Goal: Task Accomplishment & Management: Contribute content

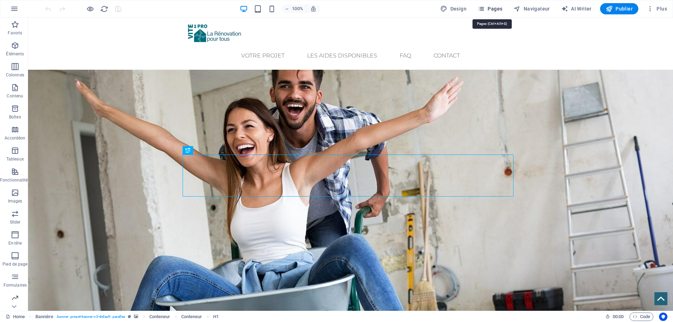
click at [0, 0] on span "Pages" at bounding box center [0, 0] width 0 height 0
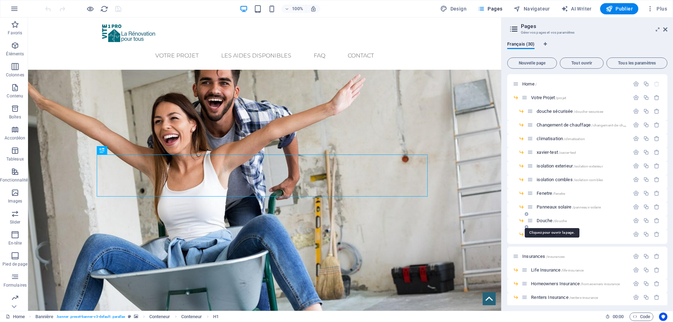
click at [552, 221] on span "Douche /douche" at bounding box center [551, 220] width 30 height 5
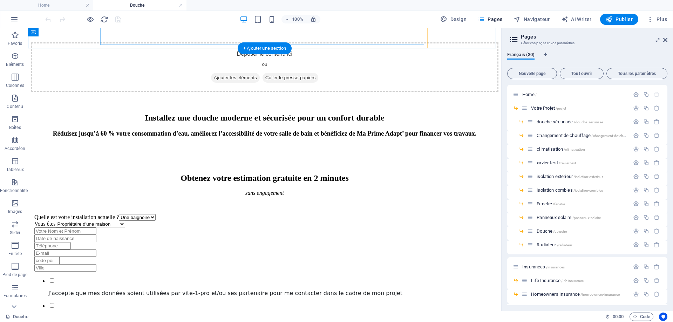
scroll to position [350, 0]
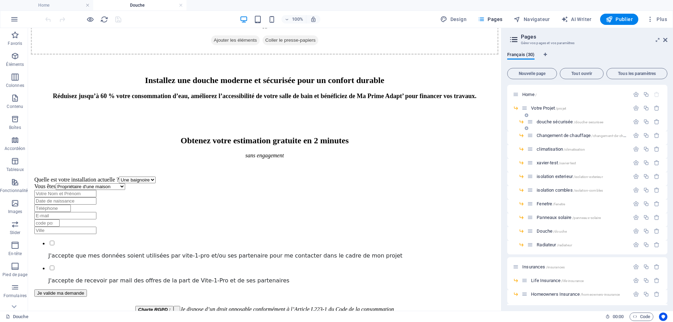
click at [555, 122] on span "douche sécurisée /douche-securisee" at bounding box center [569, 121] width 67 height 5
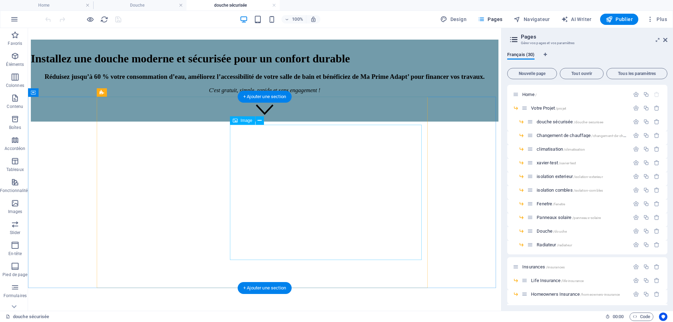
scroll to position [245, 0]
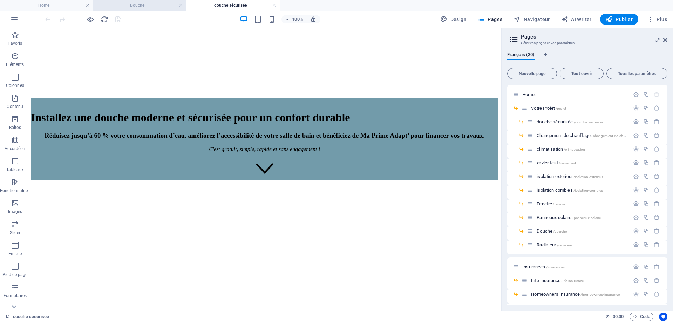
click at [136, 8] on h4 "Douche" at bounding box center [139, 5] width 93 height 8
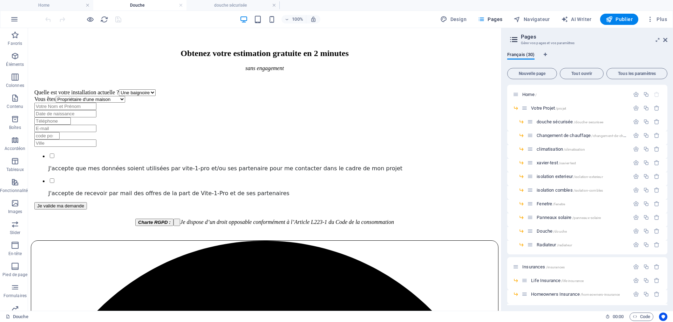
scroll to position [368, 0]
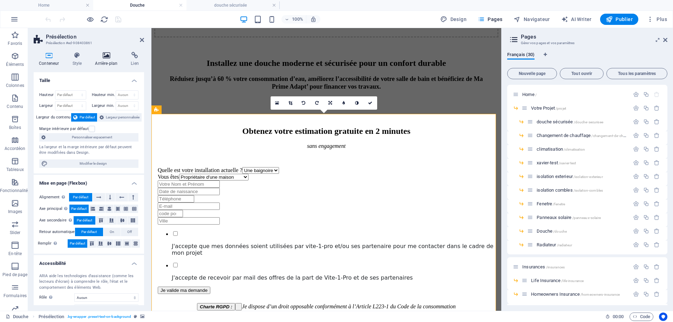
click at [110, 54] on icon at bounding box center [106, 55] width 33 height 7
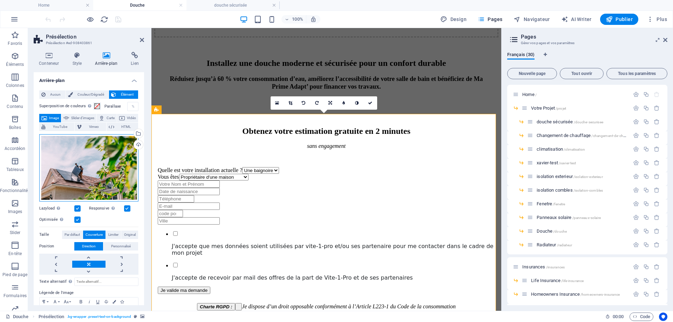
click at [80, 175] on div "Glissez les fichiers ici, cliquez pour choisir les fichiers ou sélectionnez les…" at bounding box center [88, 167] width 99 height 67
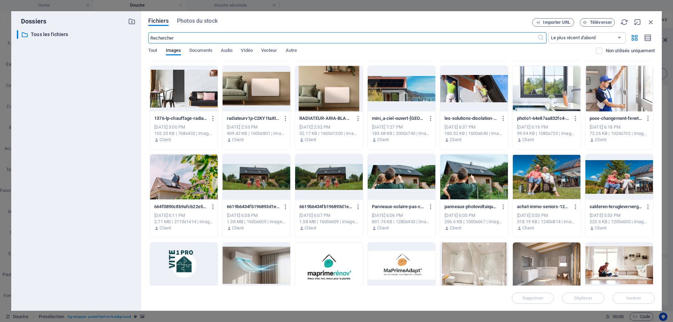
scroll to position [140, 0]
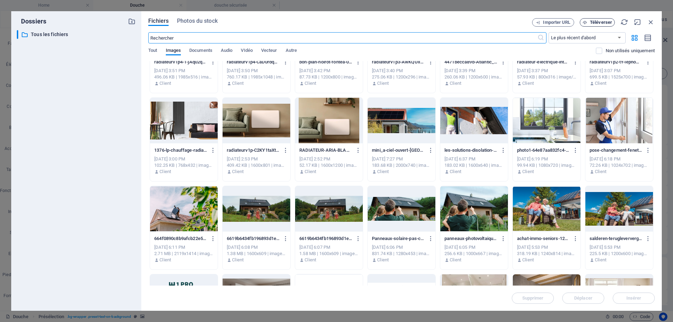
click at [591, 21] on span "Téléverser" at bounding box center [601, 22] width 22 height 4
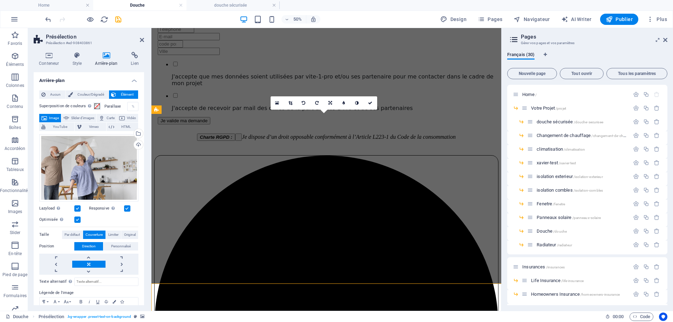
scroll to position [368, 0]
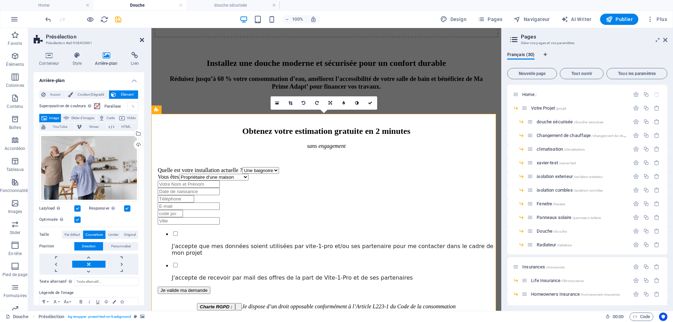
drag, startPoint x: 142, startPoint y: 40, endPoint x: 107, endPoint y: 14, distance: 43.5
click at [142, 40] on icon at bounding box center [142, 40] width 4 height 6
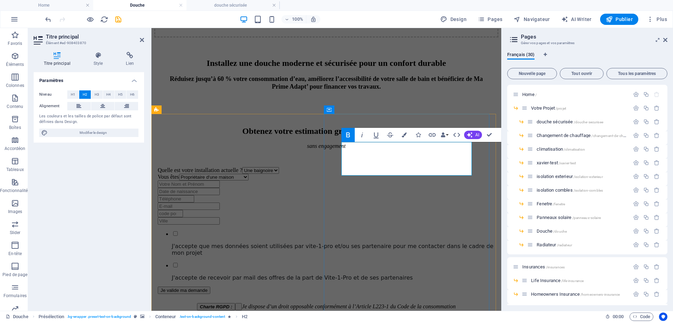
drag, startPoint x: 393, startPoint y: 168, endPoint x: 344, endPoint y: 170, distance: 48.8
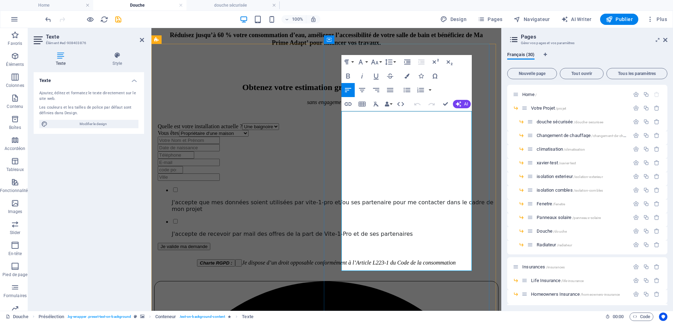
scroll to position [438, 0]
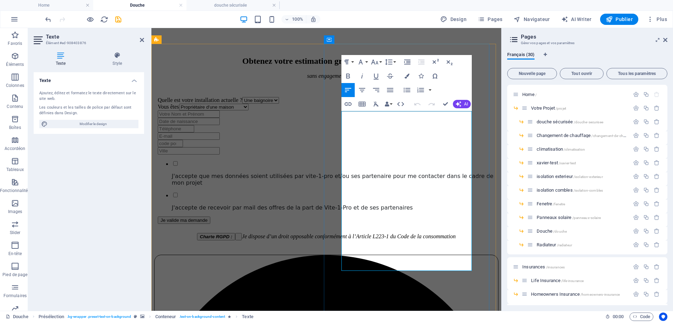
drag, startPoint x: 412, startPoint y: 267, endPoint x: 342, endPoint y: 116, distance: 166.5
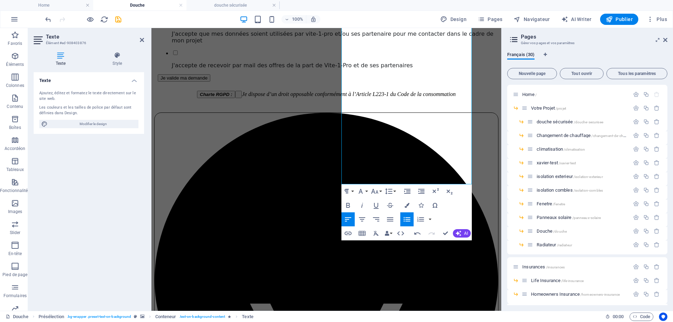
scroll to position [688, 0]
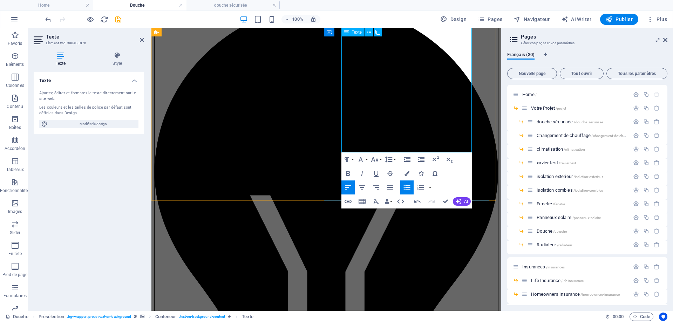
drag, startPoint x: 341, startPoint y: 115, endPoint x: 446, endPoint y: 150, distance: 110.1
click at [377, 162] on icon "button" at bounding box center [374, 159] width 8 height 8
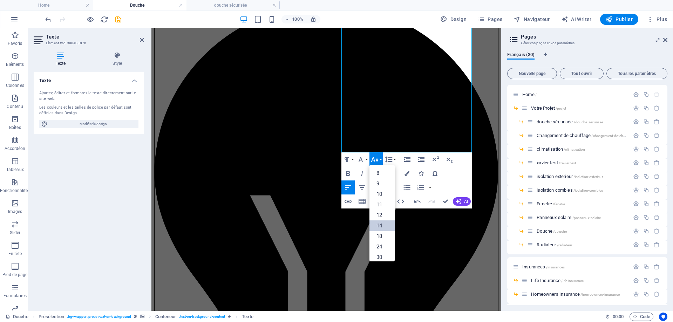
click at [381, 226] on link "14" at bounding box center [381, 225] width 25 height 11
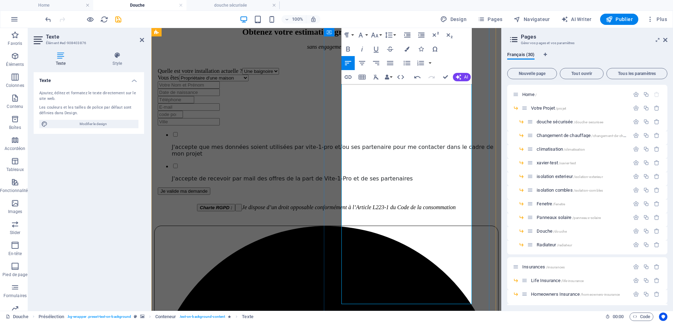
scroll to position [456, 0]
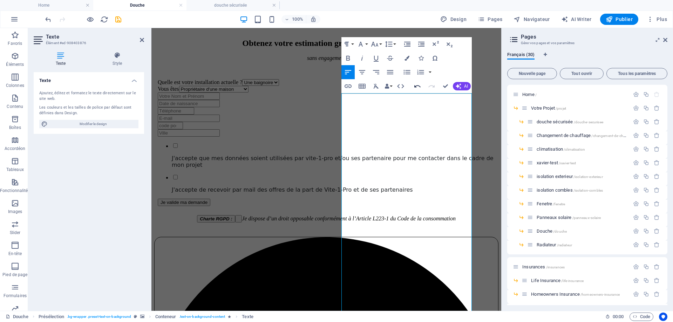
click at [418, 89] on icon "button" at bounding box center [417, 86] width 8 height 8
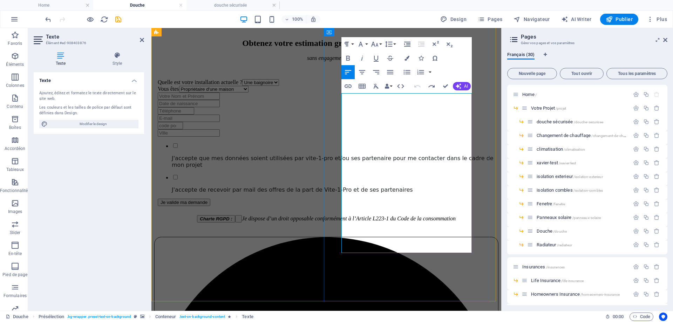
drag, startPoint x: 343, startPoint y: 157, endPoint x: 349, endPoint y: 157, distance: 6.7
drag, startPoint x: 341, startPoint y: 98, endPoint x: 424, endPoint y: 246, distance: 168.9
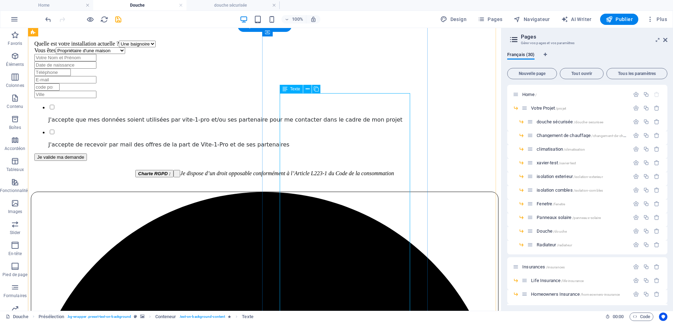
scroll to position [526, 0]
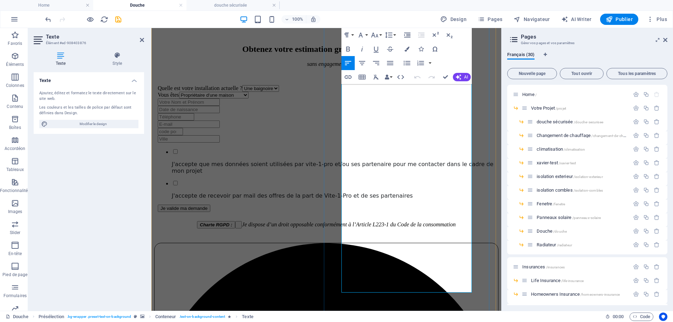
scroll to position [520, 0]
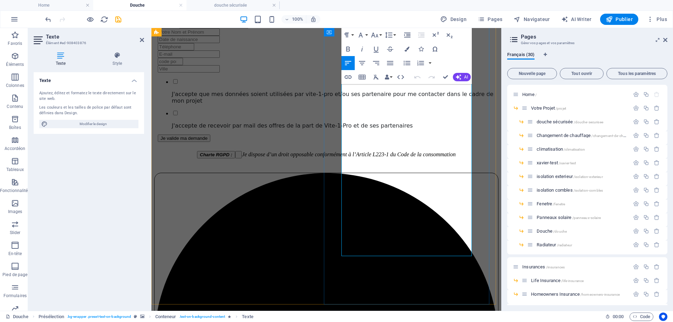
click at [408, 61] on icon "button" at bounding box center [406, 63] width 7 height 5
click at [422, 61] on icon "button" at bounding box center [420, 63] width 7 height 5
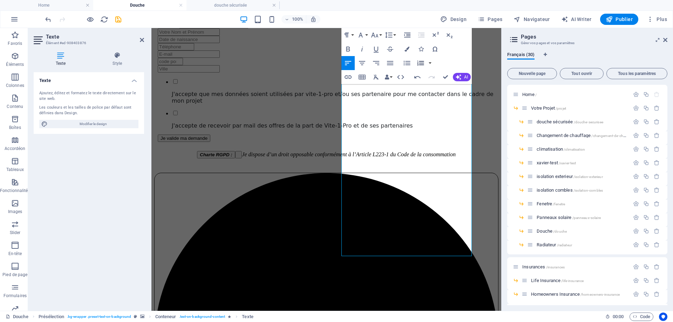
click at [418, 63] on icon "button" at bounding box center [420, 63] width 7 height 5
click at [417, 62] on icon "button" at bounding box center [420, 63] width 8 height 8
click at [420, 67] on icon "button" at bounding box center [420, 63] width 8 height 8
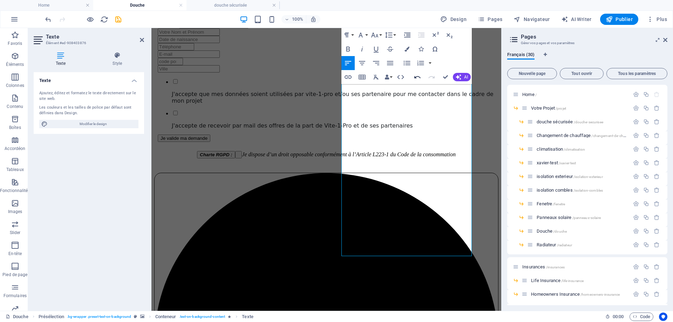
click at [415, 76] on icon "button" at bounding box center [417, 77] width 8 height 8
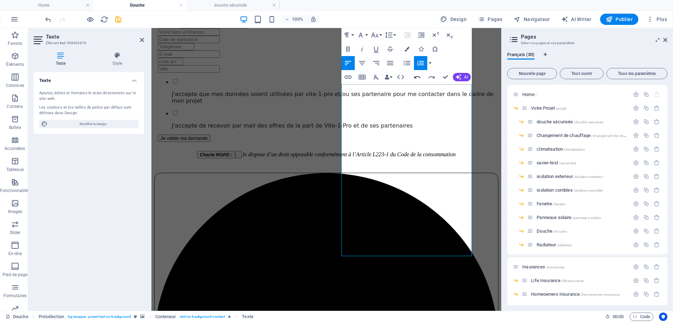
click at [415, 76] on icon "button" at bounding box center [417, 77] width 8 height 8
click at [419, 77] on icon "button" at bounding box center [417, 77] width 6 height 2
drag, startPoint x: 341, startPoint y: 150, endPoint x: 399, endPoint y: 249, distance: 115.1
click at [422, 64] on icon "button" at bounding box center [420, 63] width 8 height 8
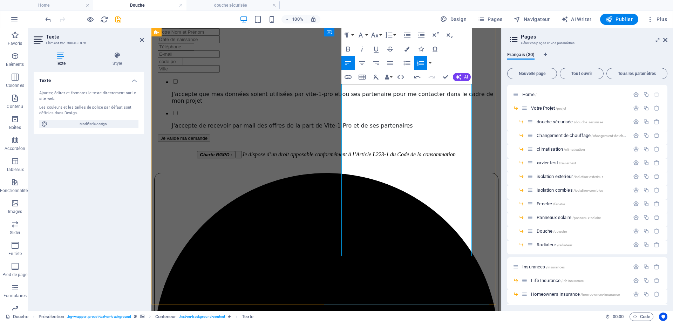
drag, startPoint x: 425, startPoint y: 141, endPoint x: 337, endPoint y: 139, distance: 88.0
click at [346, 49] on icon "button" at bounding box center [348, 49] width 4 height 5
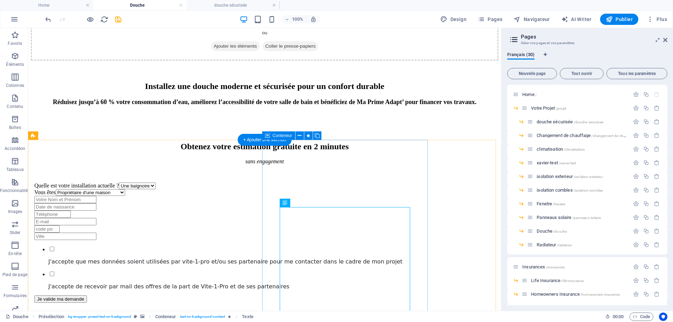
scroll to position [239, 0]
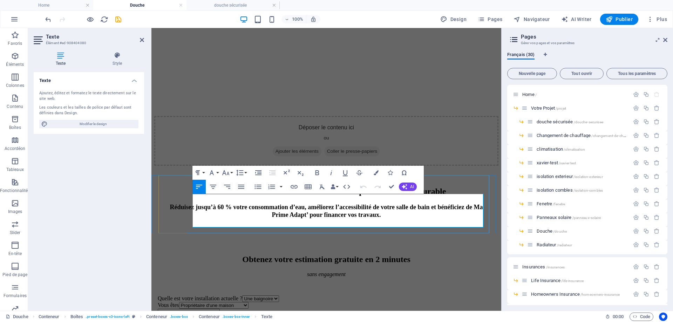
drag, startPoint x: 251, startPoint y: 222, endPoint x: 192, endPoint y: 199, distance: 62.9
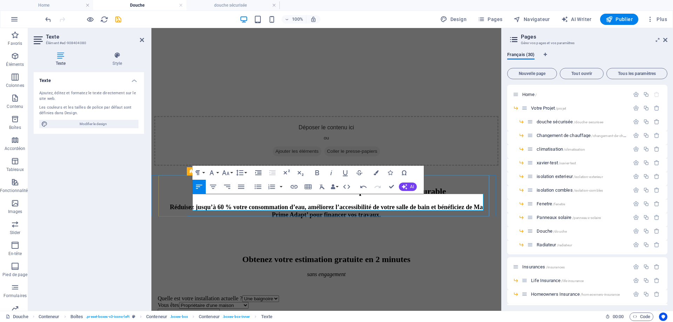
drag, startPoint x: 215, startPoint y: 198, endPoint x: 260, endPoint y: 197, distance: 45.6
click at [319, 171] on icon "button" at bounding box center [317, 173] width 8 height 8
drag, startPoint x: 350, startPoint y: 198, endPoint x: 337, endPoint y: 197, distance: 13.4
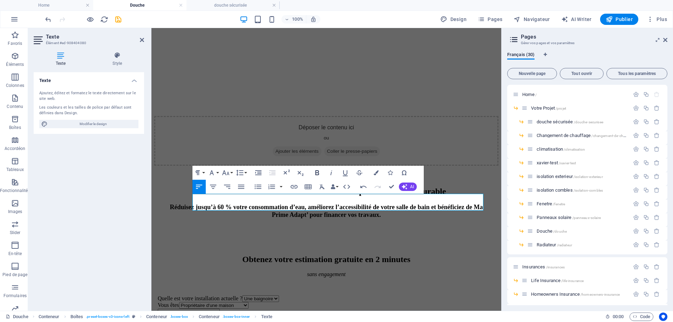
click at [315, 172] on icon "button" at bounding box center [317, 173] width 8 height 8
drag, startPoint x: 411, startPoint y: 198, endPoint x: 225, endPoint y: 204, distance: 186.2
click at [318, 170] on icon "button" at bounding box center [317, 173] width 8 height 8
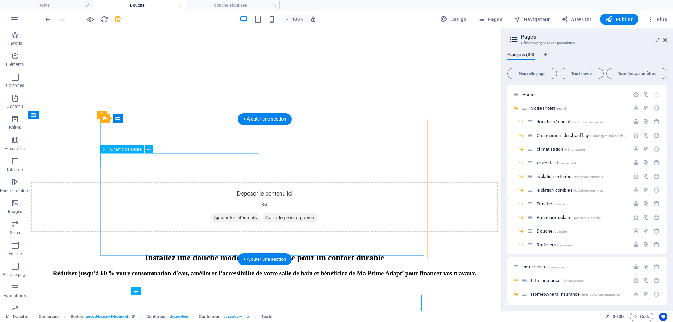
scroll to position [134, 0]
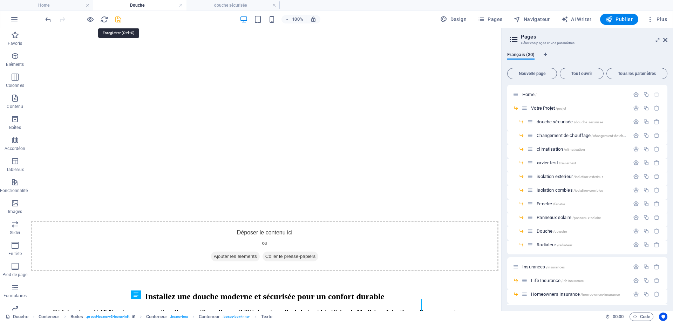
click at [120, 19] on icon "save" at bounding box center [118, 19] width 8 height 8
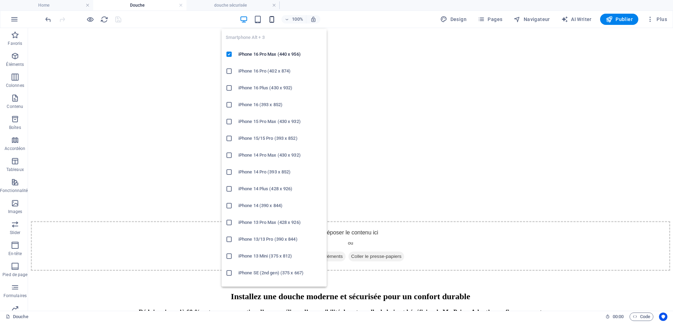
click at [271, 18] on icon "button" at bounding box center [272, 19] width 8 height 8
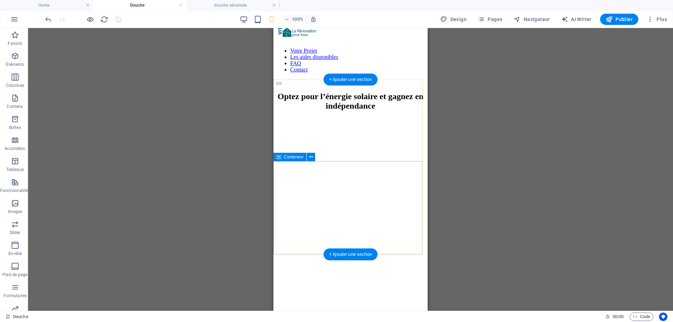
scroll to position [0, 0]
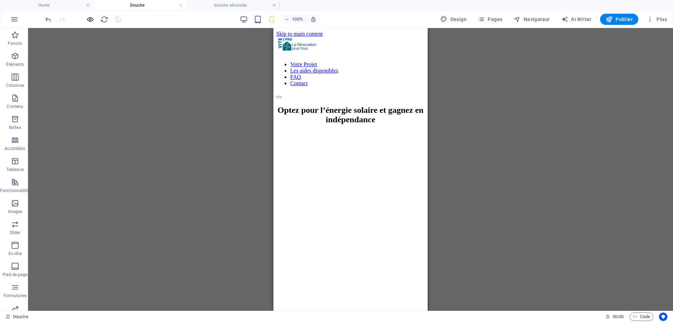
click at [88, 19] on icon "button" at bounding box center [90, 19] width 8 height 8
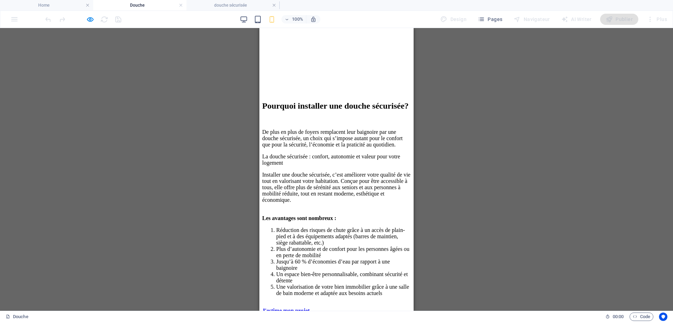
scroll to position [1283, 0]
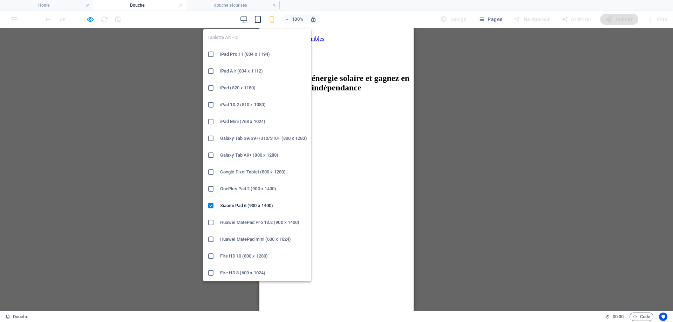
click at [257, 22] on icon "button" at bounding box center [258, 19] width 8 height 8
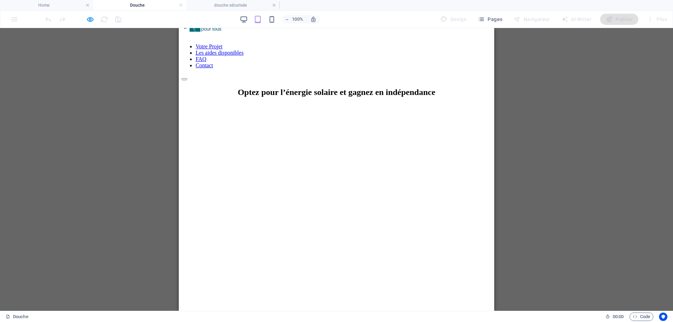
scroll to position [0, 0]
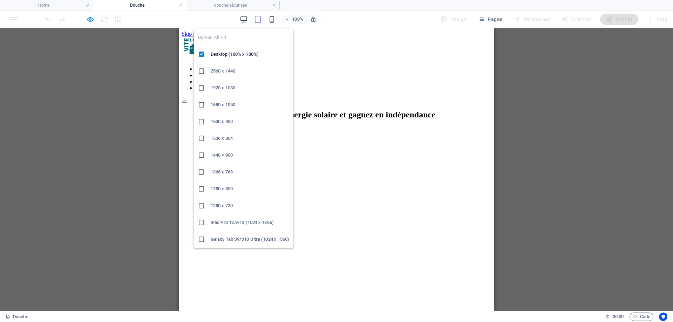
click at [246, 21] on icon "button" at bounding box center [244, 19] width 8 height 8
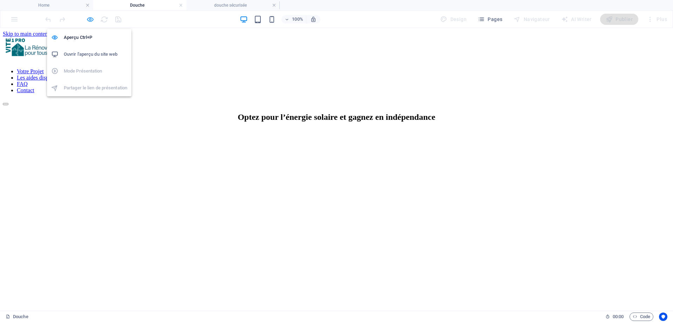
click at [89, 20] on icon "button" at bounding box center [90, 19] width 8 height 8
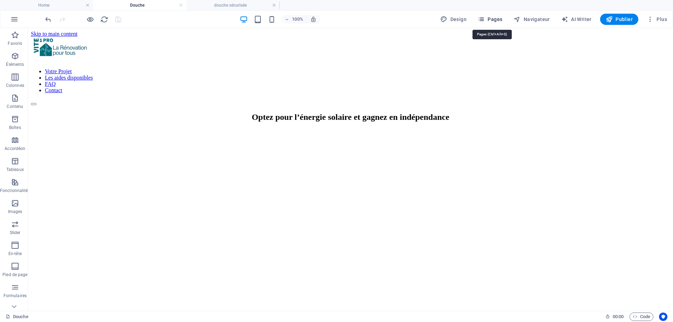
click at [489, 16] on span "Pages" at bounding box center [490, 19] width 25 height 7
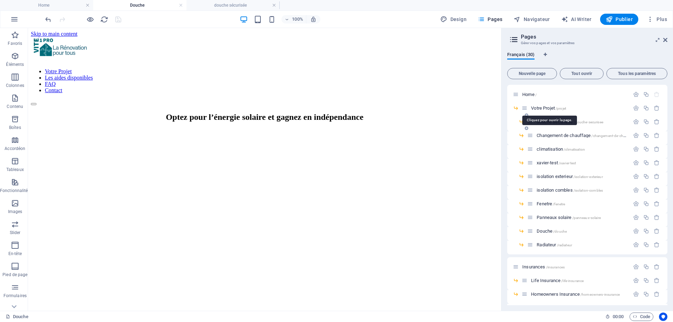
click at [549, 109] on span "Votre Projet /projet" at bounding box center [548, 107] width 35 height 5
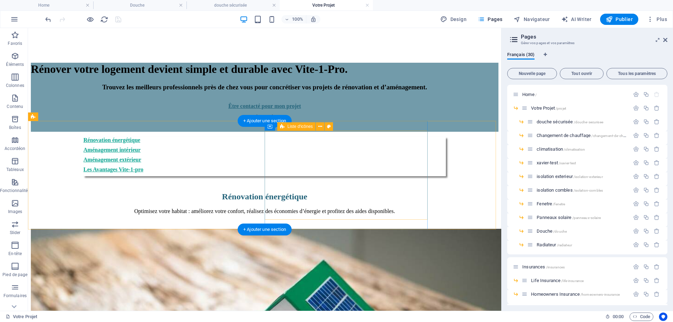
scroll to position [420, 0]
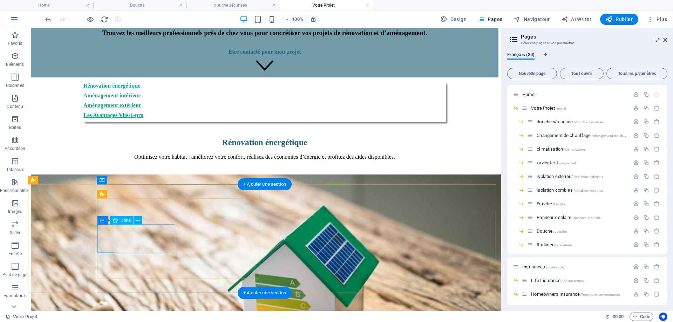
select select "xMidYMid"
select select "2"
select select
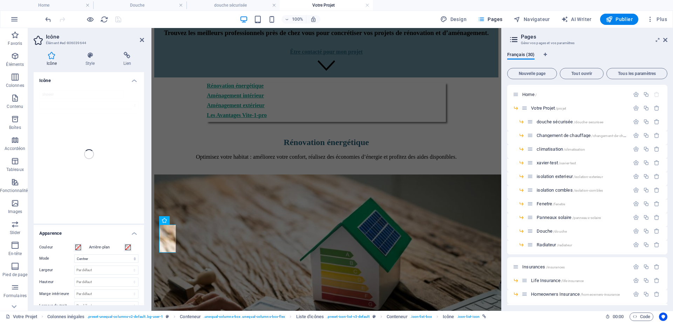
scroll to position [436, 0]
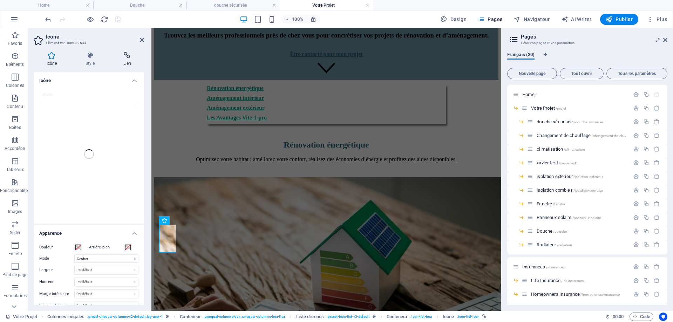
click at [124, 60] on h4 "Lien" at bounding box center [127, 59] width 34 height 15
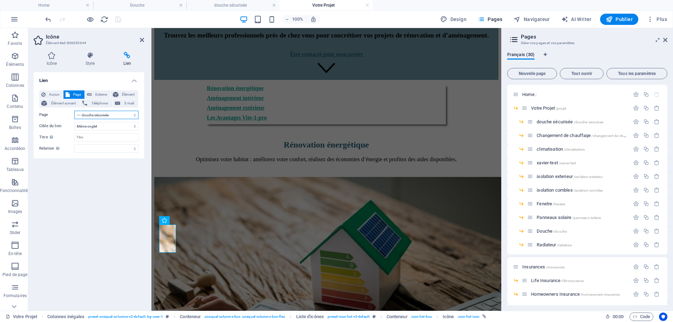
click at [94, 116] on select "Home -- Votre Projet ---- douche sécurisée ---- Changement de chauffage ---- cl…" at bounding box center [106, 115] width 64 height 8
select select "10"
click at [74, 111] on select "Home -- Votre Projet ---- douche sécurisée ---- Changement de chauffage ---- cl…" at bounding box center [106, 115] width 64 height 8
click at [142, 41] on icon at bounding box center [142, 40] width 4 height 6
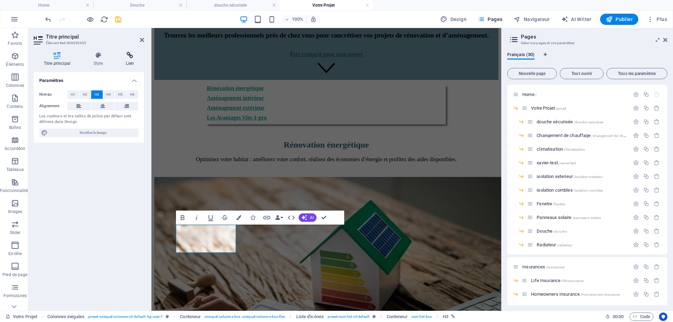
click at [130, 55] on icon at bounding box center [130, 55] width 28 height 7
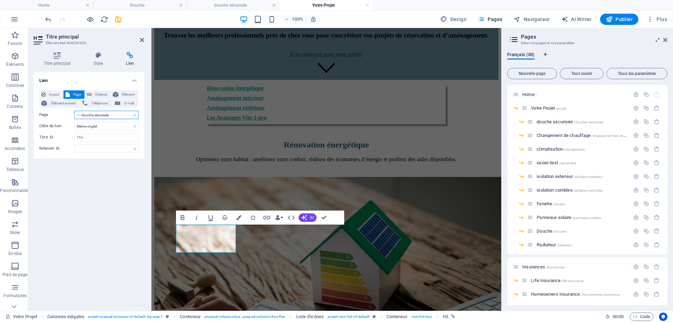
click at [91, 116] on select "Home -- Votre Projet ---- douche sécurisée ---- Changement de chauffage ---- cl…" at bounding box center [106, 115] width 64 height 8
select select "10"
click at [74, 111] on select "Home -- Votre Projet ---- douche sécurisée ---- Changement de chauffage ---- cl…" at bounding box center [106, 115] width 64 height 8
drag, startPoint x: 141, startPoint y: 40, endPoint x: 109, endPoint y: 11, distance: 43.2
click at [141, 40] on icon at bounding box center [142, 40] width 4 height 6
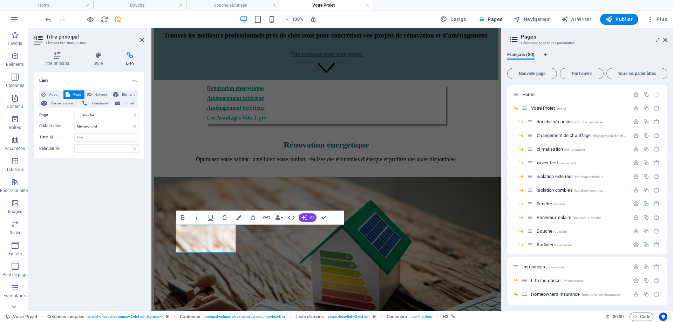
scroll to position [420, 0]
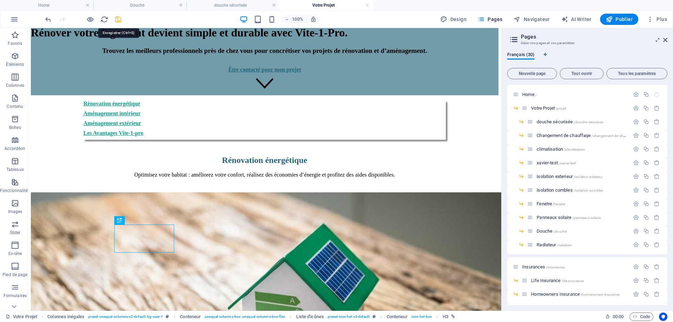
click at [116, 20] on icon "save" at bounding box center [118, 19] width 8 height 8
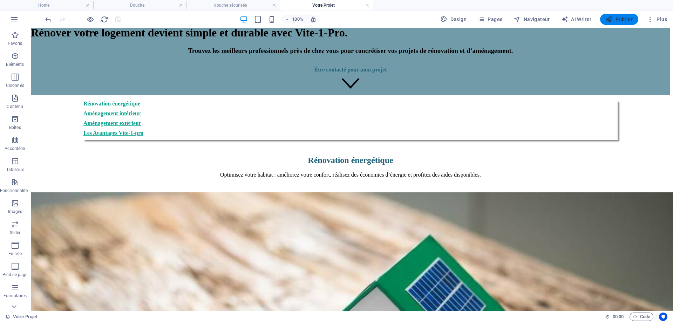
click at [614, 20] on span "Publier" at bounding box center [618, 19] width 27 height 7
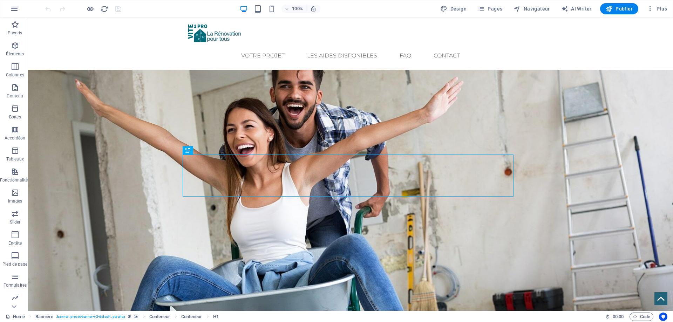
drag, startPoint x: 502, startPoint y: 15, endPoint x: 473, endPoint y: 1, distance: 32.9
click at [499, 11] on span "Pages" at bounding box center [490, 8] width 25 height 7
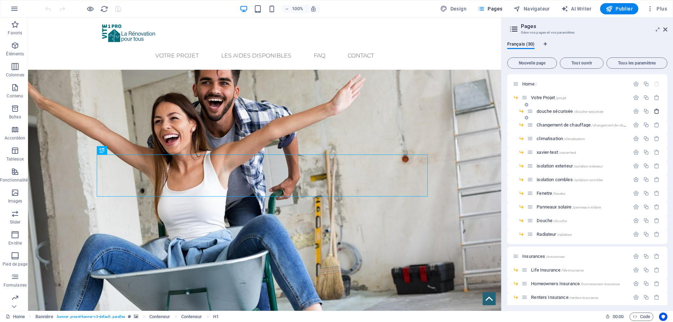
click at [654, 112] on icon "button" at bounding box center [656, 111] width 6 height 6
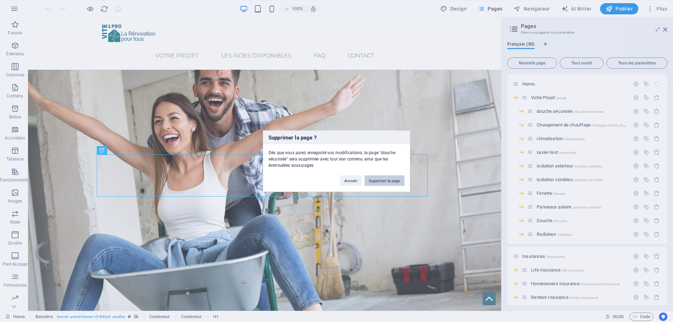
click at [387, 181] on button "Supprimer la page" at bounding box center [384, 180] width 40 height 11
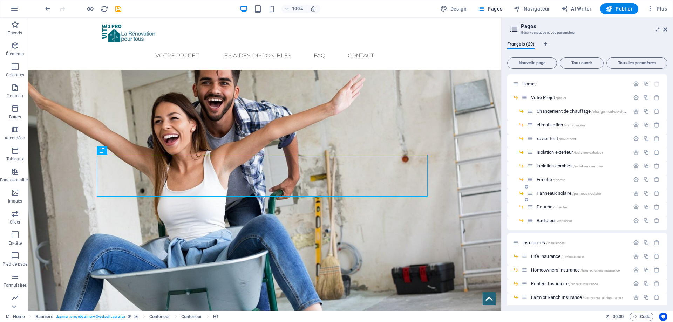
click at [560, 194] on span "Panneaux solaire /panneaux-solaire" at bounding box center [568, 193] width 64 height 5
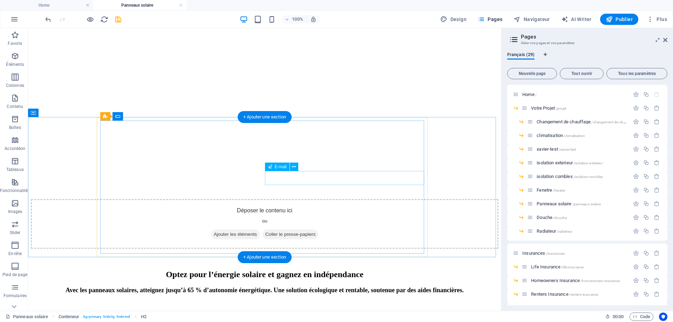
scroll to position [210, 0]
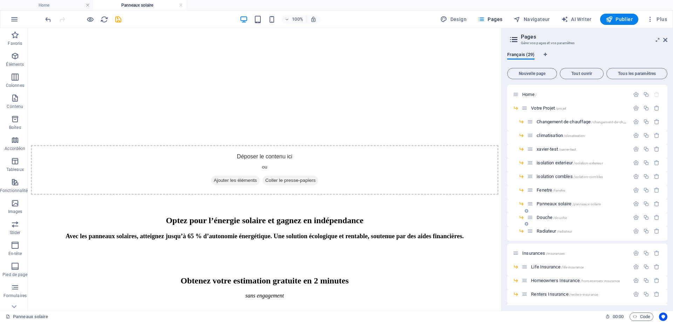
click at [549, 217] on span "Douche /douche" at bounding box center [551, 217] width 30 height 5
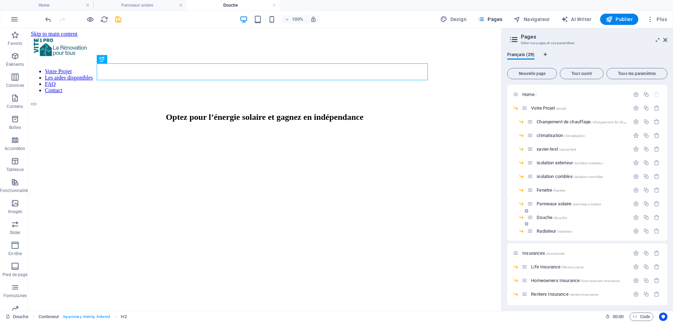
scroll to position [0, 0]
click at [563, 232] on span "/radiateur" at bounding box center [564, 232] width 15 height 4
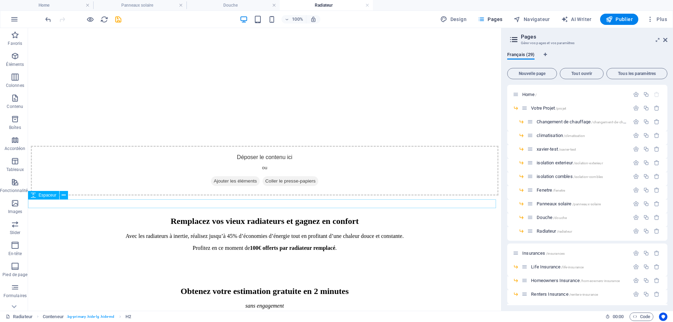
scroll to position [210, 0]
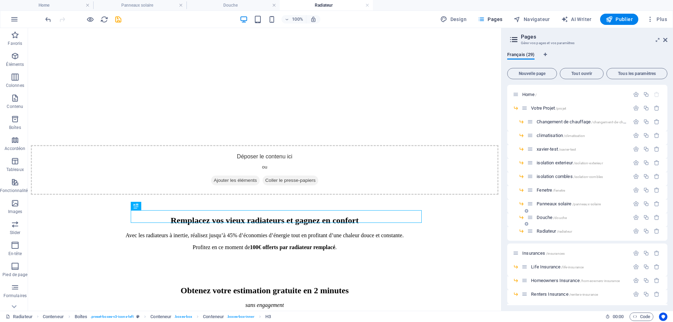
click at [555, 220] on div "Douche /douche" at bounding box center [578, 217] width 102 height 8
click at [556, 217] on span "/douche" at bounding box center [560, 218] width 14 height 4
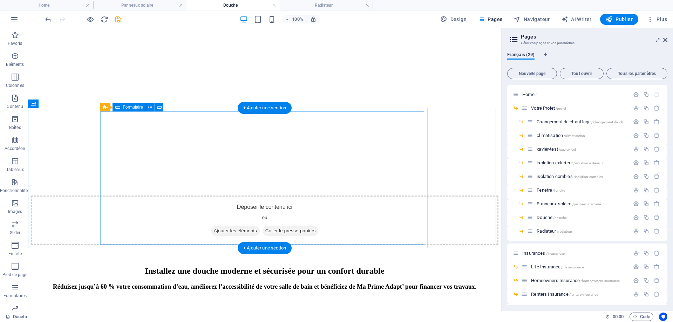
scroll to position [175, 0]
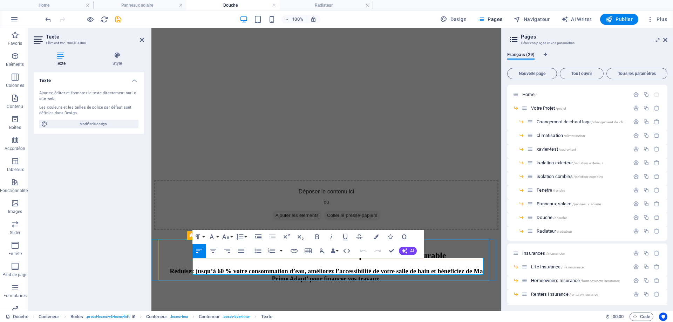
click at [373, 234] on button "Colors" at bounding box center [375, 237] width 13 height 14
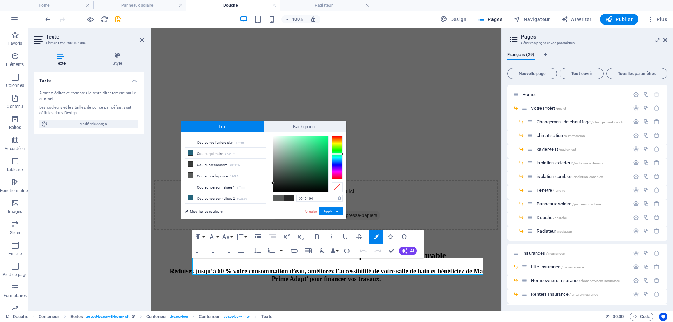
type input "#000000"
drag, startPoint x: 274, startPoint y: 171, endPoint x: 267, endPoint y: 195, distance: 25.5
click at [267, 195] on div "less Couleur de l'arrière-plan #ffffff Couleur primaire #23637a Couleur seconda…" at bounding box center [263, 175] width 165 height 87
click at [336, 211] on button "Appliquer" at bounding box center [330, 211] width 23 height 8
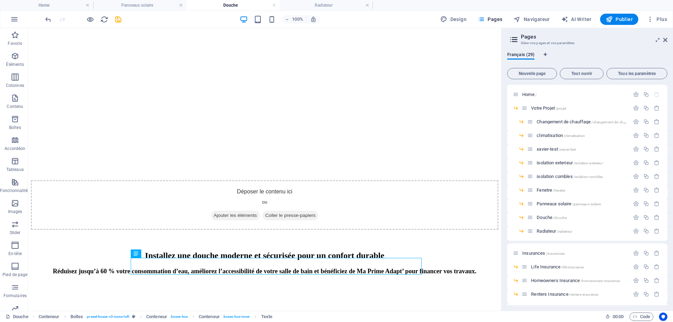
click at [118, 23] on icon "save" at bounding box center [118, 19] width 8 height 8
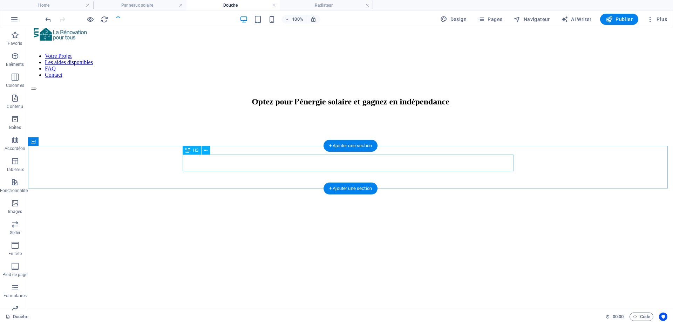
scroll to position [0, 0]
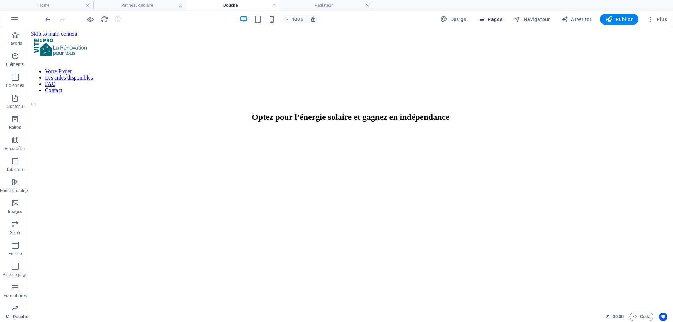
click at [499, 18] on span "Pages" at bounding box center [490, 19] width 25 height 7
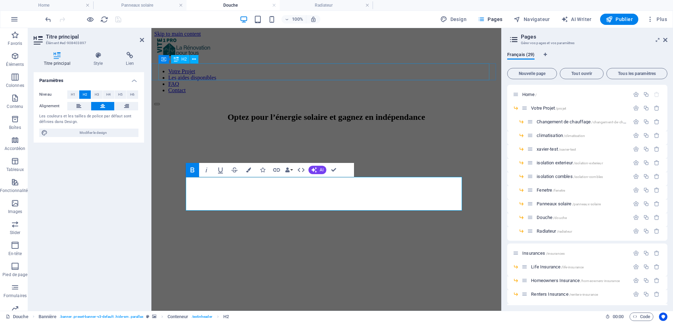
click at [237, 112] on div "Optez pour l’énergie solaire et gagnez en indépendance" at bounding box center [326, 116] width 344 height 9
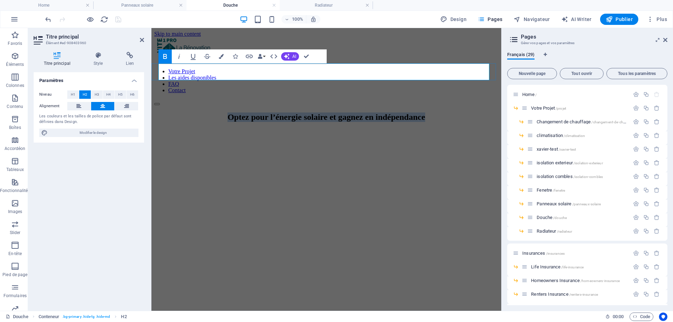
click at [237, 112] on strong "Optez pour l’énergie solaire et gagnez en indépendance" at bounding box center [326, 116] width 198 height 9
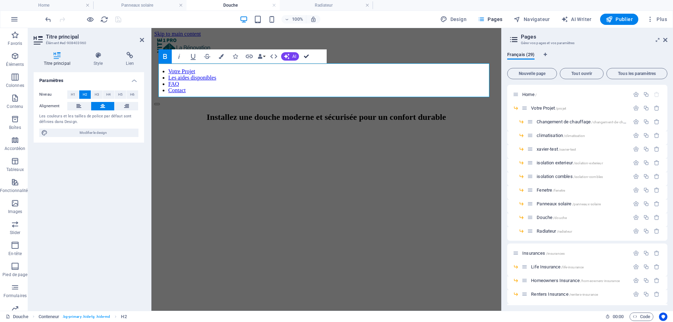
drag, startPoint x: 307, startPoint y: 55, endPoint x: 278, endPoint y: 27, distance: 40.6
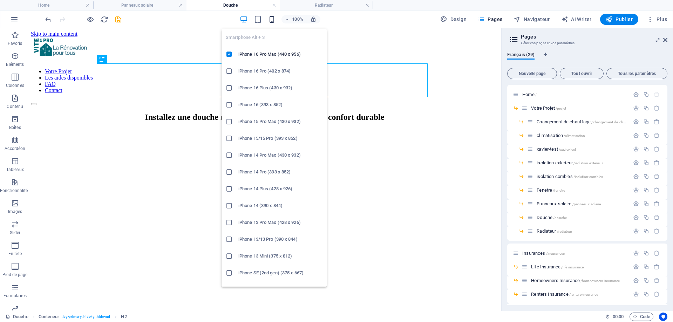
click at [272, 19] on icon "button" at bounding box center [272, 19] width 8 height 8
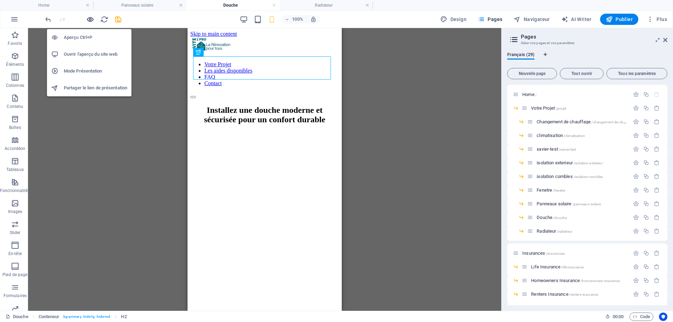
click at [89, 20] on icon "button" at bounding box center [90, 19] width 8 height 8
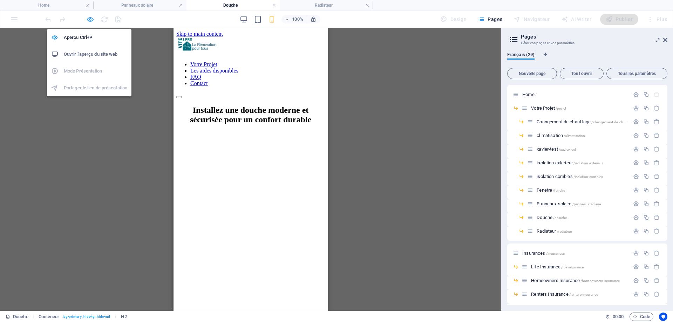
click at [88, 18] on icon "button" at bounding box center [90, 19] width 8 height 8
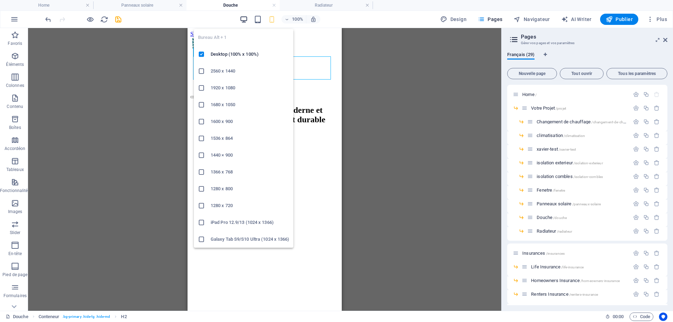
click at [247, 18] on icon "button" at bounding box center [244, 19] width 8 height 8
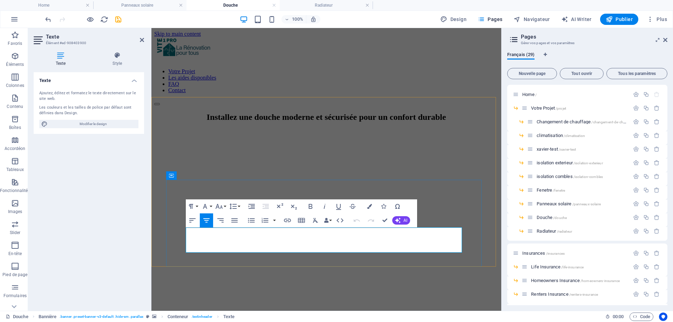
drag, startPoint x: 253, startPoint y: 249, endPoint x: 427, endPoint y: 250, distance: 173.8
copy span "bénéficiez de Ma Prime Adapt’ pour financer vos travaux"
drag, startPoint x: 385, startPoint y: 220, endPoint x: 223, endPoint y: 114, distance: 193.4
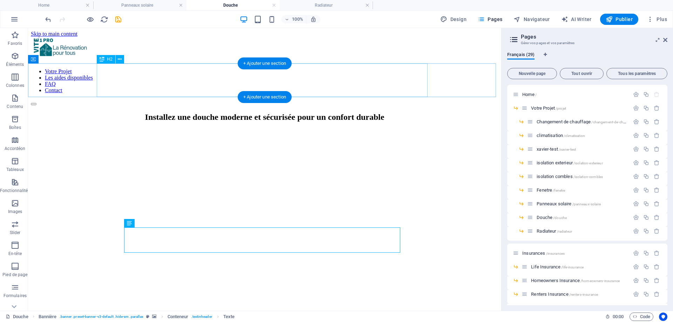
click at [207, 112] on div "Installez une douche moderne et sécurisée pour un confort durable" at bounding box center [264, 116] width 467 height 9
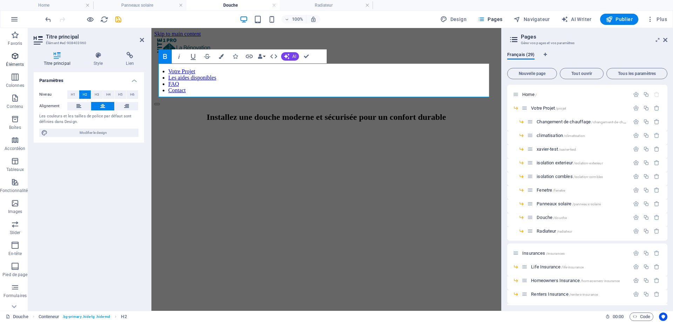
click at [14, 61] on span "Éléments" at bounding box center [15, 60] width 30 height 17
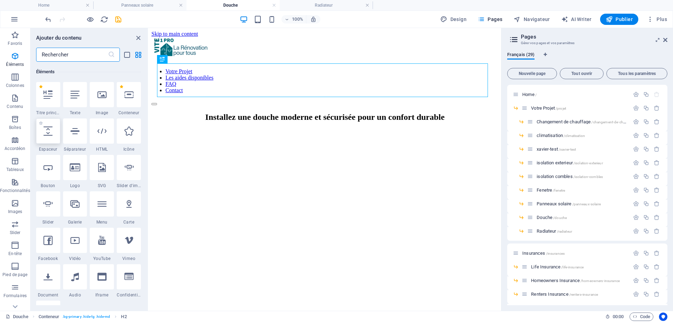
scroll to position [75, 0]
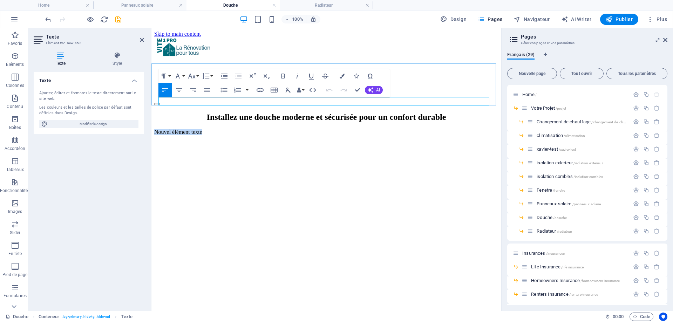
click at [221, 129] on p "Nouvel élément texte" at bounding box center [326, 132] width 344 height 6
click at [217, 129] on p "Nouvel élément texte" at bounding box center [326, 132] width 344 height 6
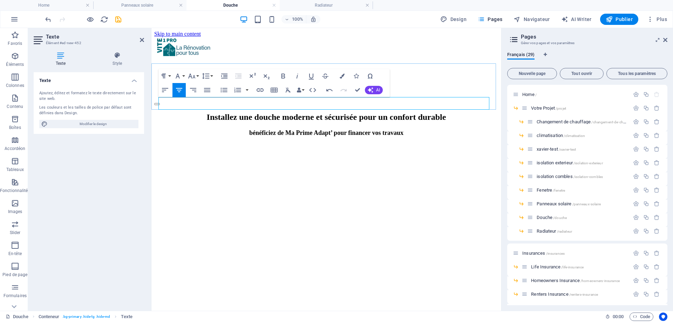
click at [347, 129] on span "bénéficiez de Ma Prime Adapt’ pour financer vos travaux" at bounding box center [326, 132] width 154 height 7
click at [252, 129] on span "bénéficiez de Ma Prime Adapt’ pour financer vos travaux" at bounding box center [326, 132] width 154 height 7
click at [340, 75] on icon "button" at bounding box center [342, 76] width 5 height 5
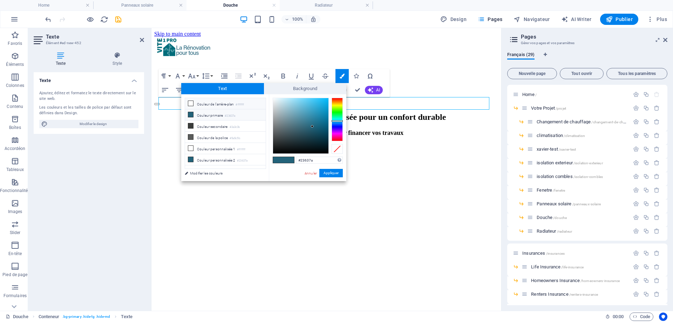
click at [196, 105] on li "Couleur de l'arrière-plan #ffffff" at bounding box center [225, 103] width 81 height 11
type input "#ffffff"
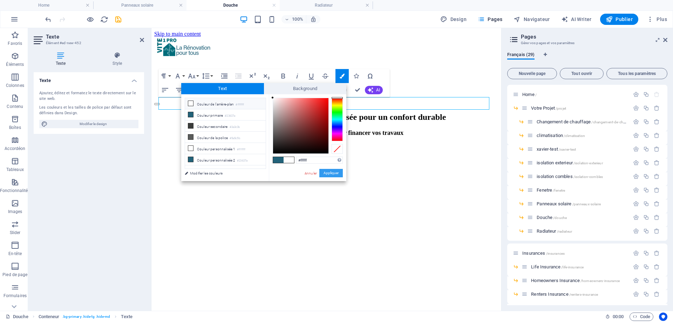
click at [328, 171] on button "Appliquer" at bounding box center [330, 173] width 23 height 8
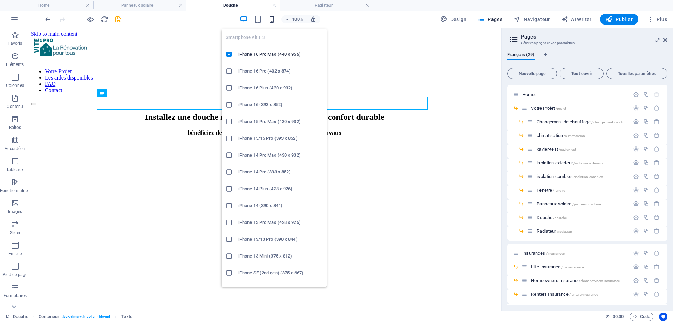
click at [272, 17] on icon "button" at bounding box center [272, 19] width 8 height 8
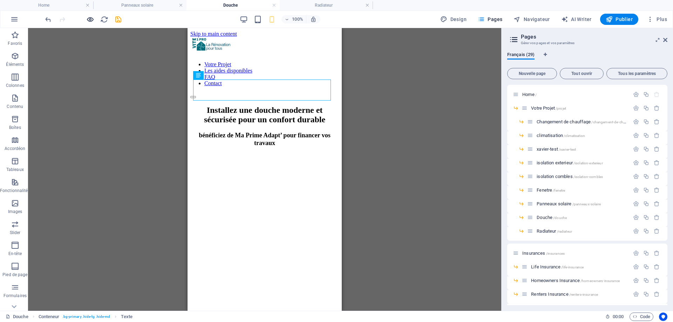
click at [93, 20] on icon "button" at bounding box center [90, 19] width 8 height 8
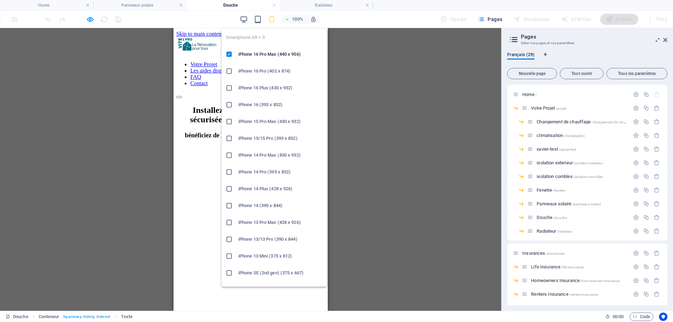
drag, startPoint x: 273, startPoint y: 20, endPoint x: 266, endPoint y: 24, distance: 8.4
click at [273, 20] on icon "button" at bounding box center [272, 19] width 8 height 8
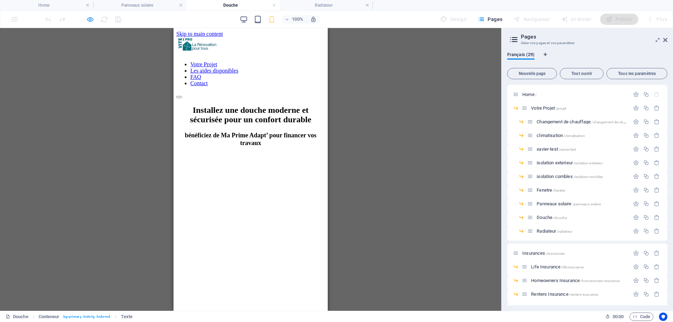
click at [90, 19] on icon "button" at bounding box center [90, 19] width 8 height 8
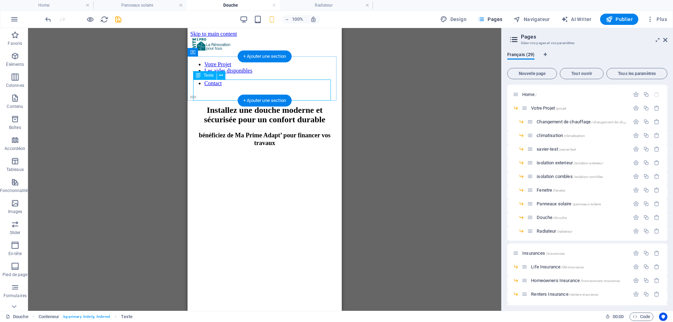
click at [209, 131] on div "bénéficiez de Ma Prime Adapt’ pour financer vos travaux" at bounding box center [264, 138] width 149 height 15
drag, startPoint x: 209, startPoint y: 84, endPoint x: 396, endPoint y: 112, distance: 189.2
click at [209, 131] on div "bénéficiez de Ma Prime Adapt’ pour financer vos travaux" at bounding box center [264, 138] width 149 height 15
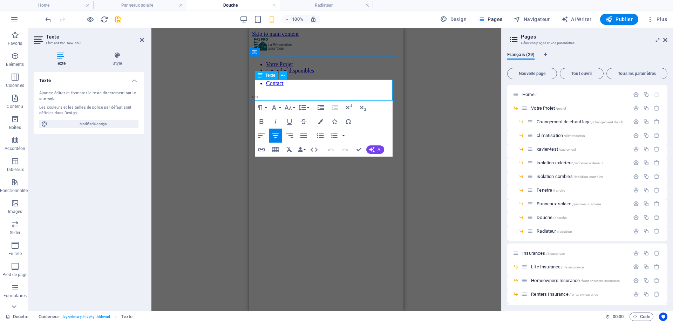
drag, startPoint x: 271, startPoint y: 84, endPoint x: 267, endPoint y: 85, distance: 3.6
click at [267, 131] on h3 "bénéficiez de Ma Prime Adapt’ pour financer vos travaux" at bounding box center [326, 138] width 149 height 15
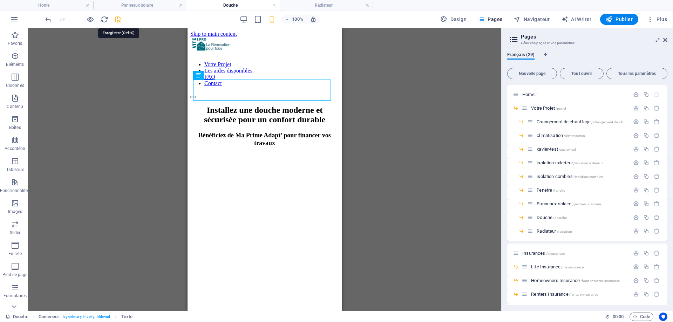
click at [119, 19] on icon "save" at bounding box center [118, 19] width 8 height 8
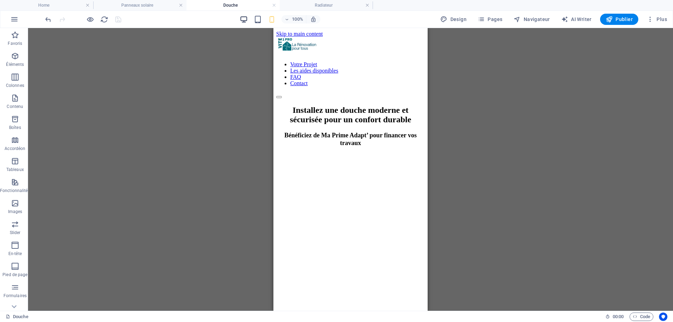
click at [245, 22] on icon "button" at bounding box center [244, 19] width 8 height 8
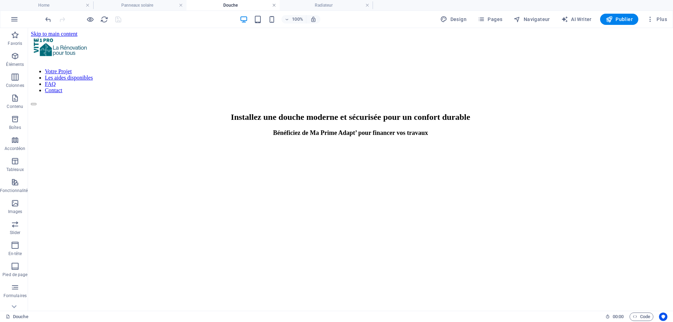
click at [273, 4] on link at bounding box center [274, 5] width 4 height 7
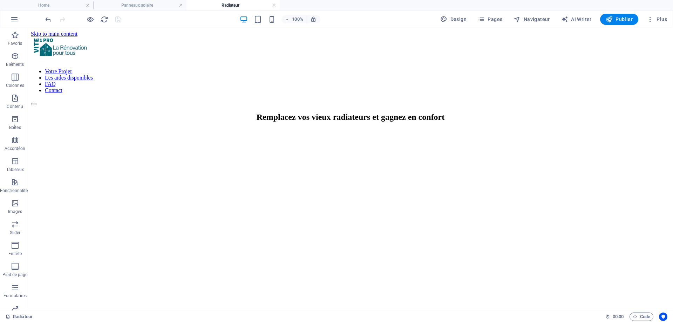
scroll to position [210, 0]
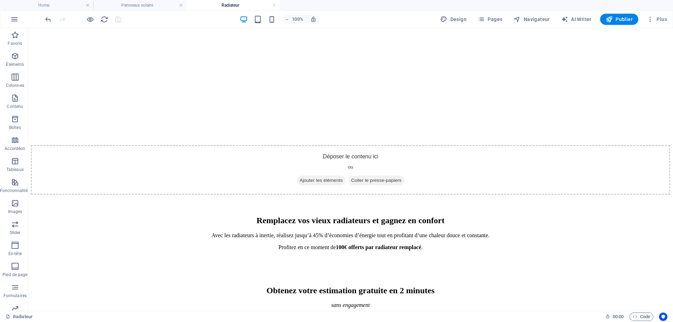
click at [273, 4] on link at bounding box center [274, 5] width 4 height 7
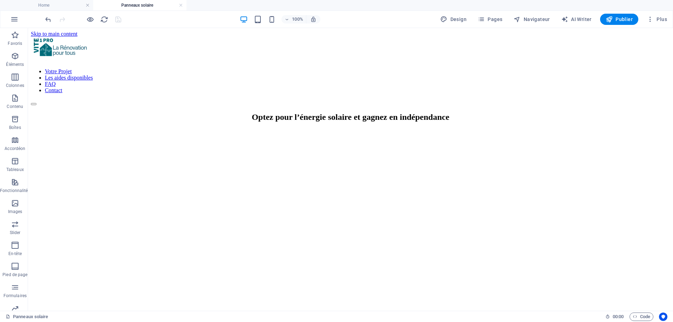
scroll to position [227, 0]
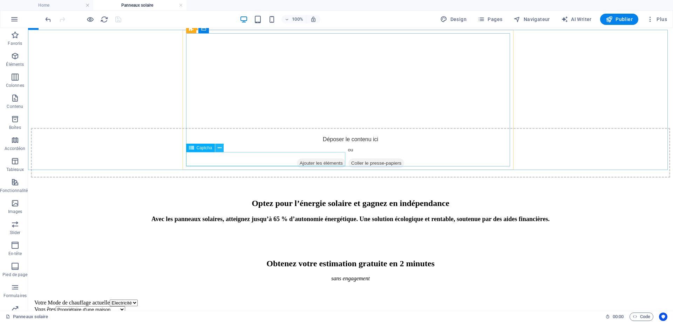
click at [219, 147] on icon at bounding box center [220, 147] width 4 height 7
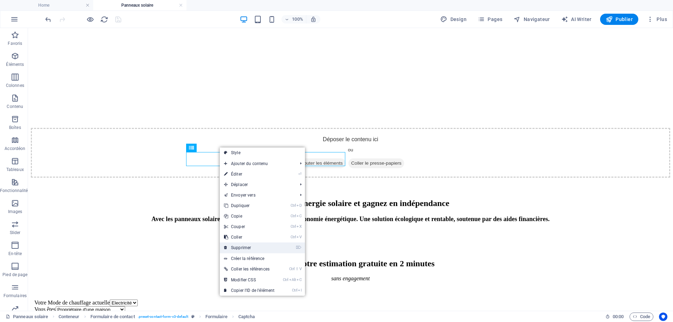
click at [234, 251] on link "⌦ Supprimer" at bounding box center [249, 247] width 59 height 11
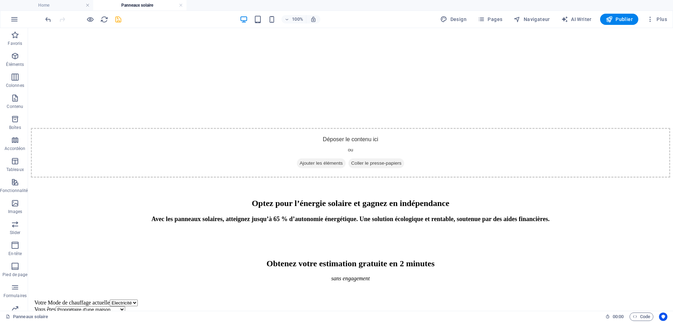
click at [117, 16] on icon "save" at bounding box center [118, 19] width 8 height 8
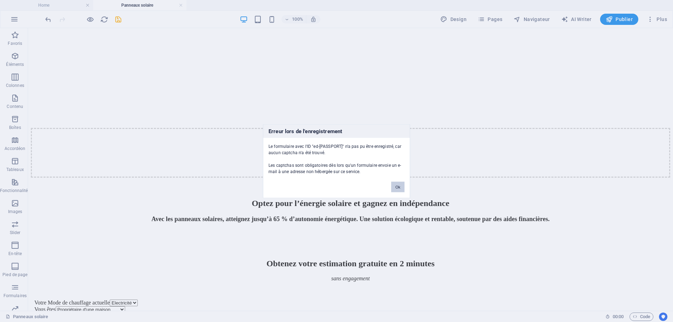
scroll to position [230, 0]
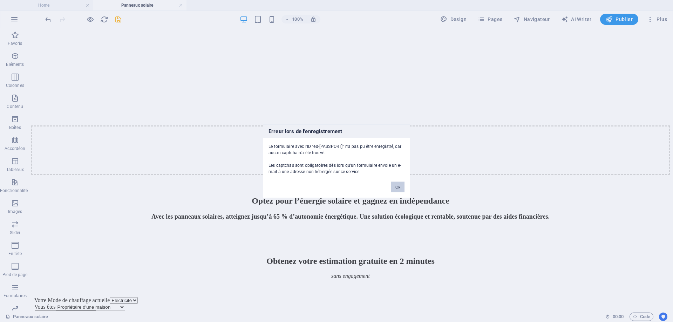
click at [396, 188] on button "Ok" at bounding box center [397, 187] width 13 height 11
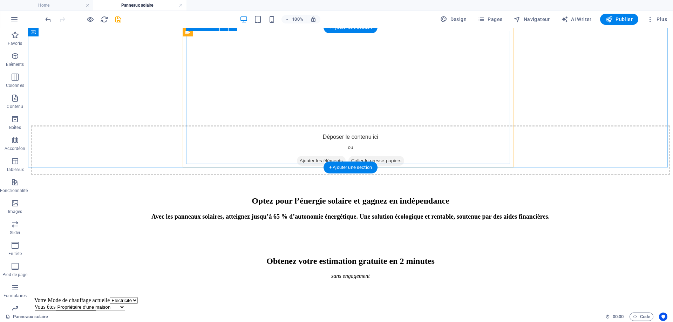
scroll to position [160, 0]
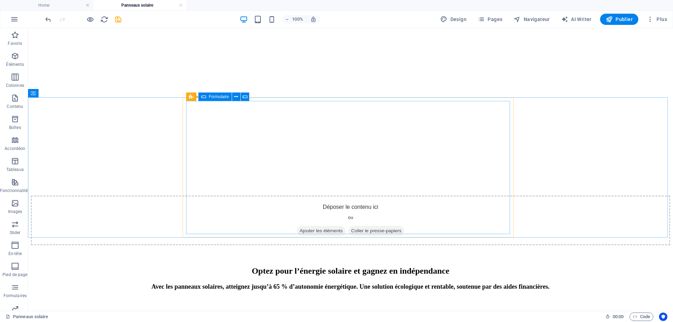
click at [206, 96] on div "Formulaire" at bounding box center [214, 97] width 33 height 8
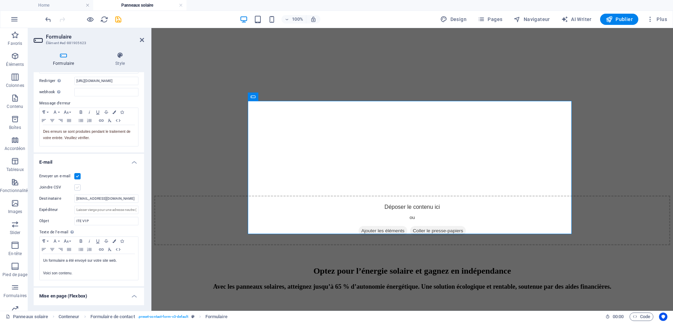
scroll to position [105, 0]
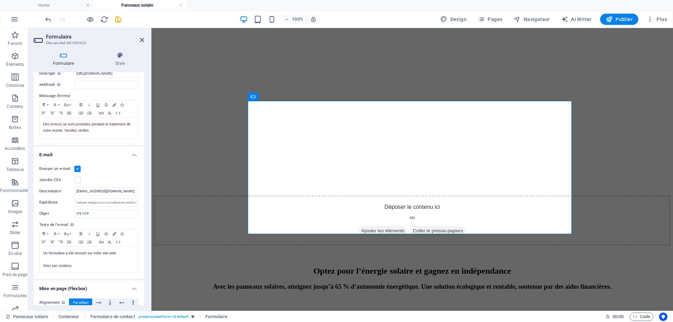
click at [78, 167] on label at bounding box center [77, 169] width 6 height 6
click at [0, 0] on input "Envoyer un e-mail" at bounding box center [0, 0] width 0 height 0
click at [141, 37] on h2 "Formulaire" at bounding box center [95, 37] width 98 height 6
click at [140, 39] on icon at bounding box center [142, 40] width 4 height 6
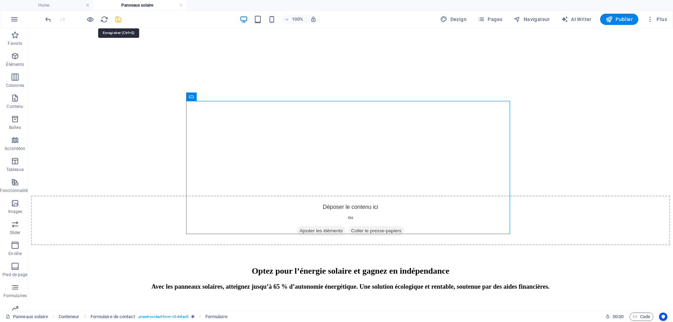
click at [119, 21] on icon "save" at bounding box center [118, 19] width 8 height 8
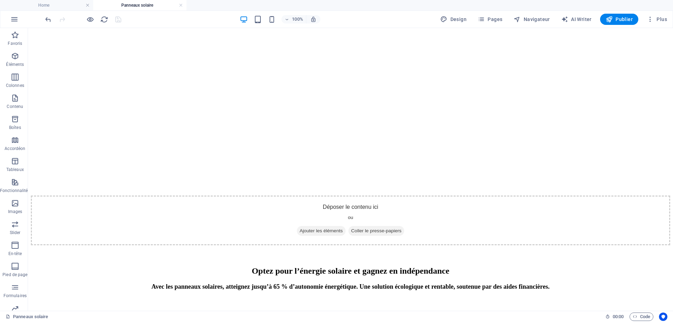
click at [178, 6] on h4 "Panneaux solaire" at bounding box center [139, 5] width 93 height 8
click at [180, 5] on link at bounding box center [181, 5] width 4 height 7
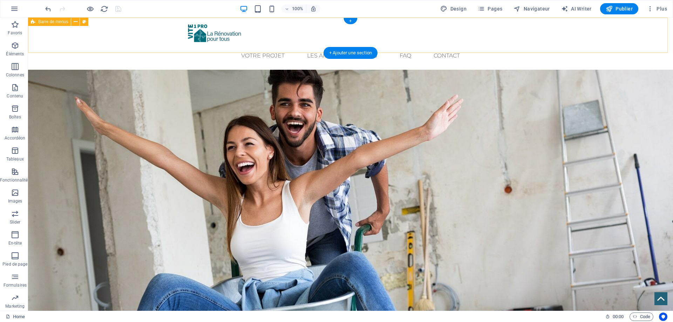
drag, startPoint x: 487, startPoint y: 18, endPoint x: 517, endPoint y: 34, distance: 34.0
click at [487, 18] on div "Votre Projet Les aides disponibles FAQ Contact" at bounding box center [350, 44] width 645 height 52
click at [493, 11] on span "Pages" at bounding box center [490, 8] width 25 height 7
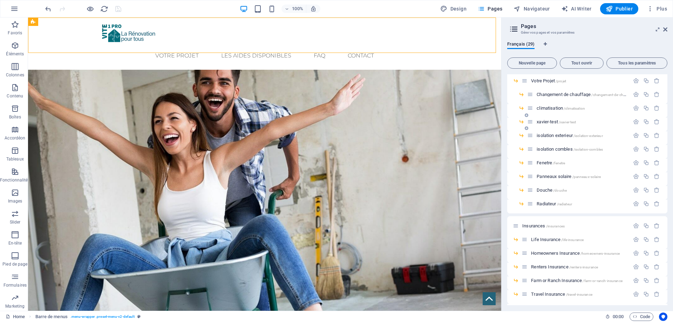
scroll to position [0, 0]
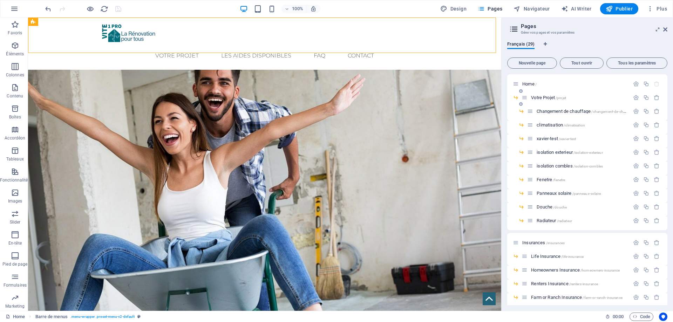
click at [515, 96] on icon at bounding box center [516, 98] width 6 height 6
click at [546, 95] on div "Votre Projet /projet" at bounding box center [575, 98] width 108 height 8
click at [546, 98] on span "Votre Projet /projet" at bounding box center [548, 97] width 35 height 5
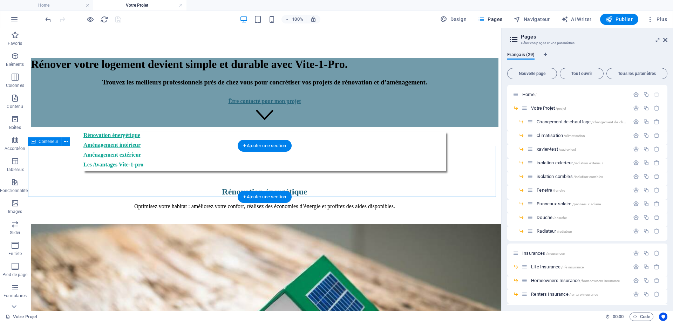
scroll to position [420, 0]
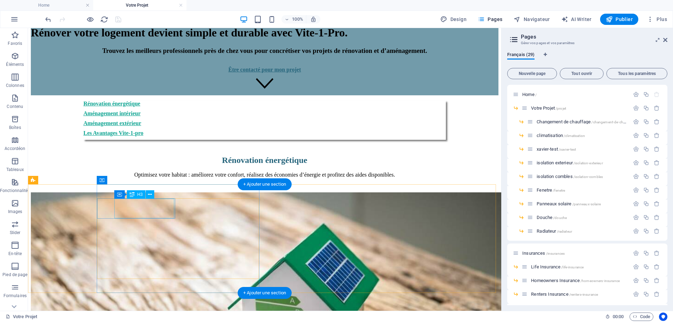
select select "7"
select select
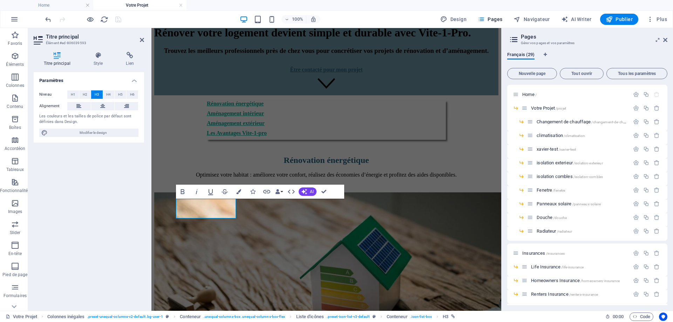
scroll to position [436, 0]
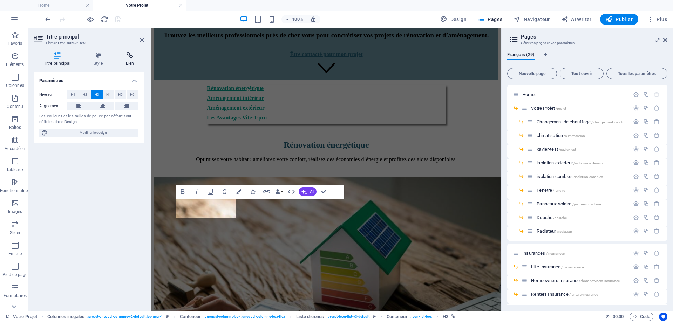
click at [134, 62] on h4 "Lien" at bounding box center [130, 59] width 28 height 15
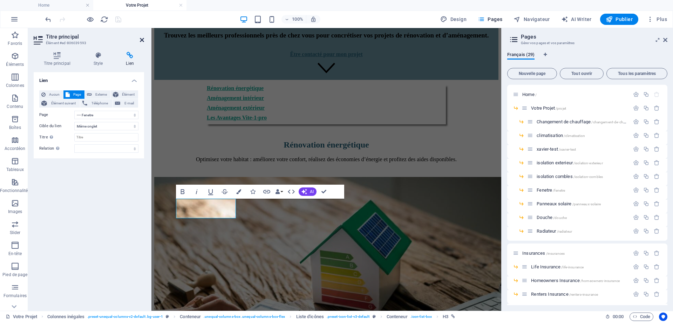
drag, startPoint x: 141, startPoint y: 40, endPoint x: 18, endPoint y: 43, distance: 123.0
click at [141, 40] on icon at bounding box center [142, 40] width 4 height 6
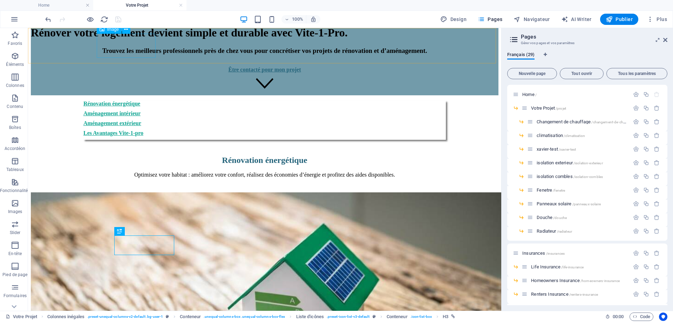
scroll to position [350, 0]
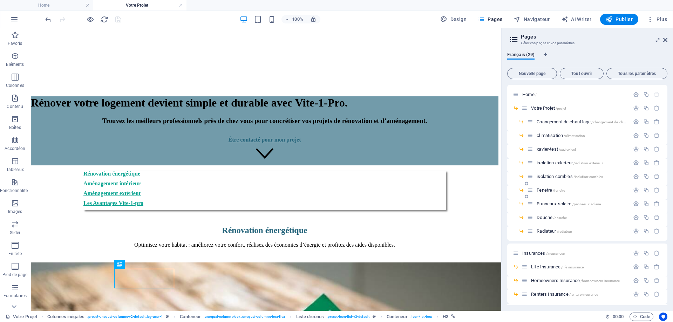
click at [552, 192] on span "Fenetre /fenetre" at bounding box center [550, 189] width 28 height 5
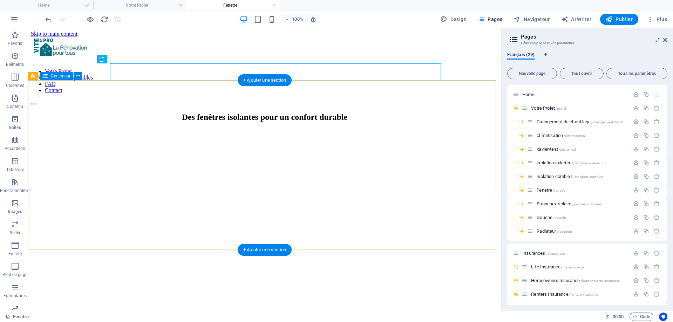
scroll to position [0, 0]
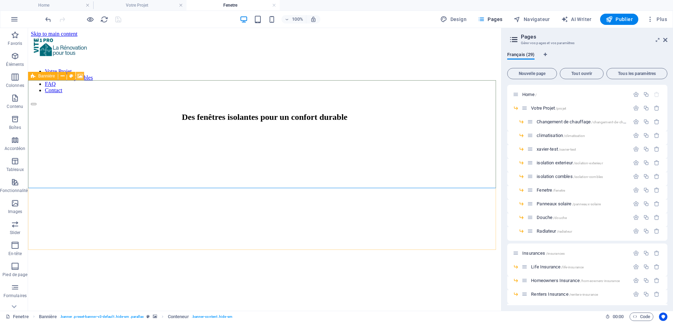
click at [80, 75] on icon at bounding box center [79, 76] width 5 height 7
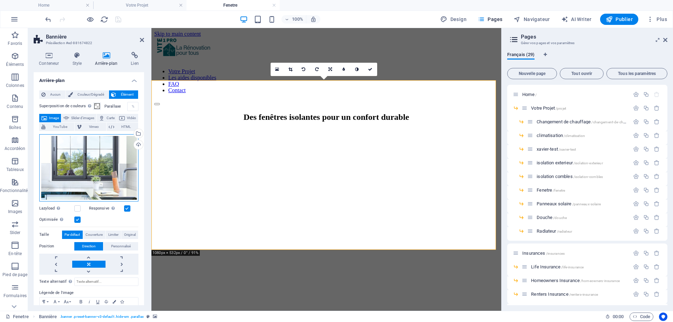
drag, startPoint x: 82, startPoint y: 169, endPoint x: 355, endPoint y: 296, distance: 301.1
click at [82, 169] on div "Glissez les fichiers ici, cliquez pour choisir les fichiers ou sélectionnez les…" at bounding box center [88, 167] width 99 height 67
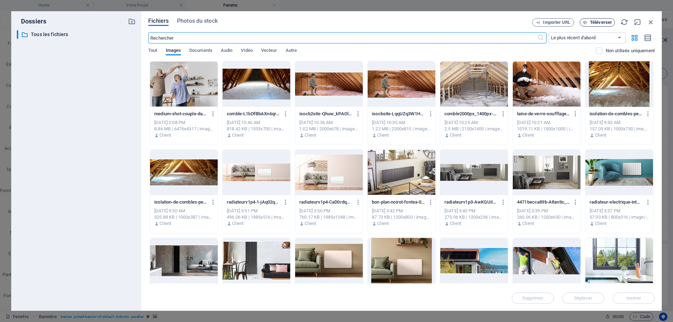
click at [597, 19] on button "Téléverser" at bounding box center [597, 22] width 35 height 8
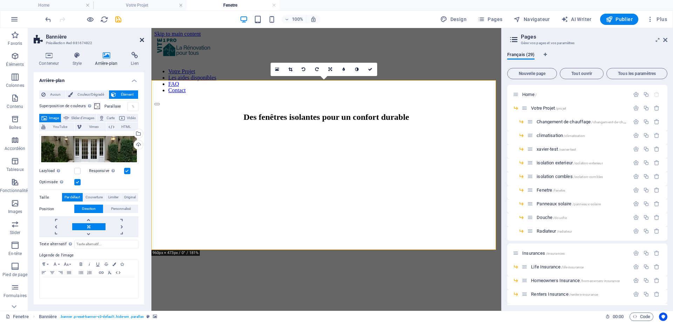
click at [141, 39] on icon at bounding box center [142, 40] width 4 height 6
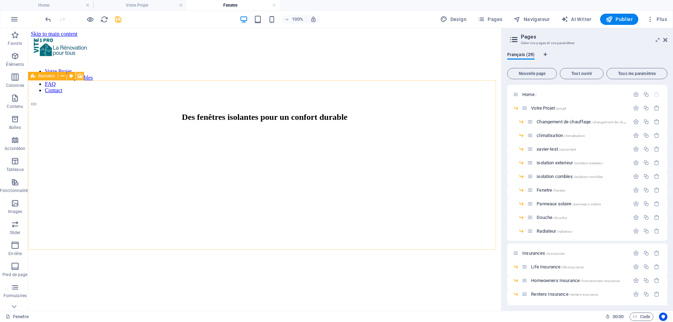
click at [84, 76] on button at bounding box center [80, 76] width 8 height 8
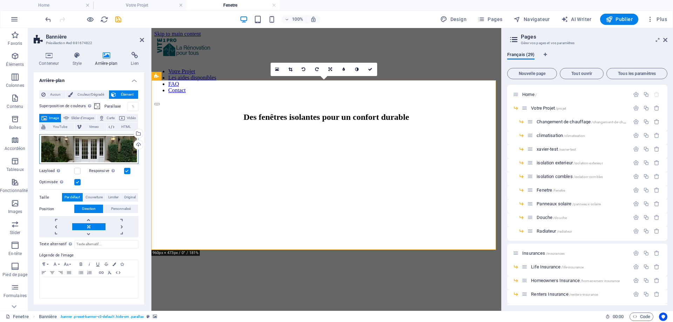
click at [74, 156] on div "Glissez les fichiers ici, cliquez pour choisir les fichiers ou sélectionnez les…" at bounding box center [88, 149] width 99 height 30
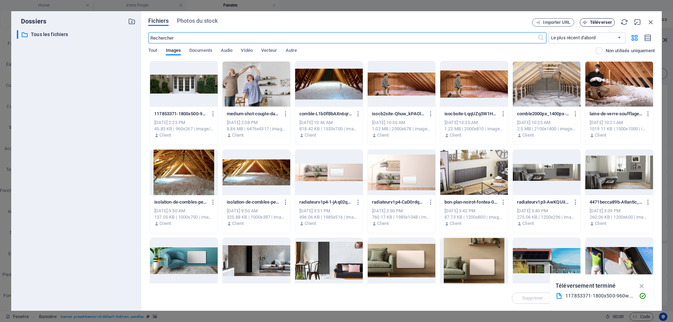
click at [588, 23] on span "Téléverser" at bounding box center [597, 22] width 29 height 5
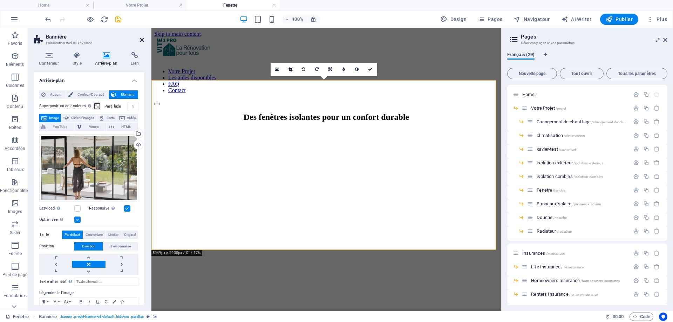
click at [144, 39] on icon at bounding box center [142, 40] width 4 height 6
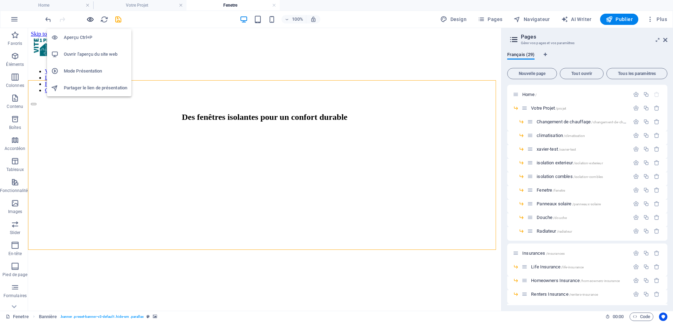
click at [93, 19] on icon "button" at bounding box center [90, 19] width 8 height 8
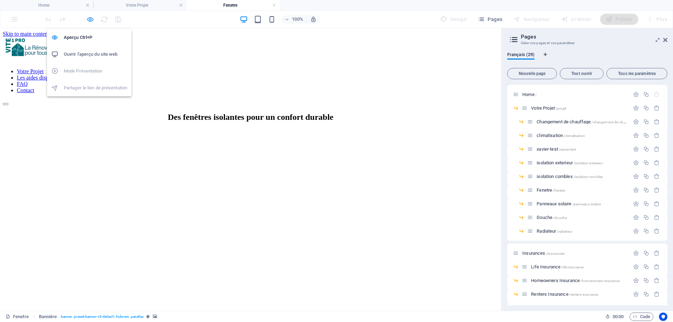
click at [94, 21] on icon "button" at bounding box center [90, 19] width 8 height 8
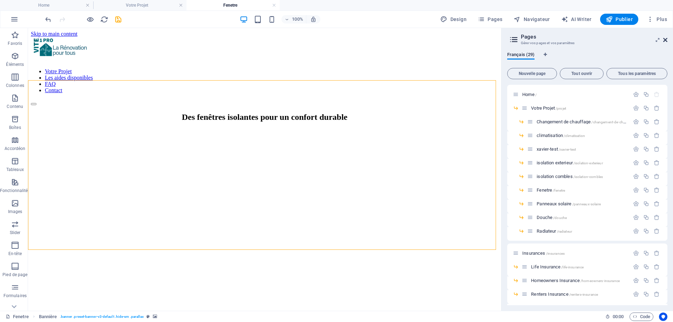
drag, startPoint x: 668, startPoint y: 39, endPoint x: 664, endPoint y: 39, distance: 4.2
click at [667, 39] on aside "Pages Gérer vos pages et vos paramètres Français (29) Nouvelle page Tout ouvrir…" at bounding box center [587, 169] width 172 height 283
click at [115, 21] on icon "save" at bounding box center [118, 19] width 8 height 8
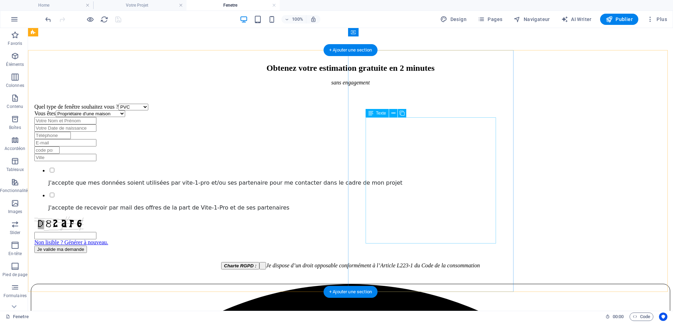
scroll to position [420, 0]
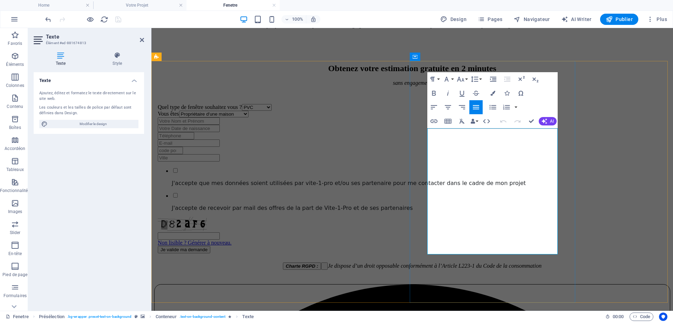
drag, startPoint x: 474, startPoint y: 186, endPoint x: 474, endPoint y: 192, distance: 6.0
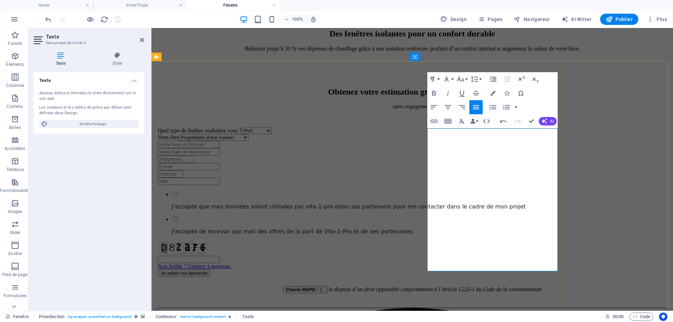
scroll to position [385, 0]
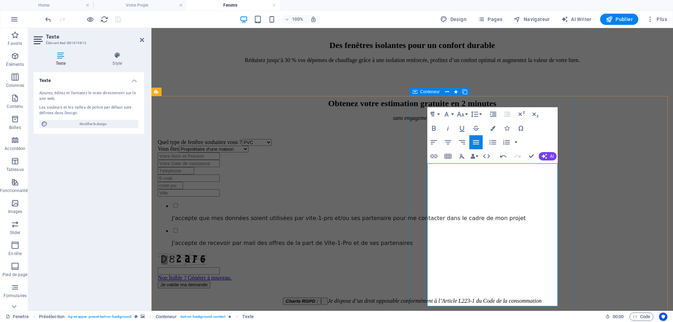
drag, startPoint x: 470, startPoint y: 220, endPoint x: 424, endPoint y: 165, distance: 71.9
click at [445, 141] on icon "button" at bounding box center [448, 142] width 6 height 4
click at [434, 141] on icon "button" at bounding box center [434, 142] width 8 height 8
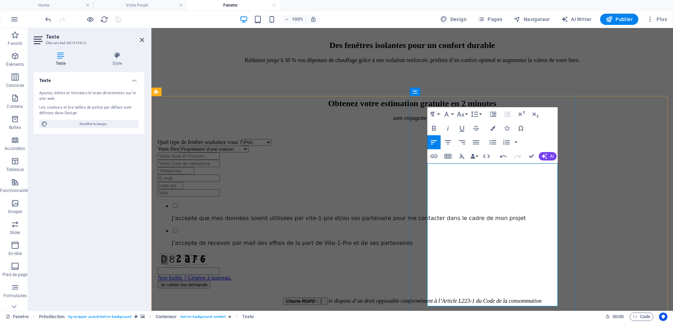
drag, startPoint x: 458, startPoint y: 169, endPoint x: 492, endPoint y: 175, distance: 35.3
click at [432, 125] on icon "button" at bounding box center [434, 128] width 8 height 8
drag, startPoint x: 428, startPoint y: 232, endPoint x: 490, endPoint y: 241, distance: 62.4
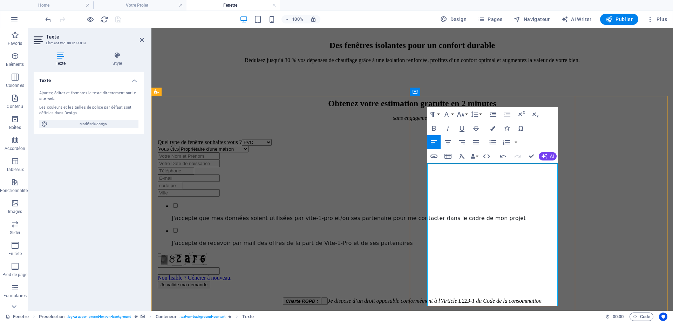
click at [434, 128] on icon "button" at bounding box center [434, 128] width 8 height 8
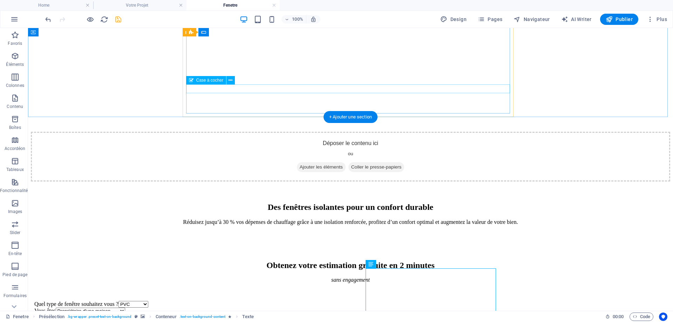
scroll to position [175, 0]
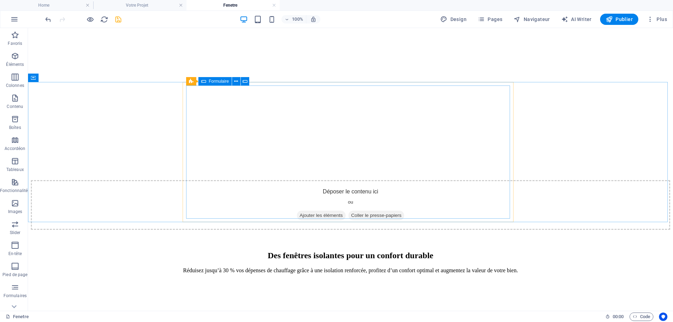
click at [206, 80] on div "Formulaire" at bounding box center [214, 81] width 33 height 8
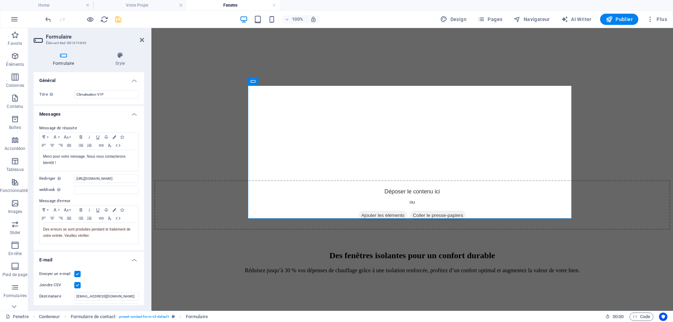
click at [78, 273] on label at bounding box center [77, 274] width 6 height 6
click at [0, 0] on input "Envoyer un e-mail" at bounding box center [0, 0] width 0 height 0
click at [78, 287] on label at bounding box center [77, 285] width 6 height 6
click at [0, 0] on input "Joindre CSV" at bounding box center [0, 0] width 0 height 0
click at [280, 200] on icon at bounding box center [281, 200] width 4 height 7
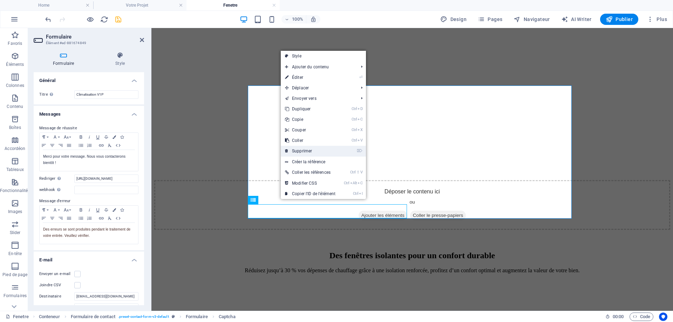
drag, startPoint x: 302, startPoint y: 149, endPoint x: 151, endPoint y: 121, distance: 153.9
click at [302, 149] on link "⌦ Supprimer" at bounding box center [310, 151] width 59 height 11
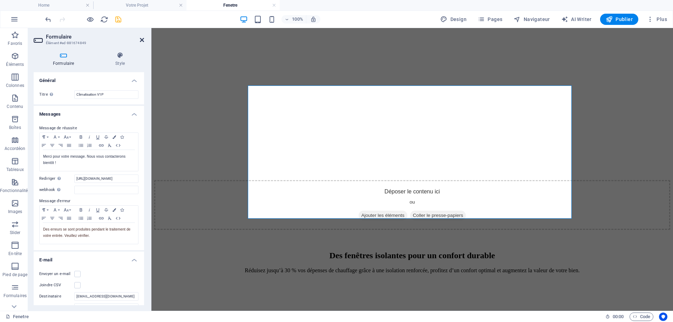
drag, startPoint x: 140, startPoint y: 38, endPoint x: 111, endPoint y: 11, distance: 40.2
click at [140, 38] on icon at bounding box center [142, 40] width 4 height 6
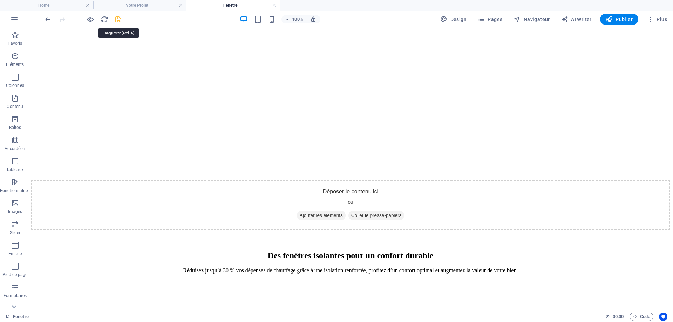
click at [117, 22] on icon "save" at bounding box center [118, 19] width 8 height 8
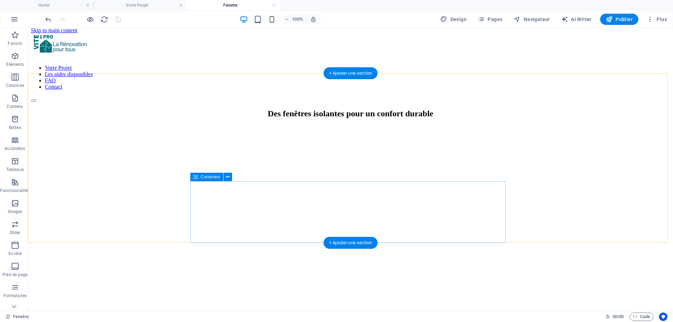
scroll to position [0, 0]
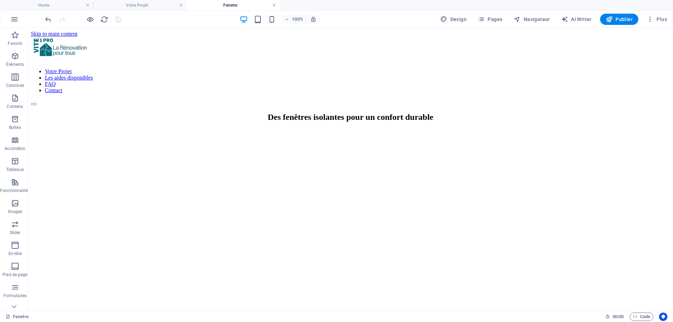
click at [272, 4] on link at bounding box center [274, 5] width 4 height 7
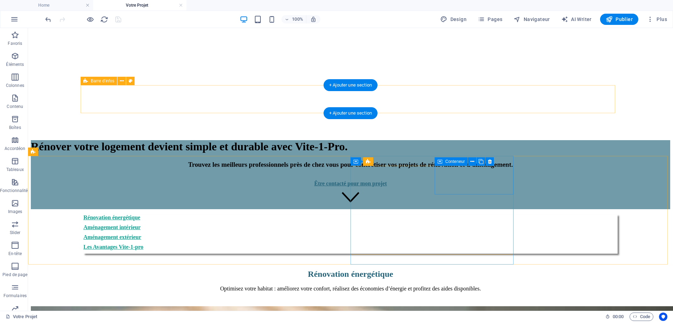
scroll to position [280, 0]
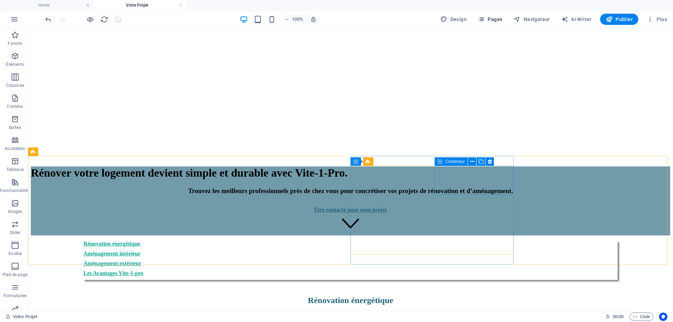
click at [495, 19] on span "Pages" at bounding box center [490, 19] width 25 height 7
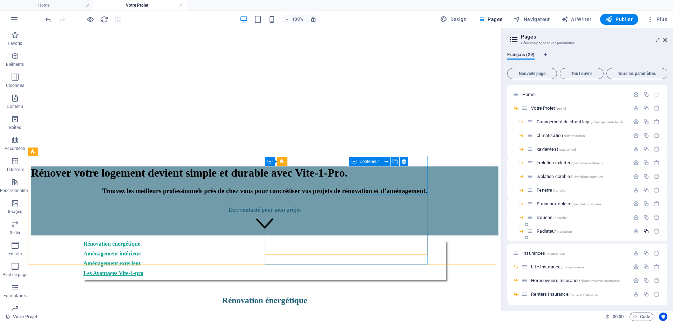
click at [643, 231] on icon "button" at bounding box center [646, 231] width 6 height 6
type input "Chau"
type input "/cha"
type input "Cha"
type input "Chauffage"
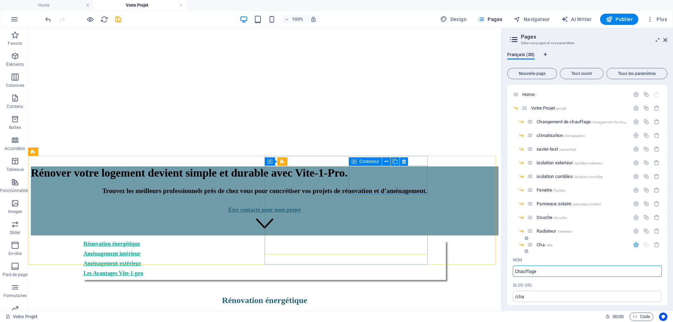
type input "/chauffage"
type input "Chauffage"
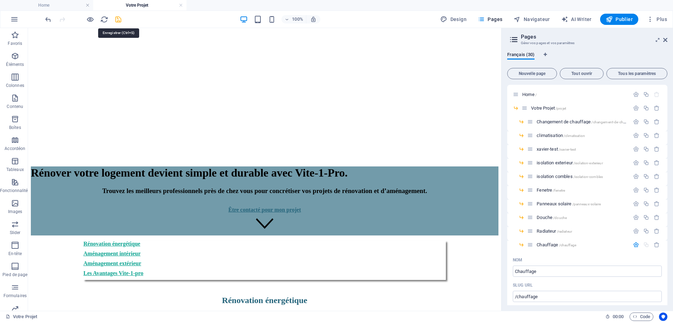
drag, startPoint x: 120, startPoint y: 18, endPoint x: 132, endPoint y: 27, distance: 15.5
click at [120, 18] on icon "save" at bounding box center [118, 19] width 8 height 8
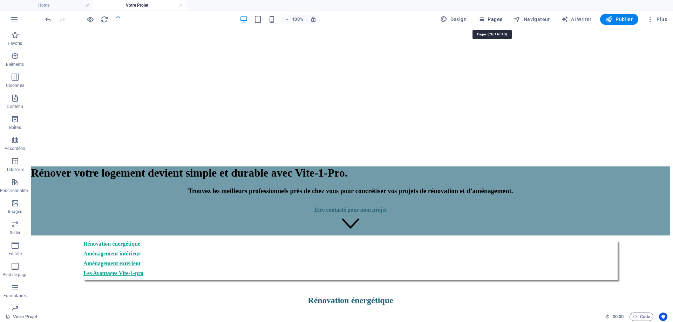
click at [494, 18] on span "Pages" at bounding box center [490, 19] width 25 height 7
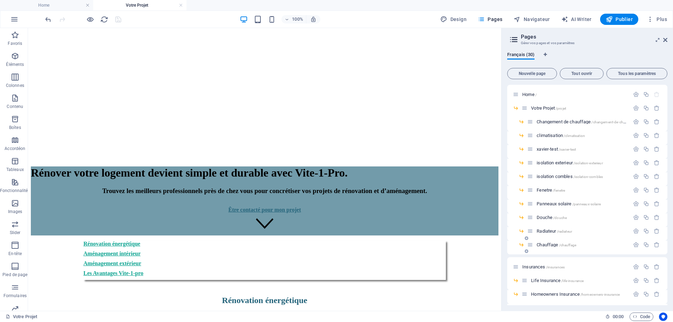
click at [545, 244] on span "Chauffage /chauffage" at bounding box center [556, 244] width 40 height 5
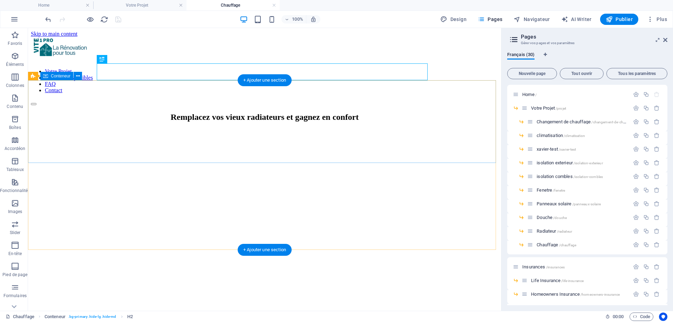
scroll to position [0, 0]
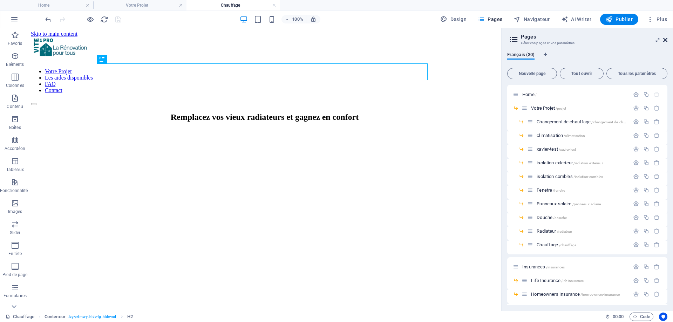
click at [665, 38] on icon at bounding box center [665, 40] width 4 height 6
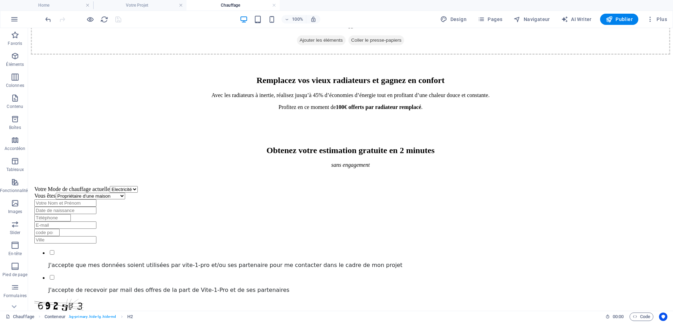
scroll to position [420, 0]
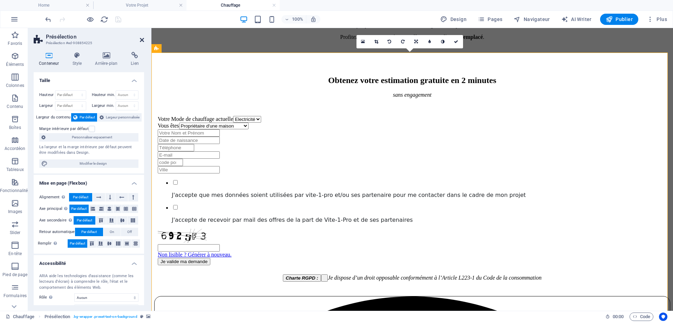
click at [142, 41] on icon at bounding box center [142, 40] width 4 height 6
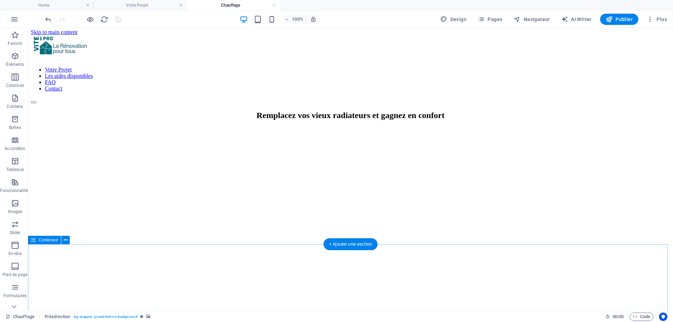
scroll to position [0, 0]
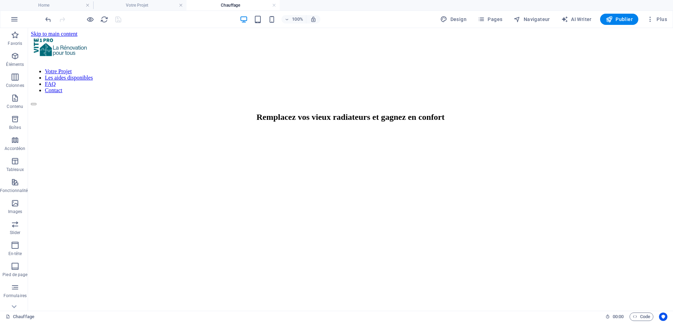
click at [500, 19] on span "Pages" at bounding box center [490, 19] width 25 height 7
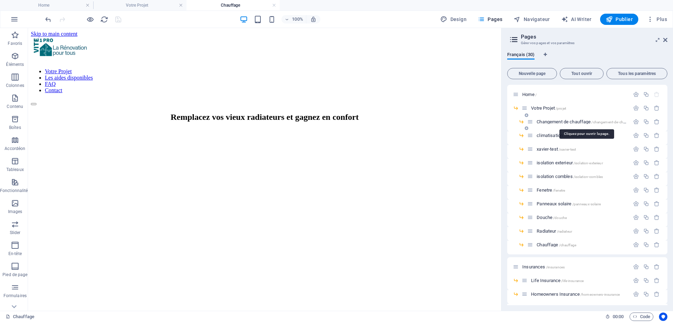
click at [557, 123] on span "Changement de chauffage /changement-de-chauffage" at bounding box center [585, 121] width 98 height 5
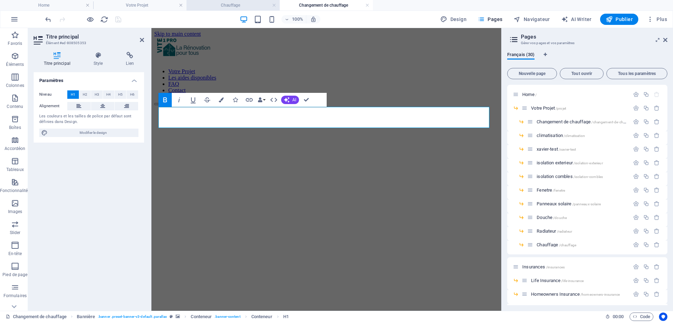
click at [209, 7] on h4 "Chauffage" at bounding box center [232, 5] width 93 height 8
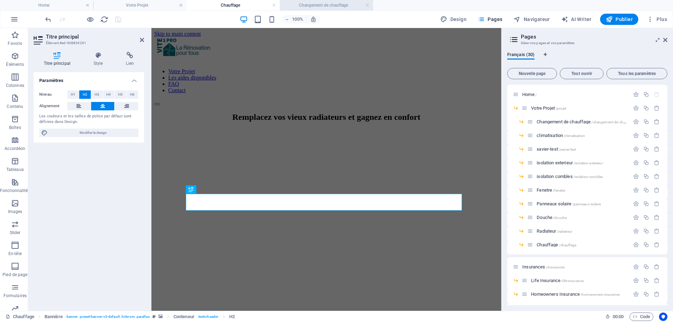
click at [326, 4] on h4 "Changement de chauffage" at bounding box center [326, 5] width 93 height 8
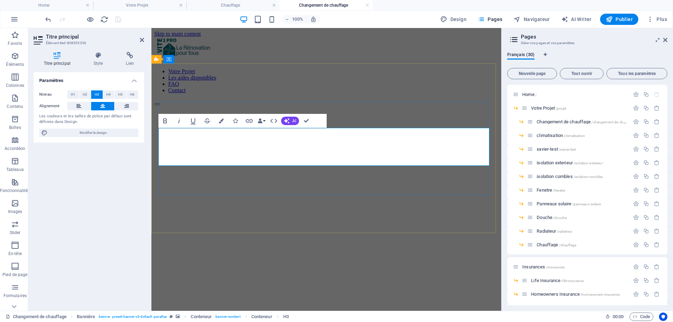
drag, startPoint x: 341, startPoint y: 161, endPoint x: 163, endPoint y: 136, distance: 179.4
copy span "Modernisez votre système de chauffage, diminuez vos dépenses d’énergie et bénéf…"
drag, startPoint x: 230, startPoint y: 4, endPoint x: 110, endPoint y: 96, distance: 151.1
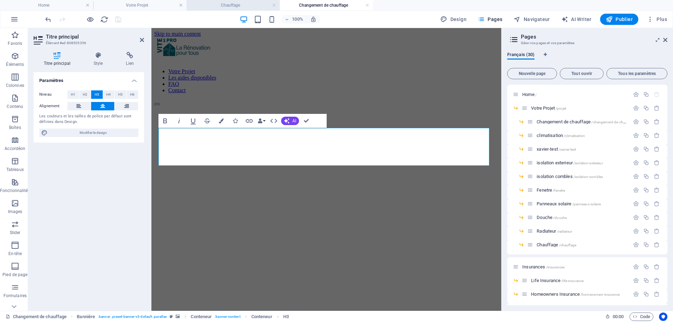
click at [230, 4] on h4 "Chauffage" at bounding box center [232, 5] width 93 height 8
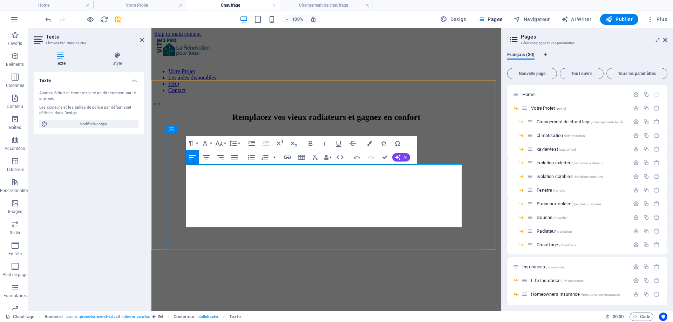
click at [218, 143] on icon "button" at bounding box center [219, 143] width 8 height 8
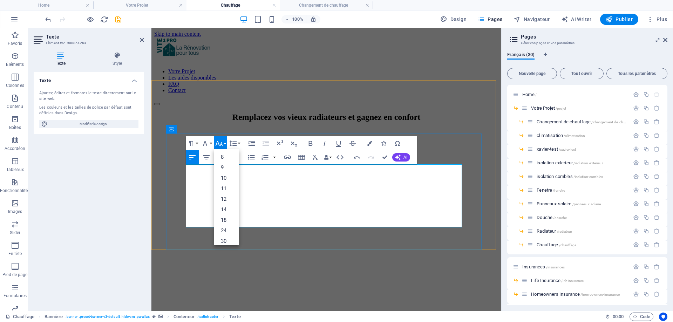
drag, startPoint x: 423, startPoint y: 204, endPoint x: 276, endPoint y: 194, distance: 147.1
drag, startPoint x: 382, startPoint y: 155, endPoint x: 355, endPoint y: 131, distance: 35.5
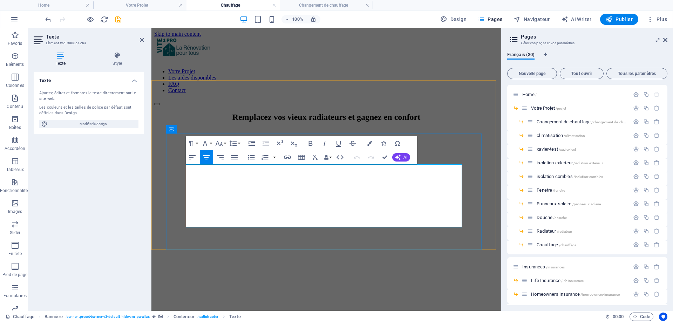
drag, startPoint x: 426, startPoint y: 207, endPoint x: 187, endPoint y: 178, distance: 241.1
click at [220, 146] on icon "button" at bounding box center [219, 143] width 8 height 8
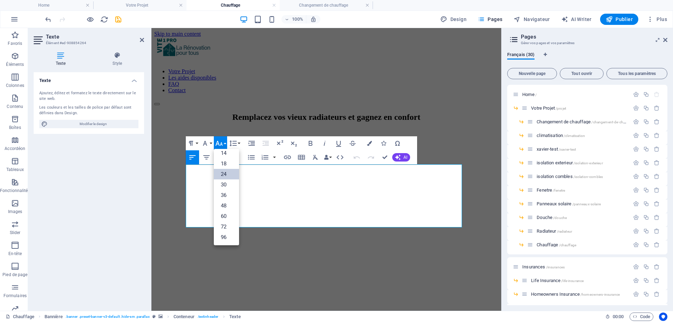
scroll to position [56, 0]
click at [224, 155] on link "14" at bounding box center [226, 153] width 25 height 11
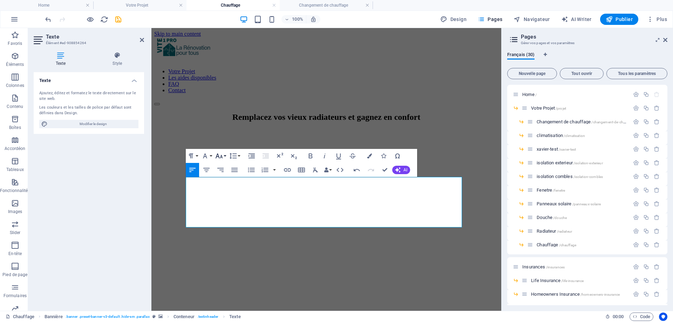
click at [221, 156] on icon "button" at bounding box center [218, 155] width 7 height 5
click at [223, 177] on link "18" at bounding box center [226, 176] width 25 height 11
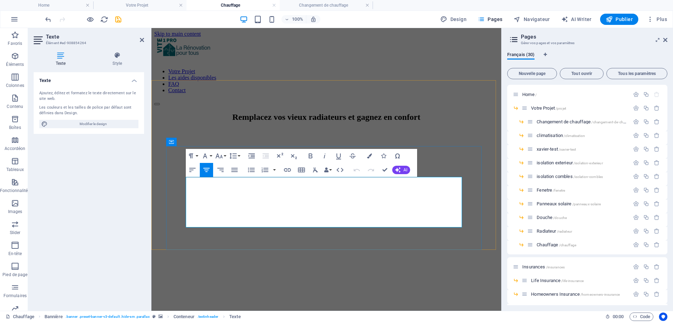
drag, startPoint x: 310, startPoint y: 184, endPoint x: 348, endPoint y: 183, distance: 37.9
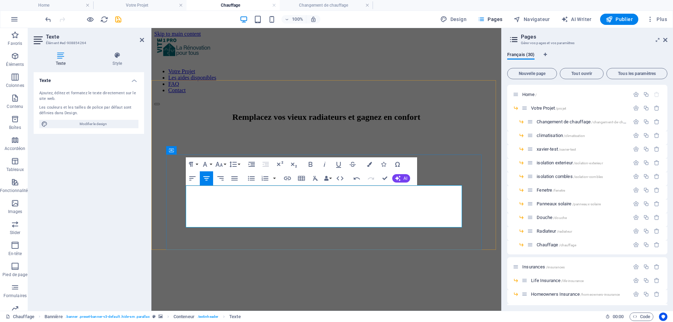
drag, startPoint x: 436, startPoint y: 206, endPoint x: 187, endPoint y: 196, distance: 248.6
click at [374, 164] on button "Colors" at bounding box center [369, 164] width 13 height 14
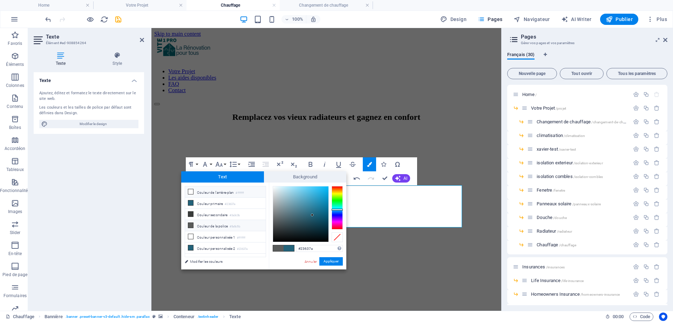
click at [219, 191] on li "Couleur de l'arrière-plan #ffffff" at bounding box center [225, 191] width 81 height 11
type input "#ffffff"
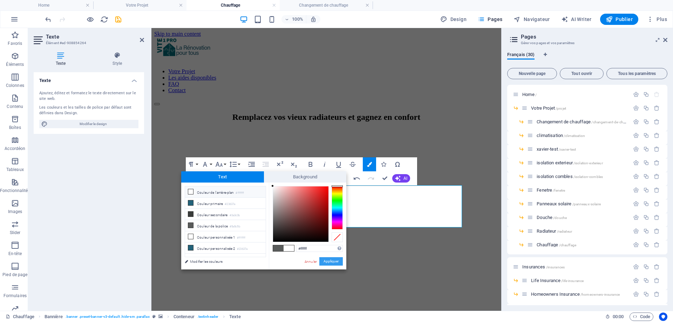
click at [327, 260] on button "Appliquer" at bounding box center [330, 261] width 23 height 8
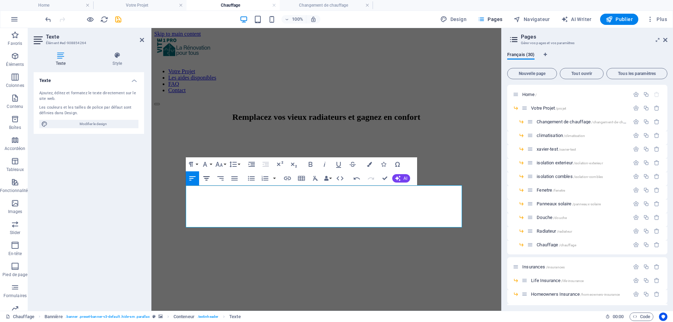
drag, startPoint x: 205, startPoint y: 177, endPoint x: 216, endPoint y: 161, distance: 19.6
click at [205, 177] on icon "button" at bounding box center [206, 178] width 8 height 8
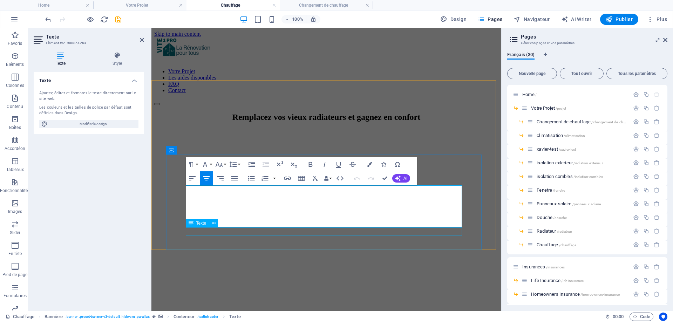
drag, startPoint x: 189, startPoint y: 215, endPoint x: 365, endPoint y: 227, distance: 176.3
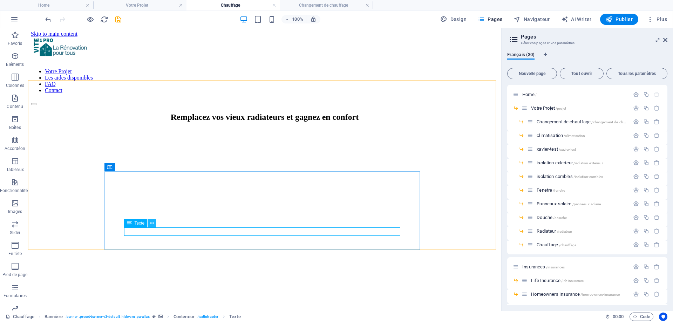
click at [151, 224] on icon at bounding box center [152, 223] width 4 height 7
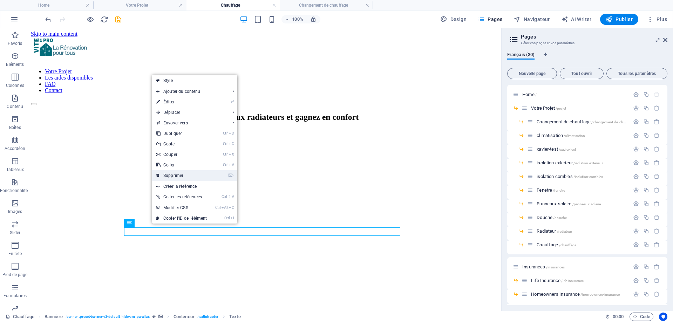
click at [166, 173] on link "⌦ Supprimer" at bounding box center [181, 175] width 59 height 11
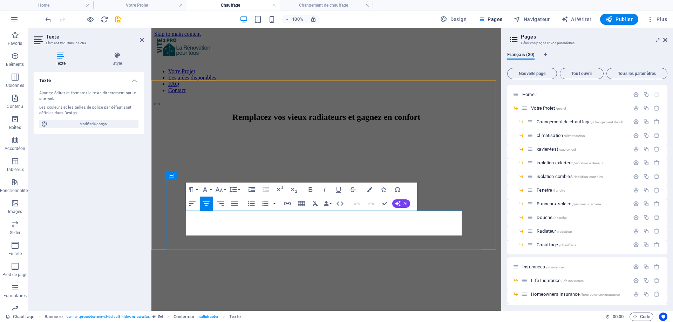
drag, startPoint x: 419, startPoint y: 218, endPoint x: 190, endPoint y: 218, distance: 228.5
copy span "Modernisez votre système de chauffage, diminuez vos dépenses d’énergie"
click at [250, 112] on div "Remplacez vos vieux radiateurs et gagnez en confort" at bounding box center [326, 116] width 344 height 9
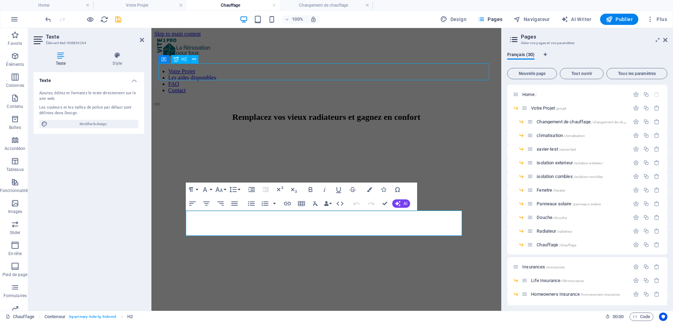
click at [373, 112] on div "Remplacez vos vieux radiateurs et gagnez en confort" at bounding box center [326, 116] width 344 height 9
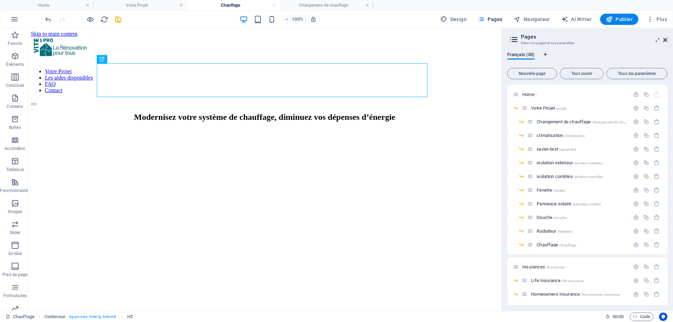
click at [663, 41] on icon at bounding box center [665, 40] width 4 height 6
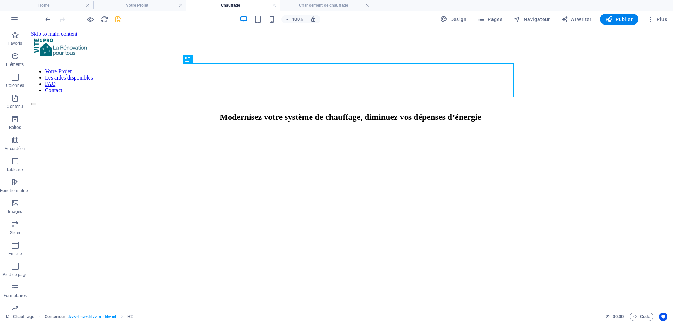
drag, startPoint x: 117, startPoint y: 22, endPoint x: 91, endPoint y: 7, distance: 30.1
click at [117, 22] on icon "save" at bounding box center [118, 19] width 8 height 8
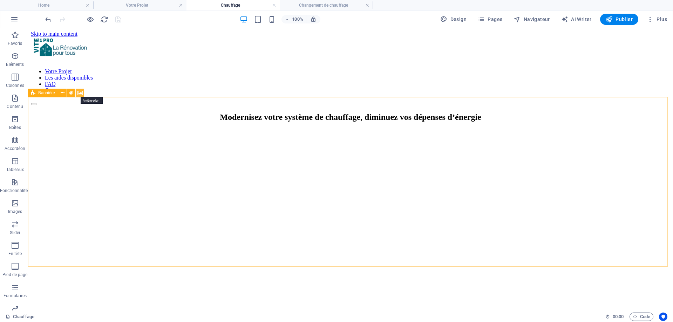
click at [78, 92] on icon at bounding box center [79, 92] width 5 height 7
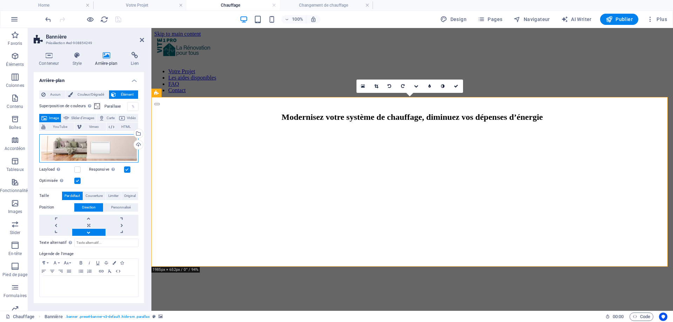
click at [92, 151] on div "Glissez les fichiers ici, cliquez pour choisir les fichiers ou sélectionnez les…" at bounding box center [88, 148] width 99 height 28
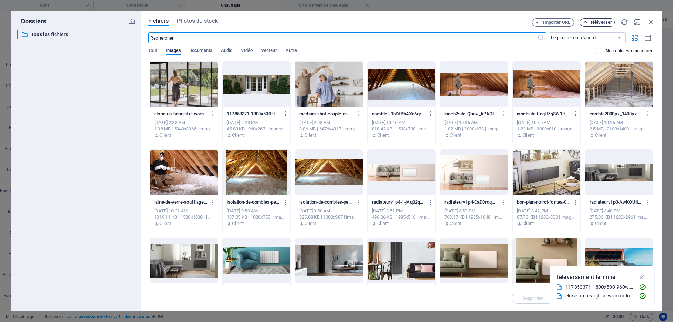
click at [597, 21] on span "Téléverser" at bounding box center [601, 22] width 22 height 4
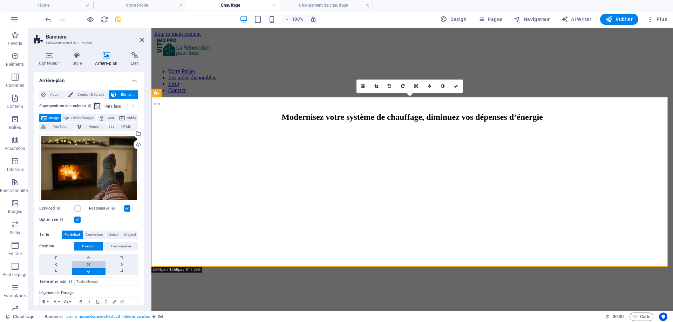
click at [85, 266] on link at bounding box center [88, 264] width 33 height 7
drag, startPoint x: 143, startPoint y: 38, endPoint x: 98, endPoint y: 13, distance: 51.8
click at [143, 38] on icon at bounding box center [142, 40] width 4 height 6
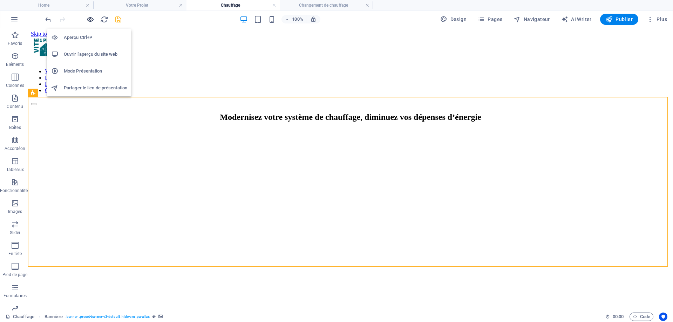
click at [87, 17] on icon "button" at bounding box center [90, 19] width 8 height 8
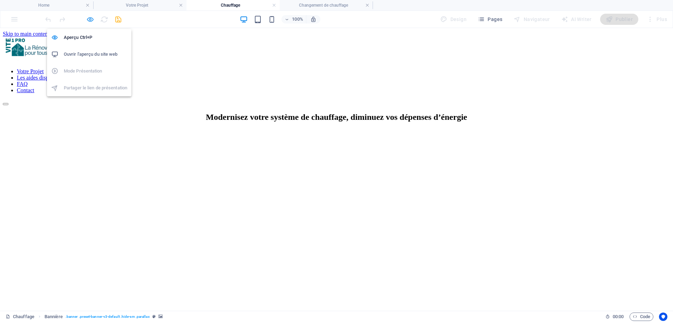
click at [87, 18] on icon "button" at bounding box center [90, 19] width 8 height 8
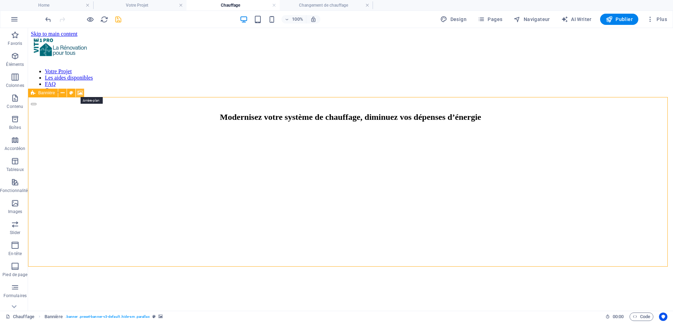
click at [81, 93] on icon at bounding box center [79, 92] width 5 height 7
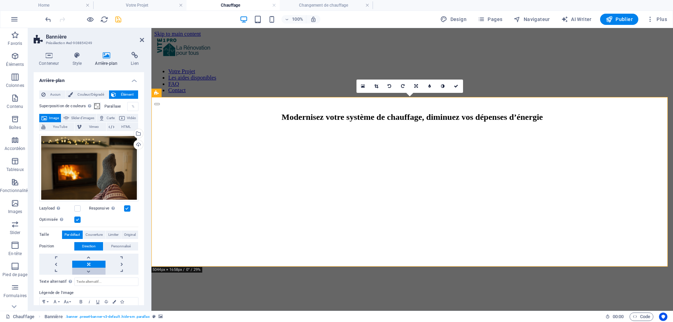
click at [93, 270] on link at bounding box center [88, 271] width 33 height 7
click at [142, 39] on icon at bounding box center [142, 40] width 4 height 6
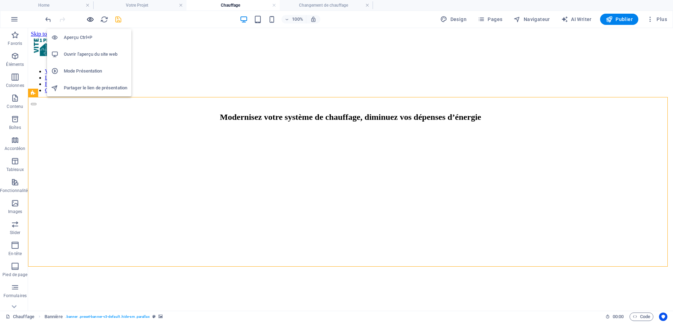
click at [88, 20] on icon "button" at bounding box center [90, 19] width 8 height 8
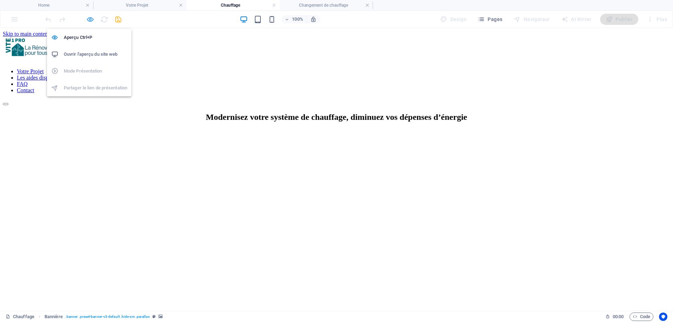
click at [89, 16] on icon "button" at bounding box center [90, 19] width 8 height 8
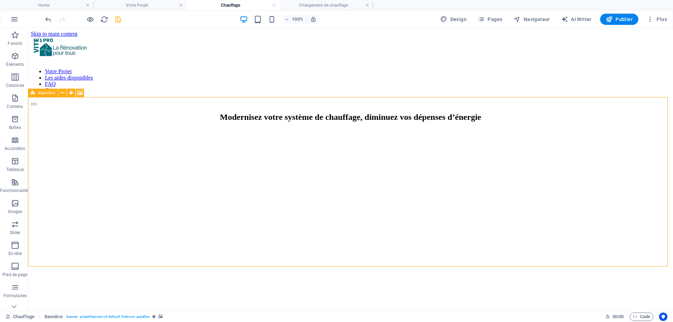
click at [81, 91] on icon at bounding box center [79, 92] width 5 height 7
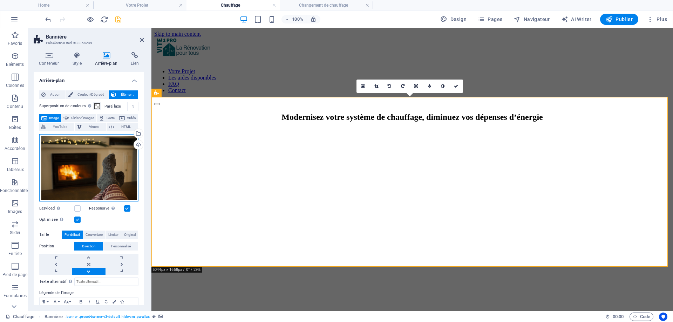
click at [81, 159] on div "Glissez les fichiers ici, cliquez pour choisir les fichiers ou sélectionnez les…" at bounding box center [88, 167] width 99 height 67
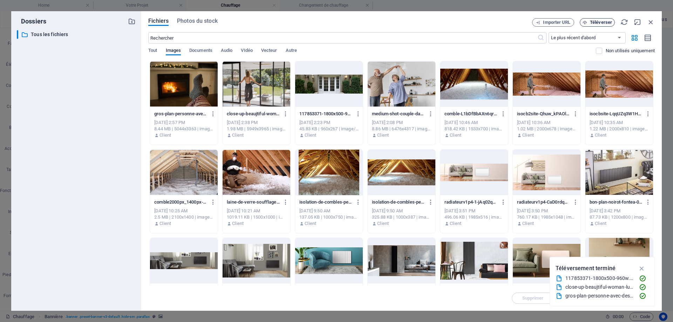
click at [598, 23] on span "Téléverser" at bounding box center [601, 22] width 22 height 4
click at [597, 18] on button "Téléverser" at bounding box center [597, 22] width 35 height 8
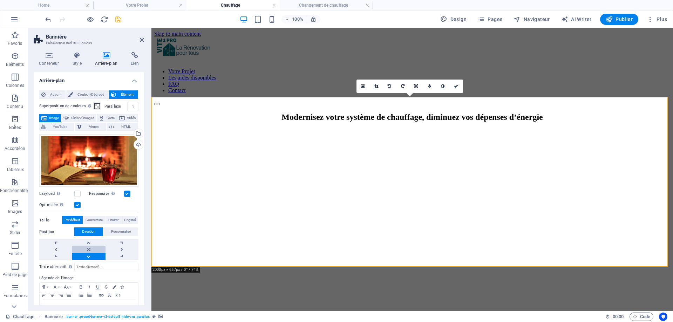
click at [88, 249] on link at bounding box center [88, 249] width 33 height 7
click at [89, 241] on link at bounding box center [88, 242] width 33 height 7
click at [89, 251] on link at bounding box center [88, 249] width 33 height 7
click at [88, 258] on link at bounding box center [88, 256] width 33 height 7
drag, startPoint x: 143, startPoint y: 39, endPoint x: 108, endPoint y: 16, distance: 41.7
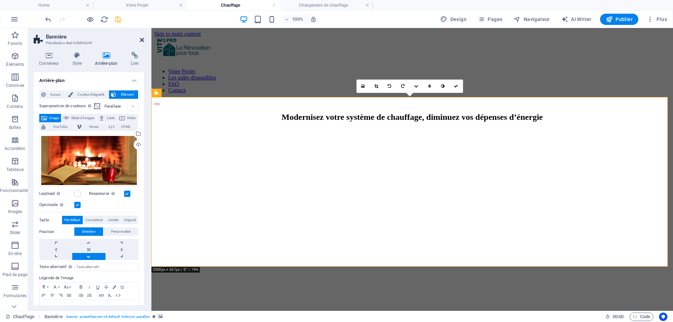
click at [143, 39] on icon at bounding box center [142, 40] width 4 height 6
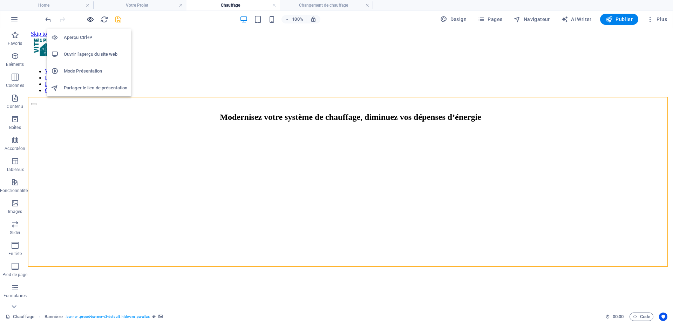
click at [93, 19] on icon "button" at bounding box center [90, 19] width 8 height 8
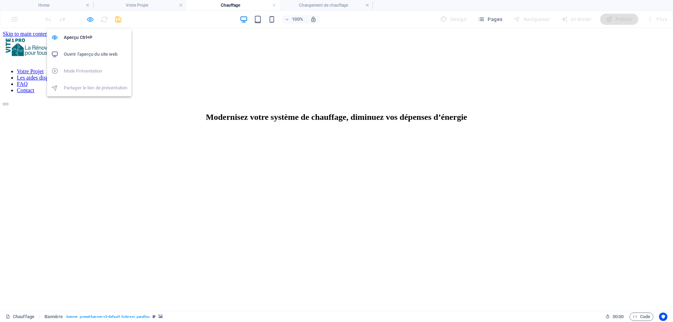
click at [88, 19] on icon "button" at bounding box center [90, 19] width 8 height 8
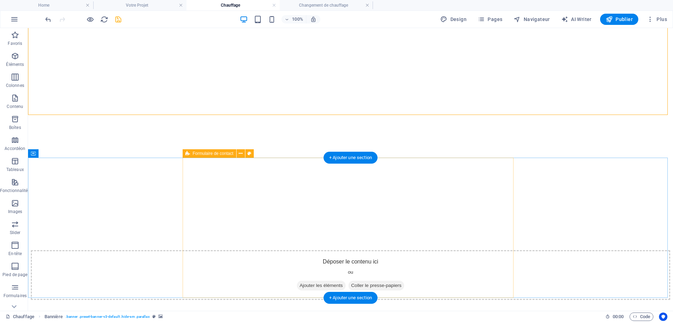
scroll to position [175, 0]
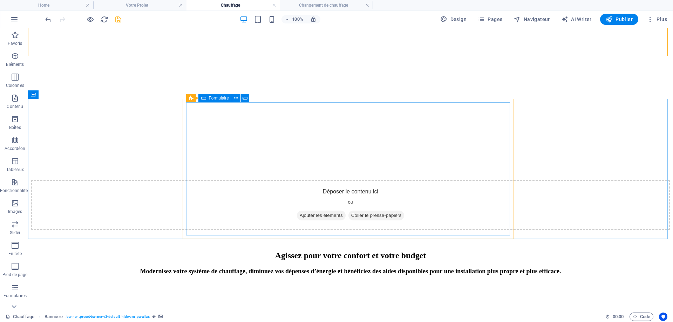
click at [205, 95] on icon at bounding box center [203, 98] width 5 height 8
drag, startPoint x: 205, startPoint y: 95, endPoint x: 53, endPoint y: 67, distance: 154.6
click at [205, 95] on icon at bounding box center [203, 98] width 5 height 8
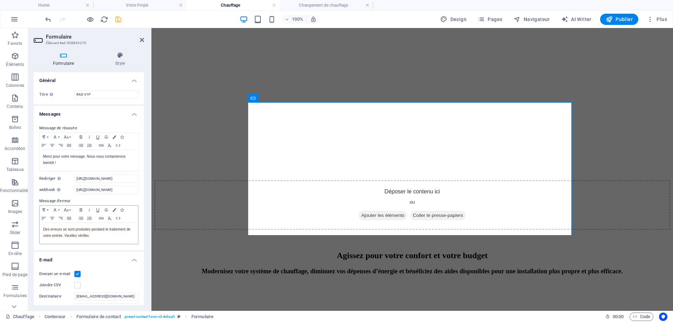
scroll to position [35, 0]
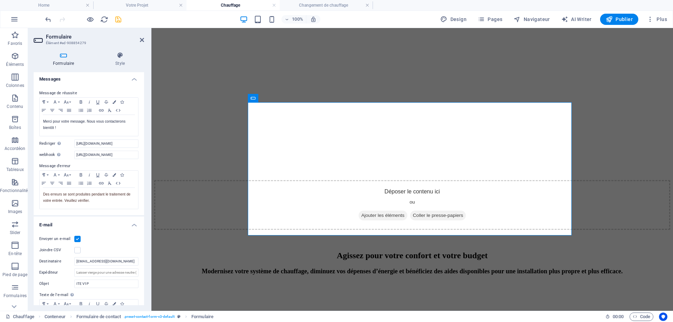
click at [76, 242] on label at bounding box center [77, 239] width 6 height 6
click at [0, 0] on input "Envoyer un e-mail" at bounding box center [0, 0] width 0 height 0
click at [141, 39] on icon at bounding box center [142, 40] width 4 height 6
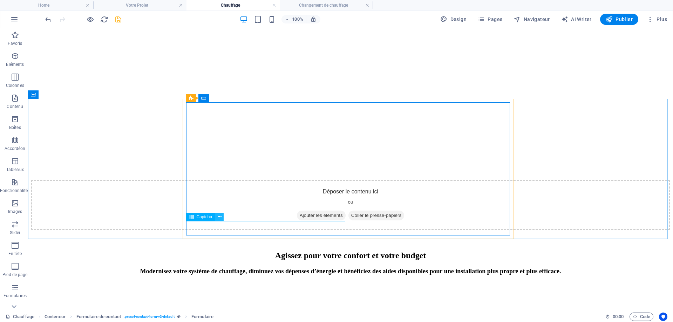
click at [220, 218] on icon at bounding box center [220, 216] width 4 height 7
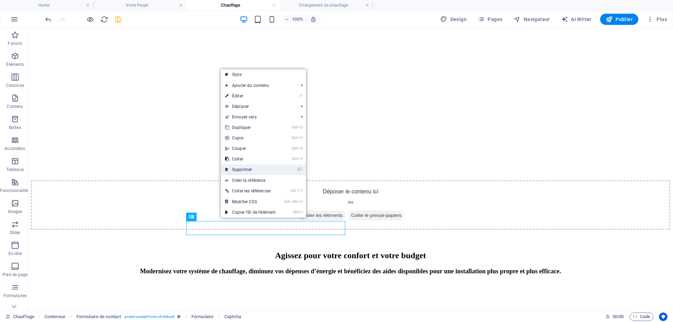
drag, startPoint x: 233, startPoint y: 170, endPoint x: 204, endPoint y: 152, distance: 34.7
click at [233, 170] on link "⌦ Supprimer" at bounding box center [250, 169] width 59 height 11
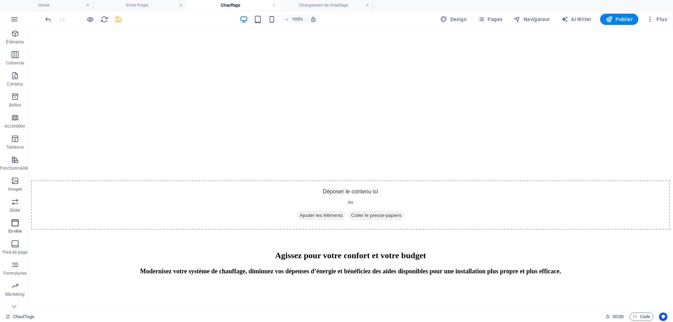
scroll to position [33, 0]
click at [12, 260] on p "Formulaires" at bounding box center [15, 263] width 23 height 6
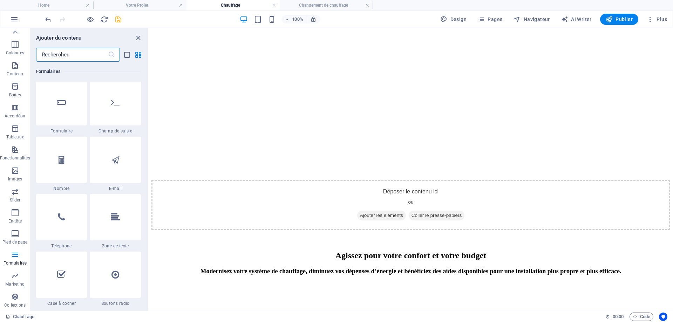
scroll to position [5291, 0]
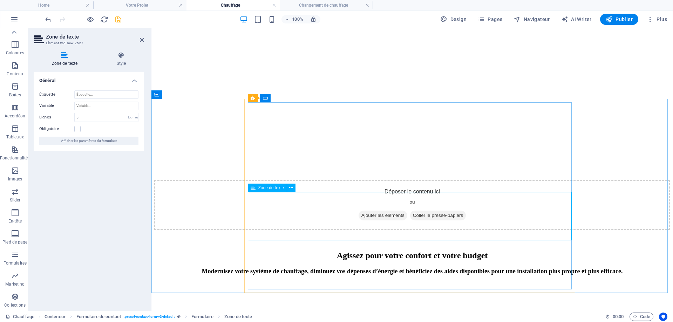
click at [95, 104] on input "Variable" at bounding box center [106, 106] width 64 height 8
type input "Décrivez votre projet ( installation pompe à chaleur, poêle à granulé …)"
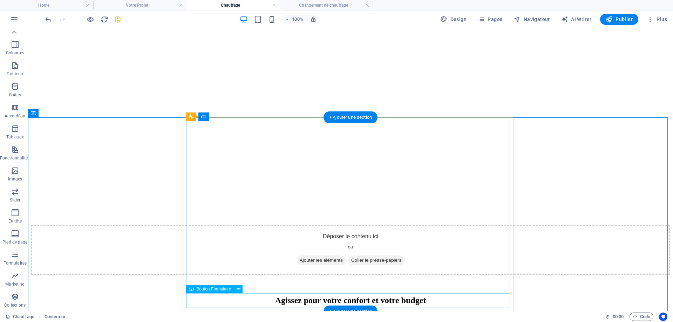
scroll to position [70, 0]
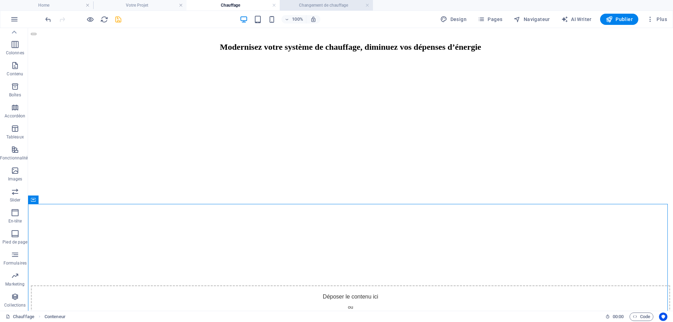
click at [328, 9] on li "Changement de chauffage" at bounding box center [326, 5] width 93 height 11
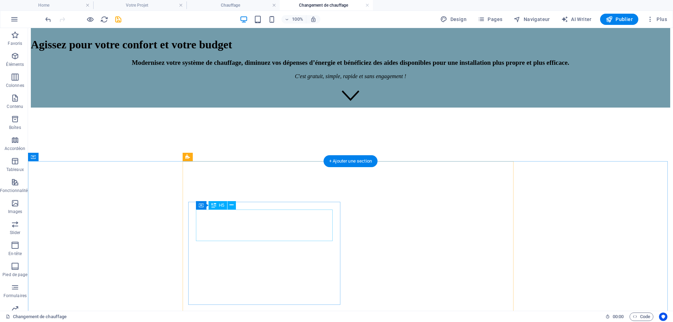
scroll to position [315, 0]
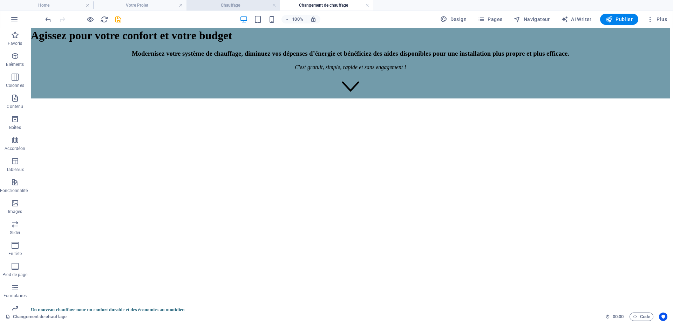
click at [238, 7] on h4 "Chauffage" at bounding box center [232, 5] width 93 height 8
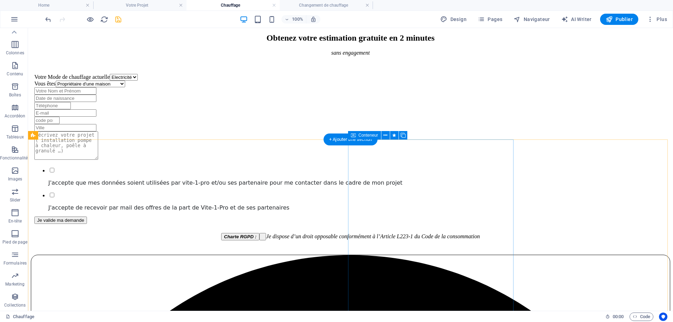
scroll to position [456, 0]
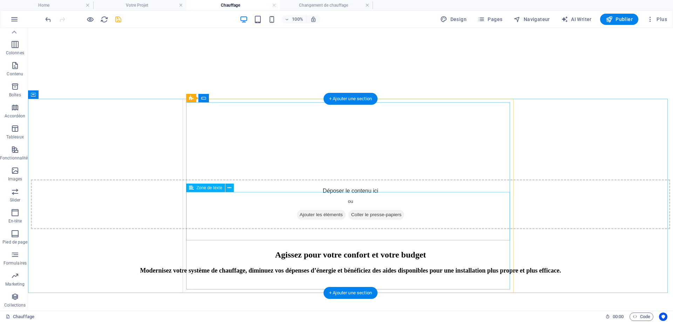
scroll to position [175, 0]
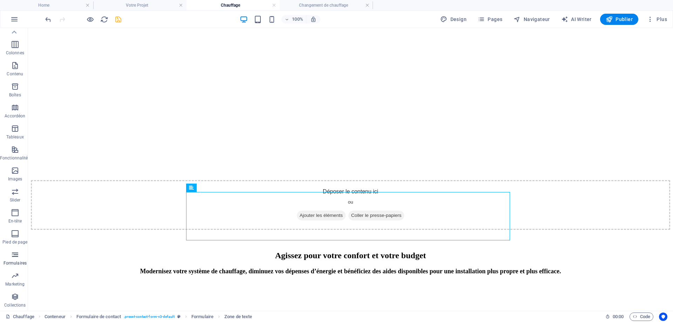
click at [13, 258] on icon "button" at bounding box center [15, 255] width 8 height 8
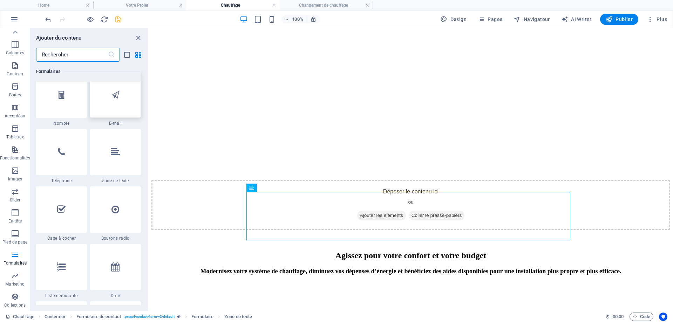
scroll to position [5361, 0]
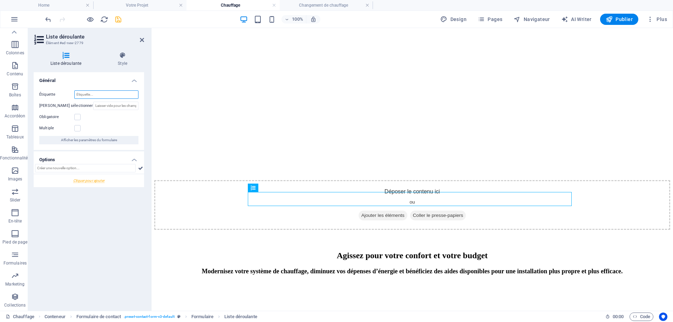
click at [94, 95] on input "Étiquette" at bounding box center [106, 94] width 64 height 8
click at [321, 8] on h4 "Changement de chauffage" at bounding box center [326, 5] width 93 height 8
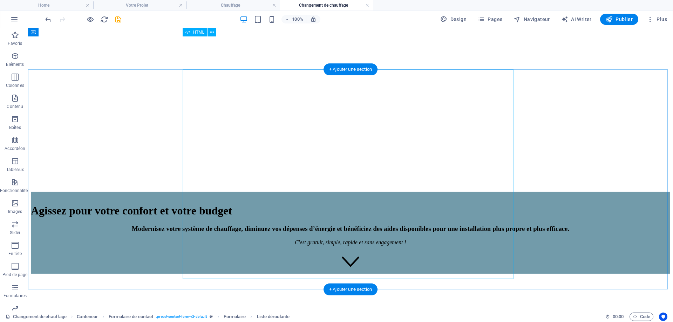
scroll to position [35, 0]
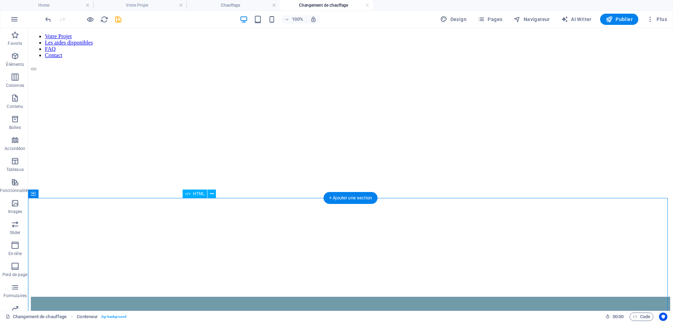
drag, startPoint x: 259, startPoint y: 237, endPoint x: 313, endPoint y: 239, distance: 53.7
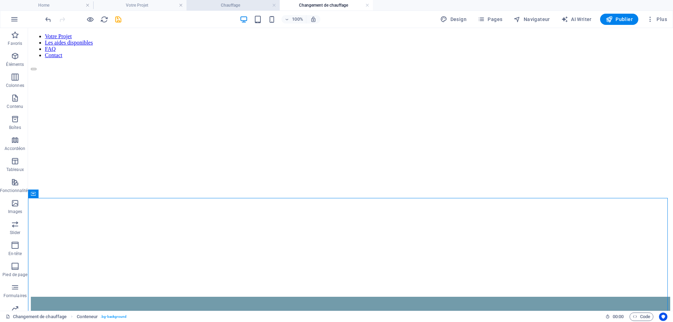
click at [207, 7] on h4 "Chauffage" at bounding box center [232, 5] width 93 height 8
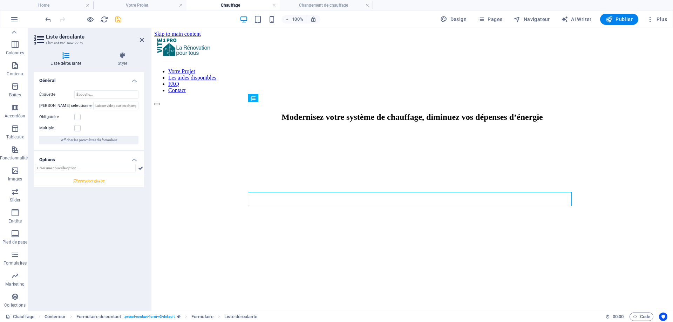
scroll to position [175, 0]
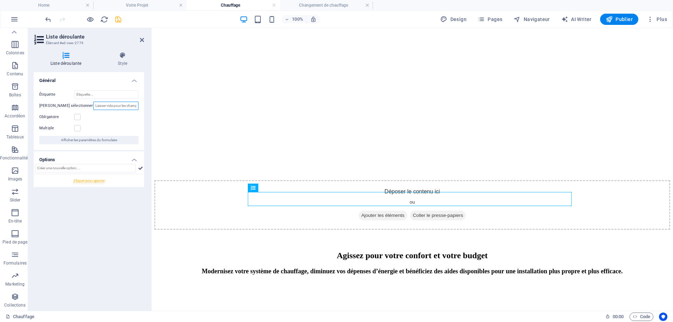
click at [93, 106] on input "[PERSON_NAME] sélectionner" at bounding box center [115, 106] width 45 height 8
click at [91, 91] on input "Étiquette" at bounding box center [106, 94] width 64 height 8
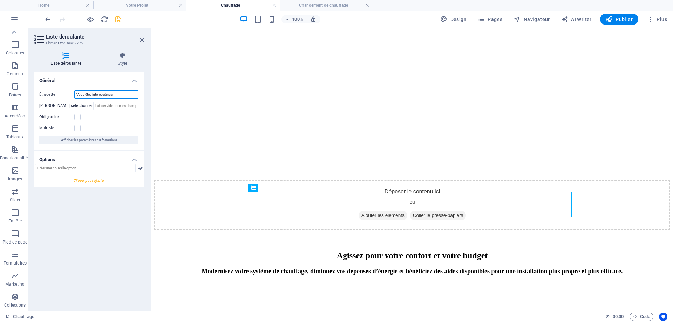
type input "Vous êtes interessés par"
click at [85, 179] on div at bounding box center [89, 180] width 110 height 13
click at [94, 184] on input "Nouvelle option" at bounding box center [112, 184] width 54 height 8
click at [92, 183] on input "Nouvelle option" at bounding box center [112, 184] width 54 height 8
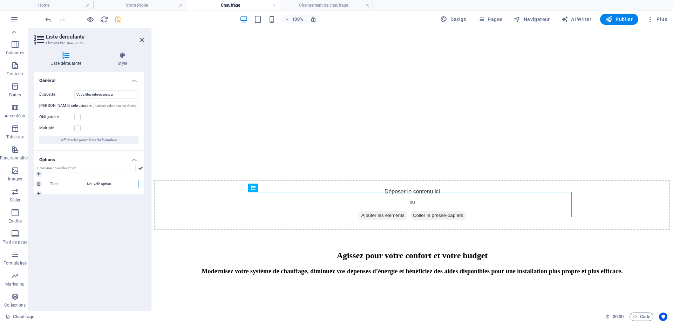
click at [92, 183] on input "Nouvelle option" at bounding box center [112, 184] width 54 height 8
type input "une pompe à chaleur"
click at [34, 196] on div "Général Étiquette Vous êtes interessés par [PERSON_NAME] sélectionner Obligatoi…" at bounding box center [89, 188] width 110 height 233
click at [40, 193] on icon at bounding box center [38, 194] width 3 height 4
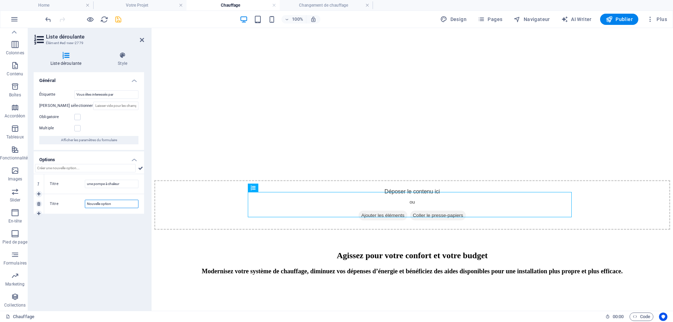
click at [99, 206] on input "Nouvelle option" at bounding box center [112, 204] width 54 height 8
click at [327, 8] on h4 "Changement de chauffage" at bounding box center [326, 5] width 93 height 8
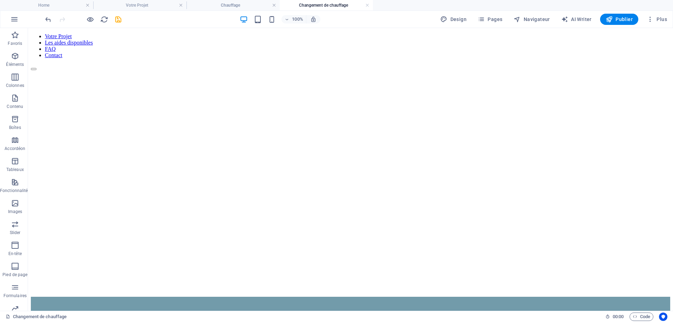
scroll to position [0, 0]
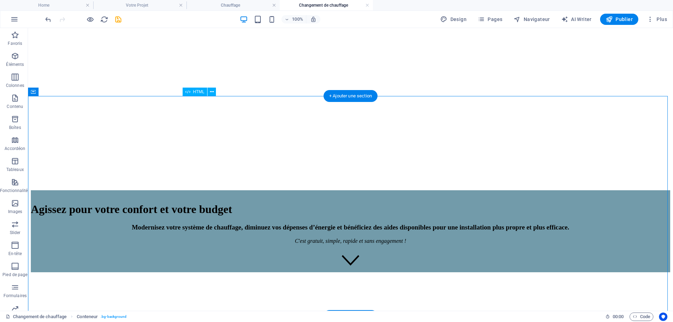
drag, startPoint x: 301, startPoint y: 286, endPoint x: 314, endPoint y: 272, distance: 19.4
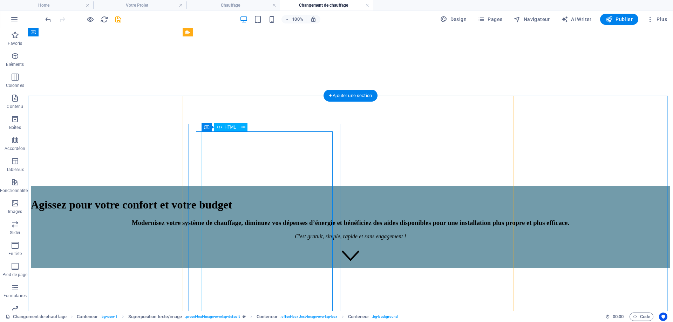
scroll to position [115, 0]
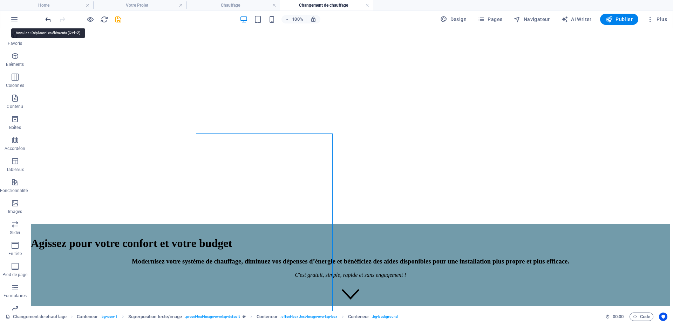
click at [51, 16] on icon "undo" at bounding box center [48, 19] width 8 height 8
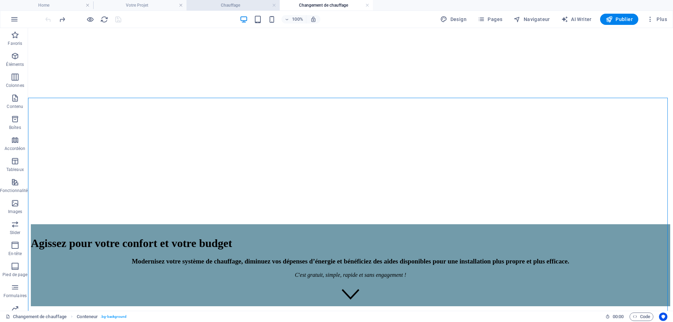
click at [223, 5] on h4 "Chauffage" at bounding box center [232, 5] width 93 height 8
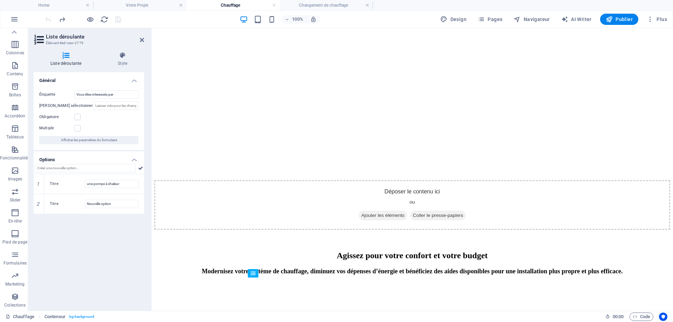
scroll to position [0, 0]
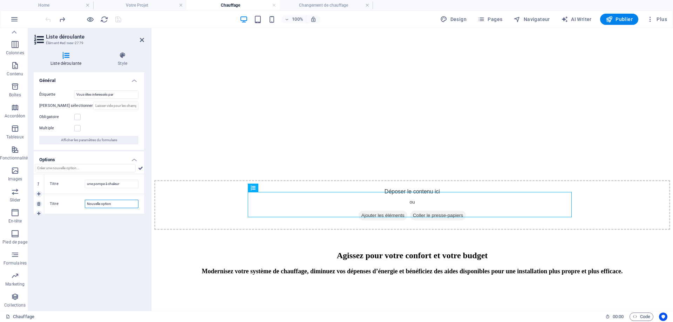
click at [98, 206] on input "Nouvelle option" at bounding box center [112, 204] width 54 height 8
click at [100, 200] on input "Nouvelle option" at bounding box center [112, 204] width 54 height 8
click at [41, 212] on link at bounding box center [39, 214] width 6 height 6
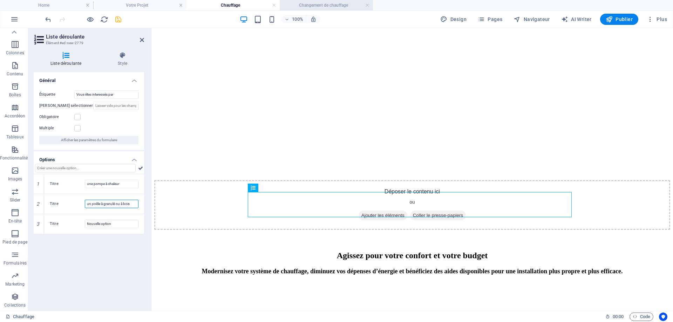
type input "un poêle à granulé ou à bois"
click at [324, 5] on h4 "Changement de chauffage" at bounding box center [326, 5] width 93 height 8
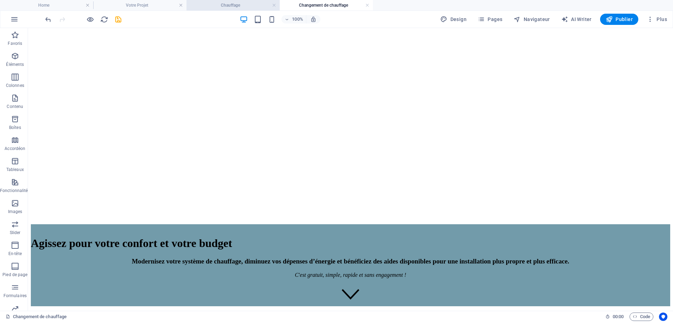
click at [209, 6] on h4 "Chauffage" at bounding box center [232, 5] width 93 height 8
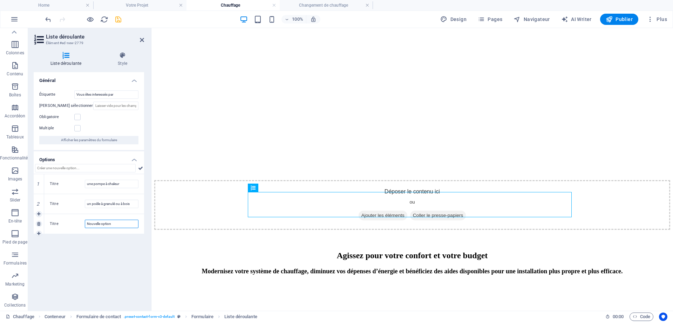
click at [96, 224] on input "Nouvelle option" at bounding box center [112, 224] width 54 height 8
click at [94, 225] on input "Nouvelle option" at bounding box center [112, 224] width 54 height 8
drag, startPoint x: 94, startPoint y: 225, endPoint x: 101, endPoint y: 219, distance: 9.4
click at [95, 225] on input "Nouvelle option" at bounding box center [112, 224] width 54 height 8
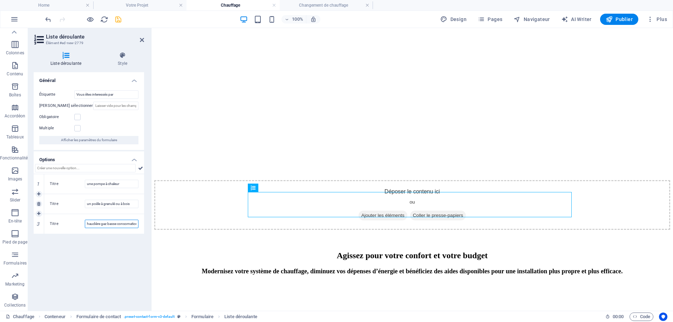
scroll to position [0, 11]
drag, startPoint x: 37, startPoint y: 234, endPoint x: 34, endPoint y: 253, distance: 19.5
type input "une chaudière gaz basse consomation"
click at [132, 224] on input "une chaudière gaz basse consomation" at bounding box center [112, 224] width 54 height 8
click at [131, 223] on input "une chaudière gaz basse consomation" at bounding box center [112, 224] width 54 height 8
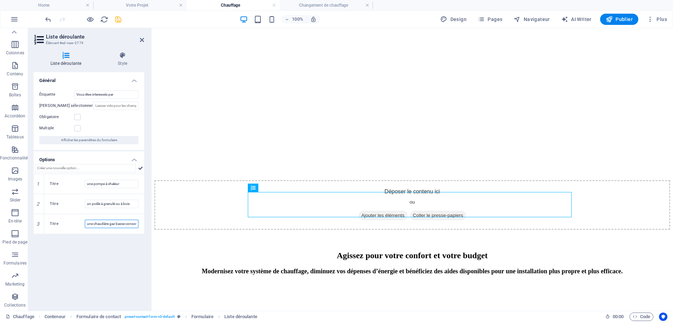
scroll to position [0, 13]
click at [40, 232] on icon at bounding box center [38, 234] width 3 height 4
type input "une chaudière gaz basse consomation"
click at [104, 241] on input "Nouvelle option" at bounding box center [112, 244] width 54 height 8
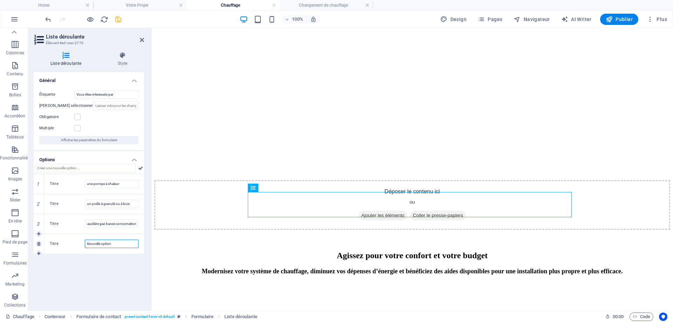
scroll to position [0, 0]
click at [113, 243] on input "Nouvelle option" at bounding box center [112, 244] width 54 height 8
type input "des radiateurs à inertie"
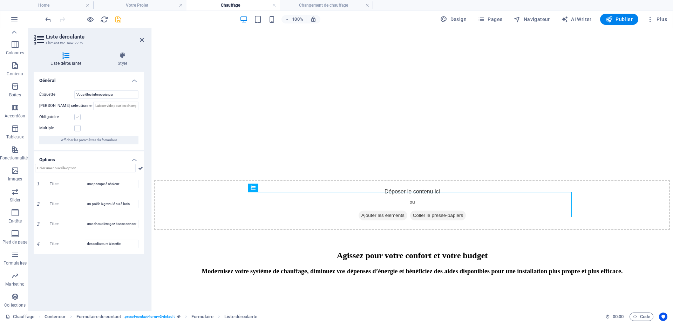
click at [78, 118] on label at bounding box center [77, 117] width 6 height 6
click at [0, 0] on input "Obligatoire" at bounding box center [0, 0] width 0 height 0
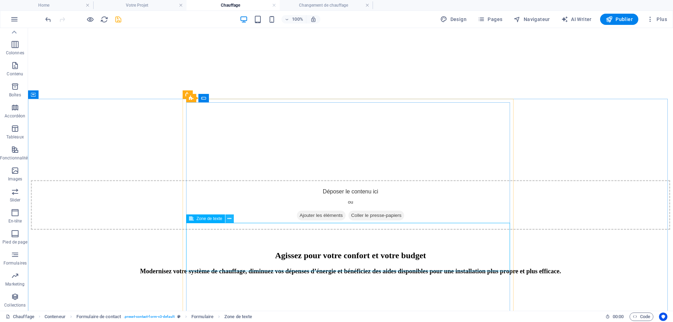
click at [232, 220] on button at bounding box center [229, 218] width 8 height 8
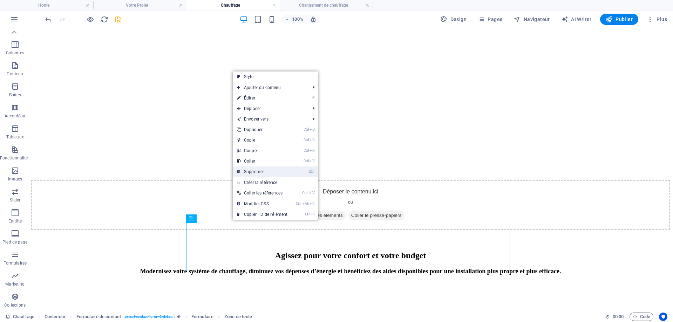
click at [255, 174] on link "⌦ Supprimer" at bounding box center [262, 171] width 59 height 11
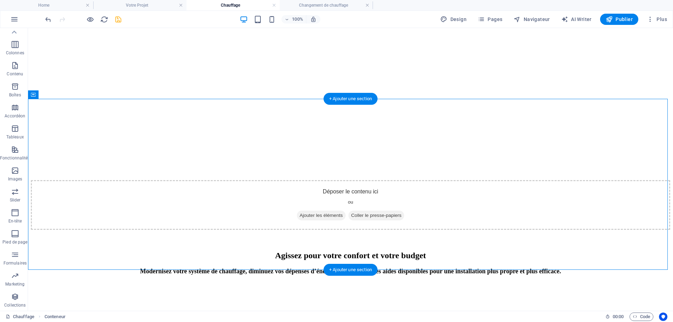
drag, startPoint x: 231, startPoint y: 216, endPoint x: 203, endPoint y: 193, distance: 36.8
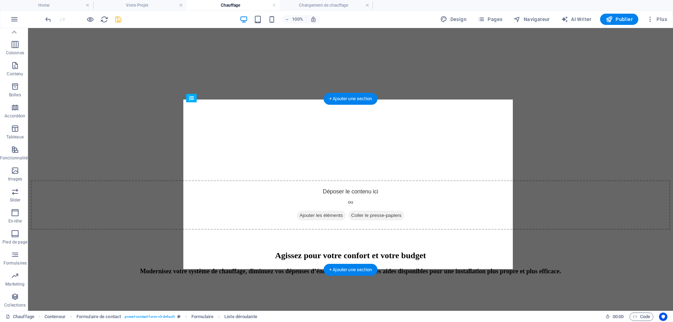
drag, startPoint x: 227, startPoint y: 215, endPoint x: 243, endPoint y: 208, distance: 17.1
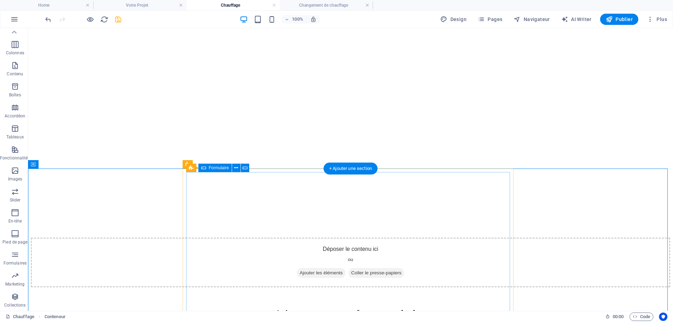
scroll to position [105, 0]
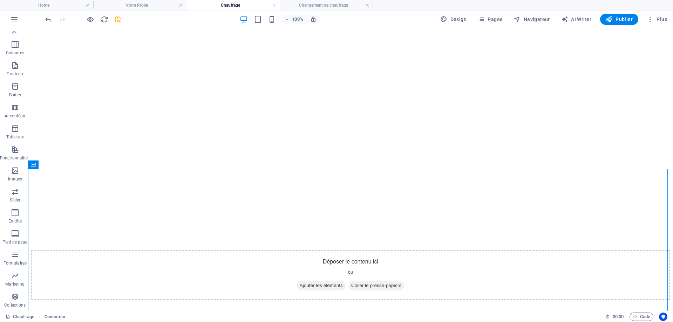
click at [120, 21] on icon "save" at bounding box center [118, 19] width 8 height 8
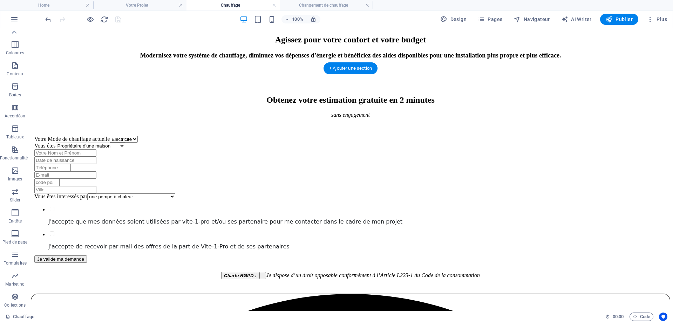
scroll to position [456, 0]
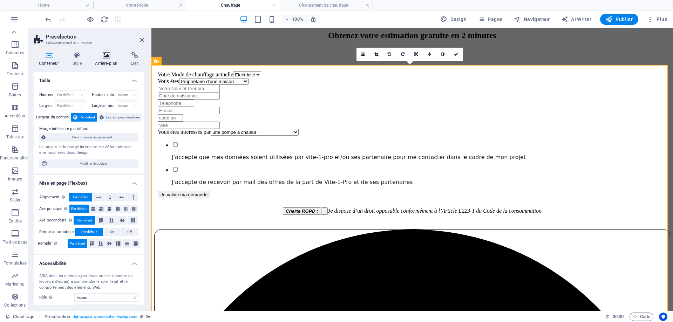
click at [104, 60] on h4 "Arrière-plan" at bounding box center [108, 59] width 36 height 15
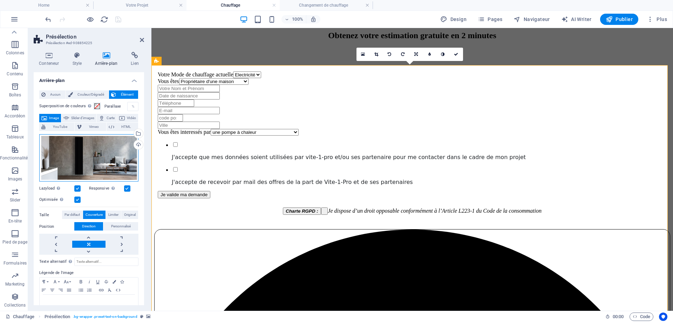
click at [107, 155] on div "Glissez les fichiers ici, cliquez pour choisir les fichiers ou sélectionnez les…" at bounding box center [88, 158] width 99 height 48
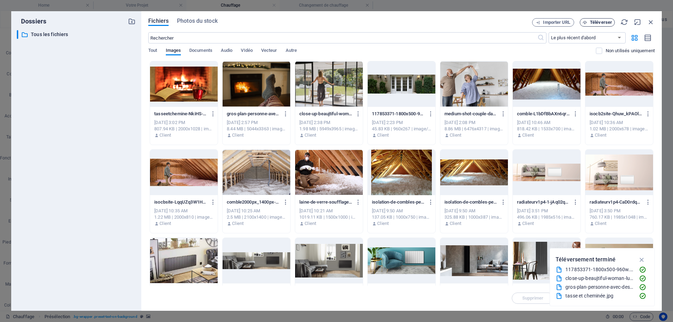
click at [600, 19] on button "Téléverser" at bounding box center [597, 22] width 35 height 8
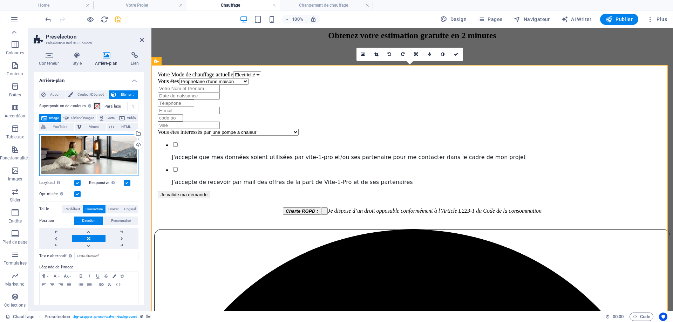
click at [107, 156] on div "Glissez les fichiers ici, cliquez pour choisir les fichiers ou sélectionnez les…" at bounding box center [88, 155] width 99 height 42
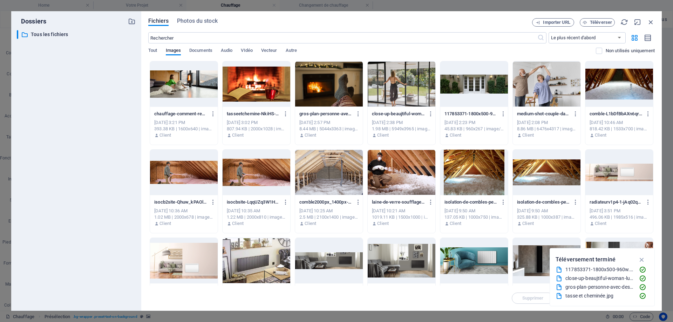
click at [601, 16] on div "Fichiers Photos du stock Importer URL Téléverser ​ Le plus récent d'abord Le pl…" at bounding box center [401, 161] width 520 height 300
click at [599, 18] on button "Téléverser" at bounding box center [597, 22] width 35 height 8
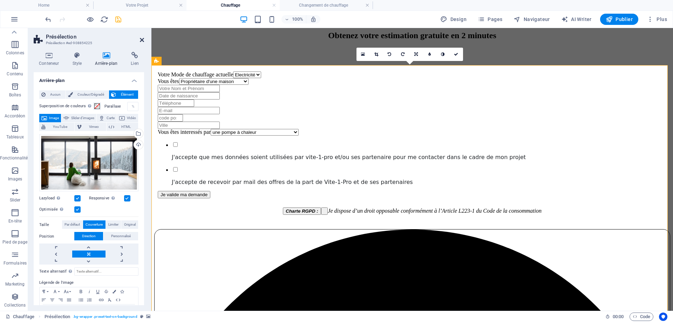
click at [140, 40] on icon at bounding box center [142, 40] width 4 height 6
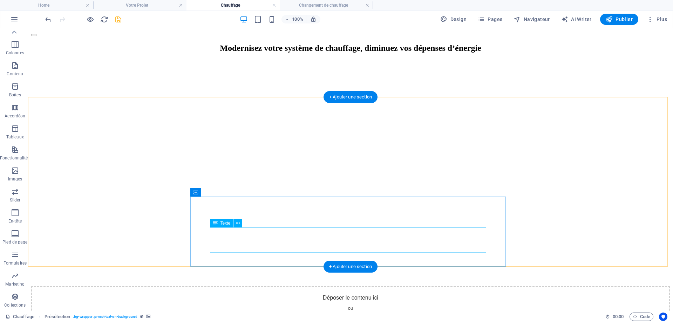
scroll to position [0, 0]
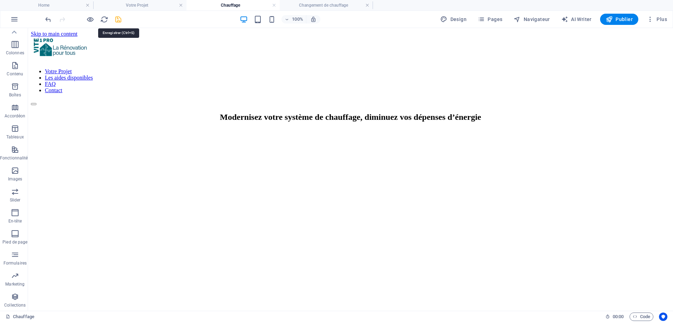
click at [116, 21] on icon "save" at bounding box center [118, 19] width 8 height 8
drag, startPoint x: 146, startPoint y: 6, endPoint x: 169, endPoint y: 64, distance: 62.9
click at [146, 6] on h4 "Votre Projet" at bounding box center [139, 5] width 93 height 8
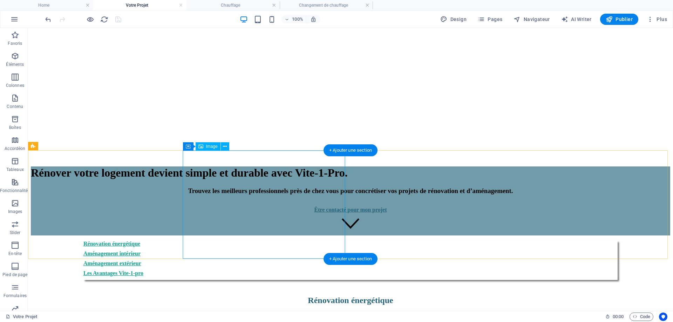
scroll to position [315, 0]
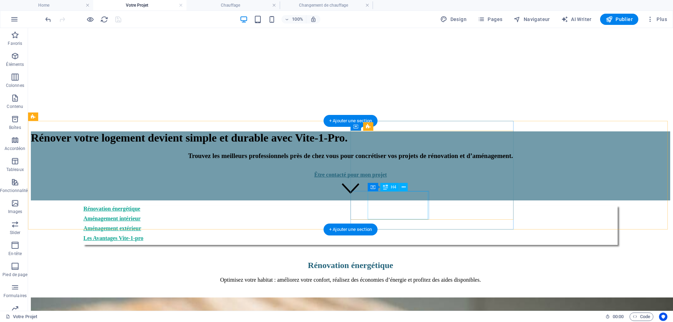
select select "2"
select select
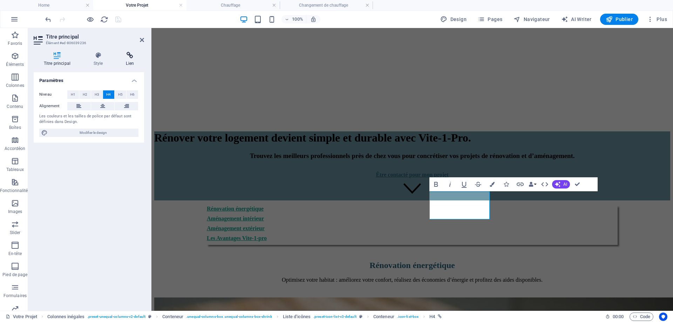
click at [128, 61] on h4 "Lien" at bounding box center [130, 59] width 28 height 15
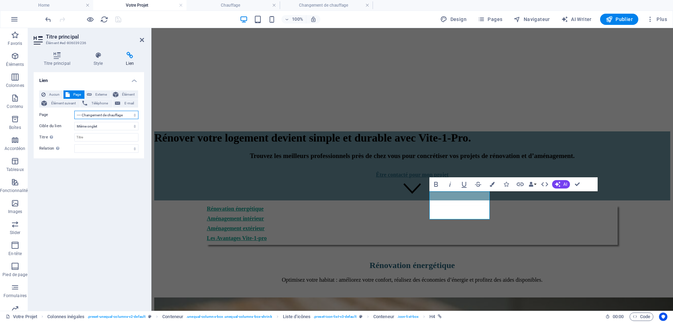
click at [91, 116] on select "Home -- Votre Projet ---- Changement de chauffage ---- climatisation ---- xavie…" at bounding box center [106, 115] width 64 height 8
select select "11"
click at [74, 111] on select "Home -- Votre Projet ---- Changement de chauffage ---- climatisation ---- xavie…" at bounding box center [106, 115] width 64 height 8
drag, startPoint x: 141, startPoint y: 39, endPoint x: 85, endPoint y: 2, distance: 67.1
click at [141, 39] on icon at bounding box center [142, 40] width 4 height 6
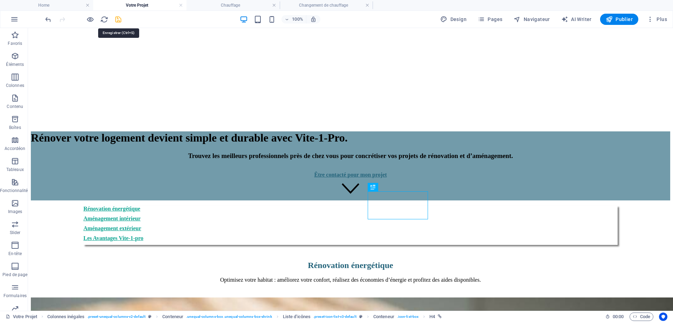
drag, startPoint x: 119, startPoint y: 21, endPoint x: 95, endPoint y: 5, distance: 29.3
click at [119, 21] on icon "save" at bounding box center [118, 19] width 8 height 8
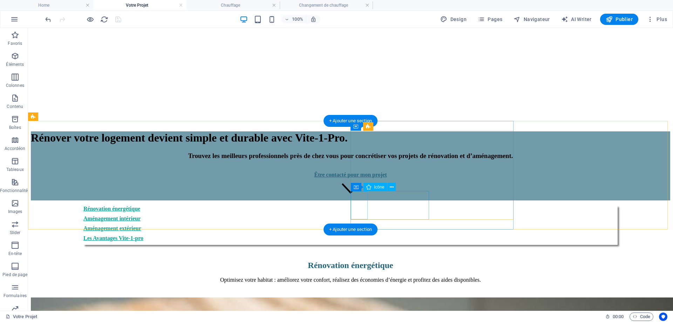
select select "xMidYMid"
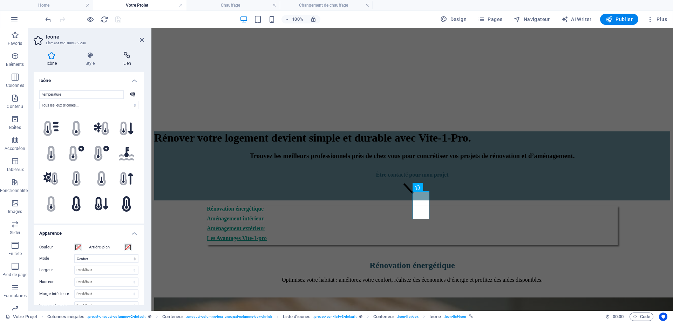
click at [125, 63] on h4 "Lien" at bounding box center [127, 59] width 34 height 15
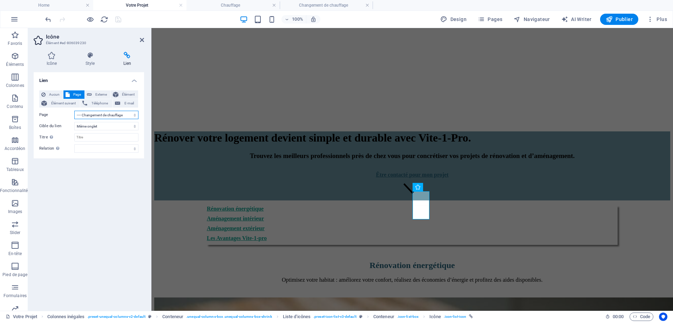
click at [93, 117] on select "Home -- Votre Projet ---- Changement de chauffage ---- climatisation ---- xavie…" at bounding box center [106, 115] width 64 height 8
select select "11"
click at [74, 111] on select "Home -- Votre Projet ---- Changement de chauffage ---- climatisation ---- xavie…" at bounding box center [106, 115] width 64 height 8
click at [120, 17] on icon "save" at bounding box center [118, 19] width 8 height 8
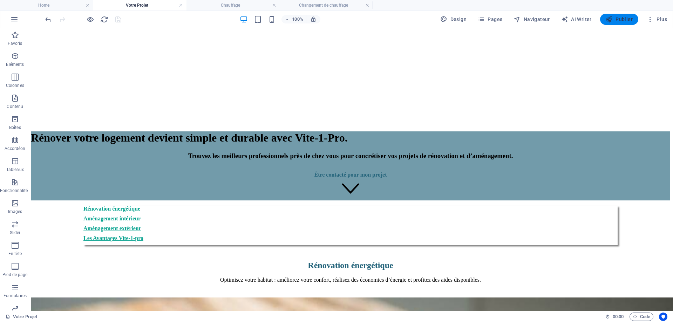
drag, startPoint x: 612, startPoint y: 19, endPoint x: 564, endPoint y: 29, distance: 49.4
click at [612, 19] on icon "button" at bounding box center [608, 19] width 7 height 7
click at [624, 20] on span "Publier" at bounding box center [618, 19] width 27 height 7
